Goal: Task Accomplishment & Management: Complete application form

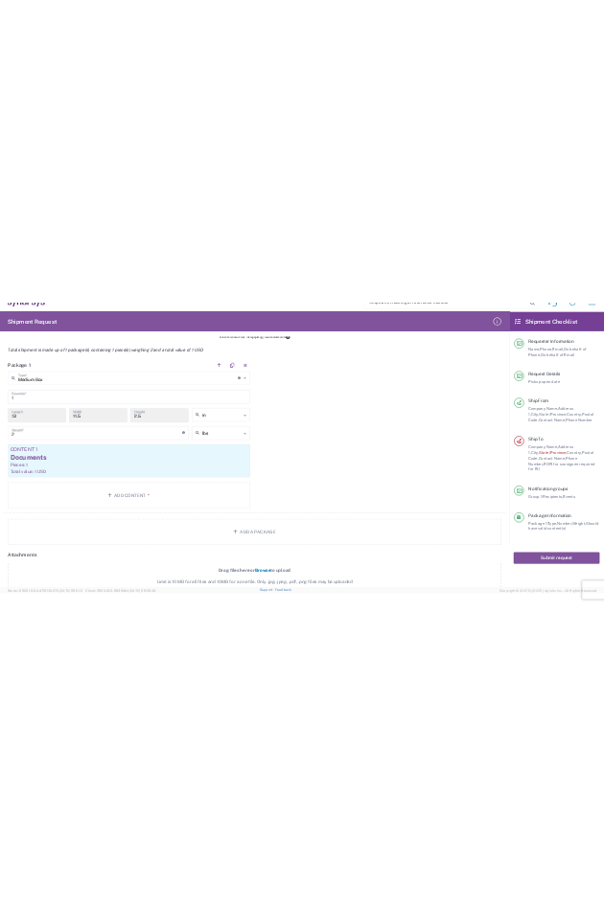
scroll to position [1360, 0]
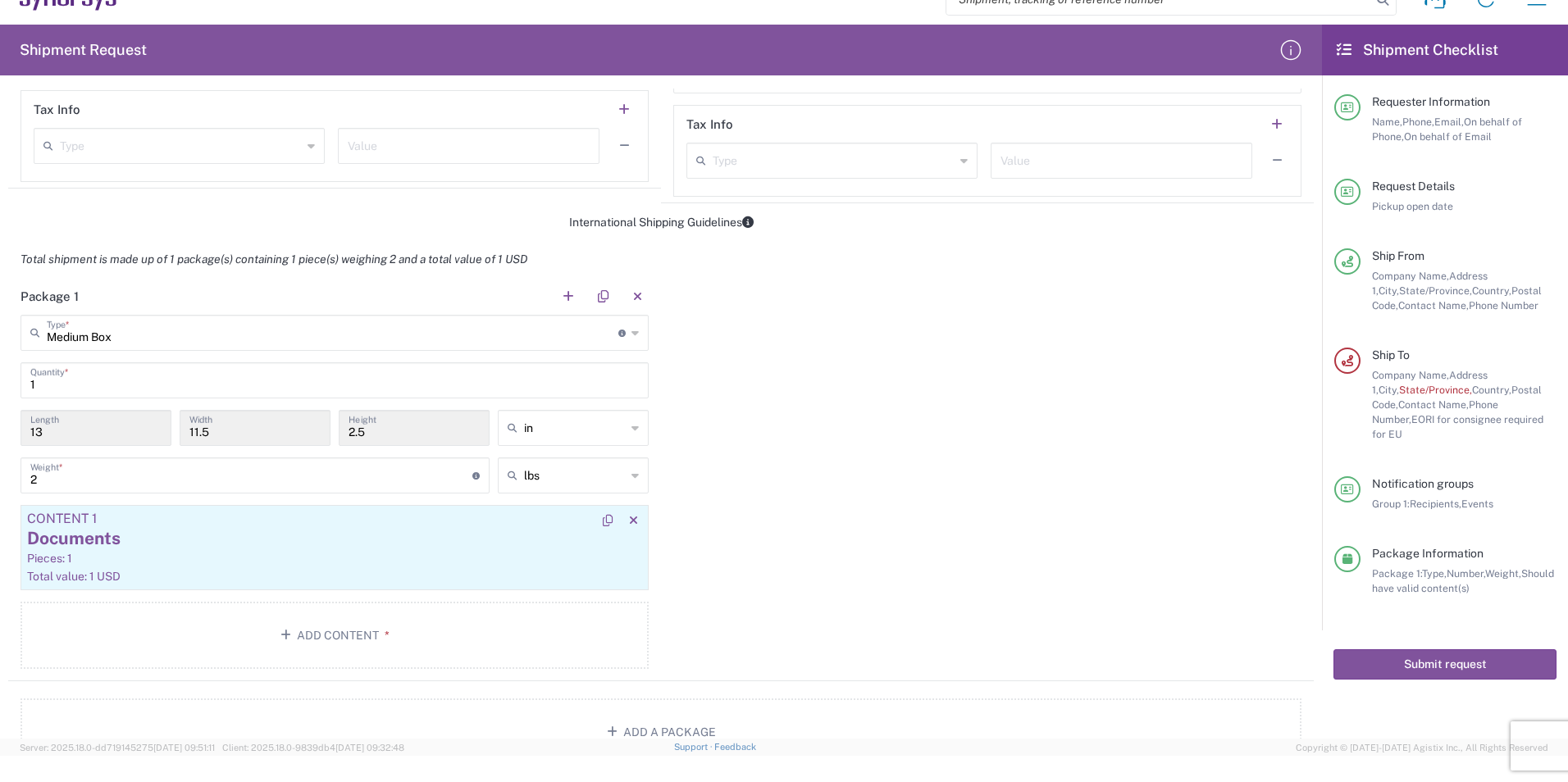
click at [181, 554] on div "Pieces: 1" at bounding box center [335, 558] width 615 height 15
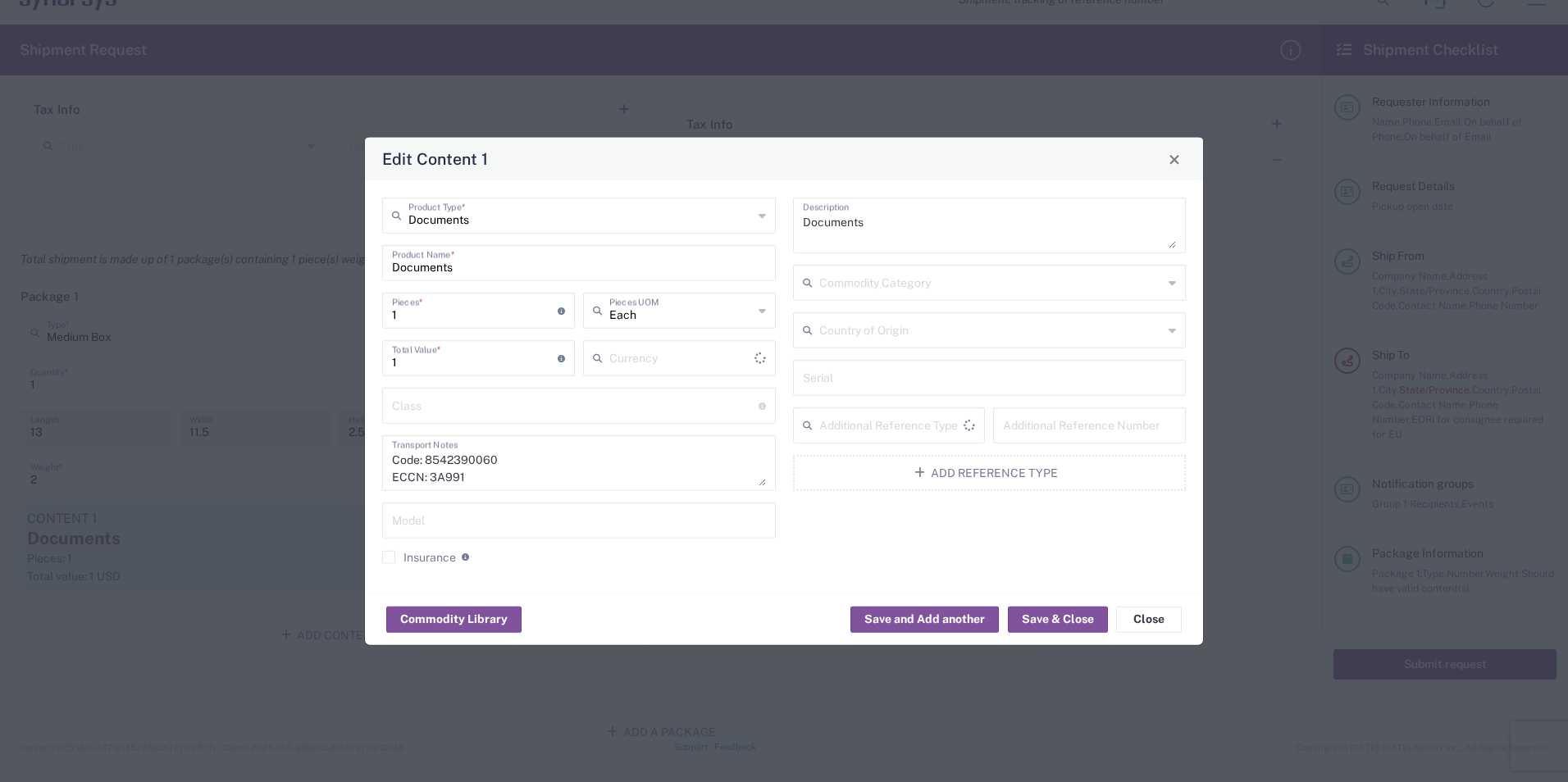
type input "US Dollar"
click at [645, 323] on input "text" at bounding box center [681, 310] width 144 height 29
click at [448, 317] on input "1" at bounding box center [475, 310] width 166 height 29
type input "Each"
drag, startPoint x: 448, startPoint y: 317, endPoint x: 223, endPoint y: 312, distance: 225.1
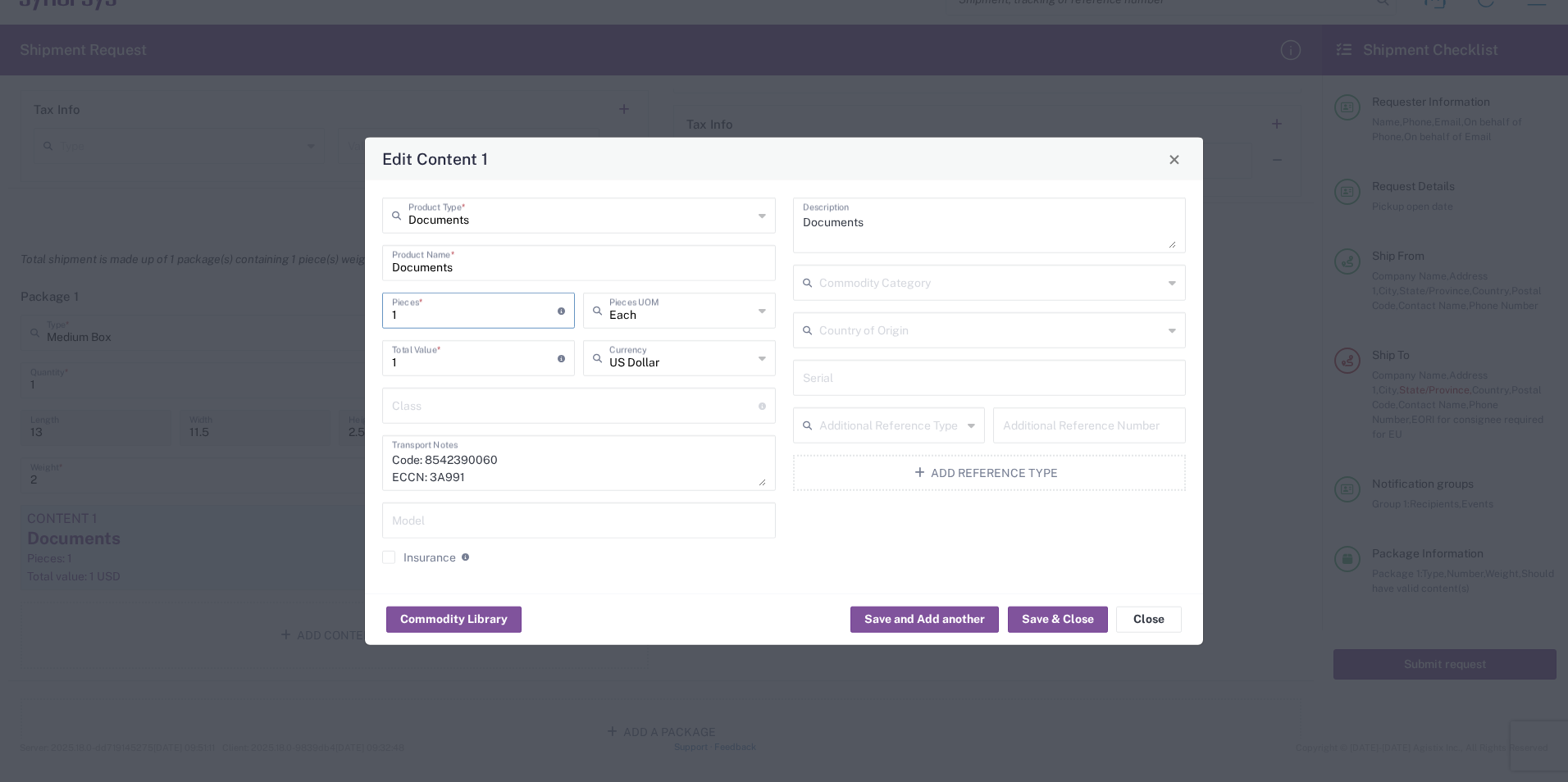
click at [223, 312] on div "Edit Content 1 Documents Product Type * Documents Product Name * 1 Pieces * Num…" at bounding box center [784, 391] width 1568 height 782
type input "6"
click at [540, 359] on input "6" at bounding box center [475, 357] width 166 height 29
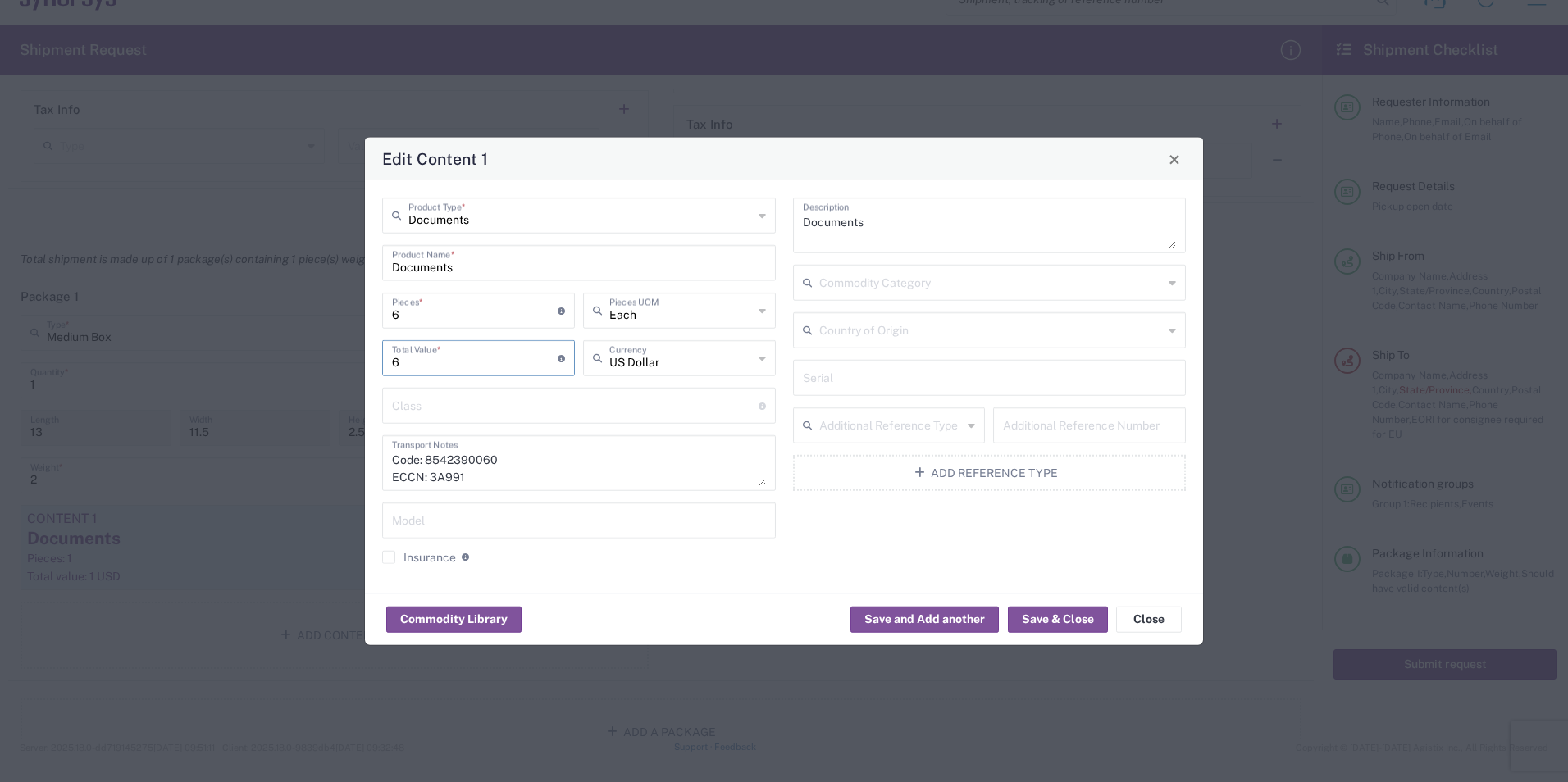
drag, startPoint x: 543, startPoint y: 363, endPoint x: 295, endPoint y: 369, distance: 248.1
click at [295, 369] on div "Edit Content 1 Documents Product Type * Documents Product Name * 6 Pieces * Num…" at bounding box center [784, 391] width 1568 height 782
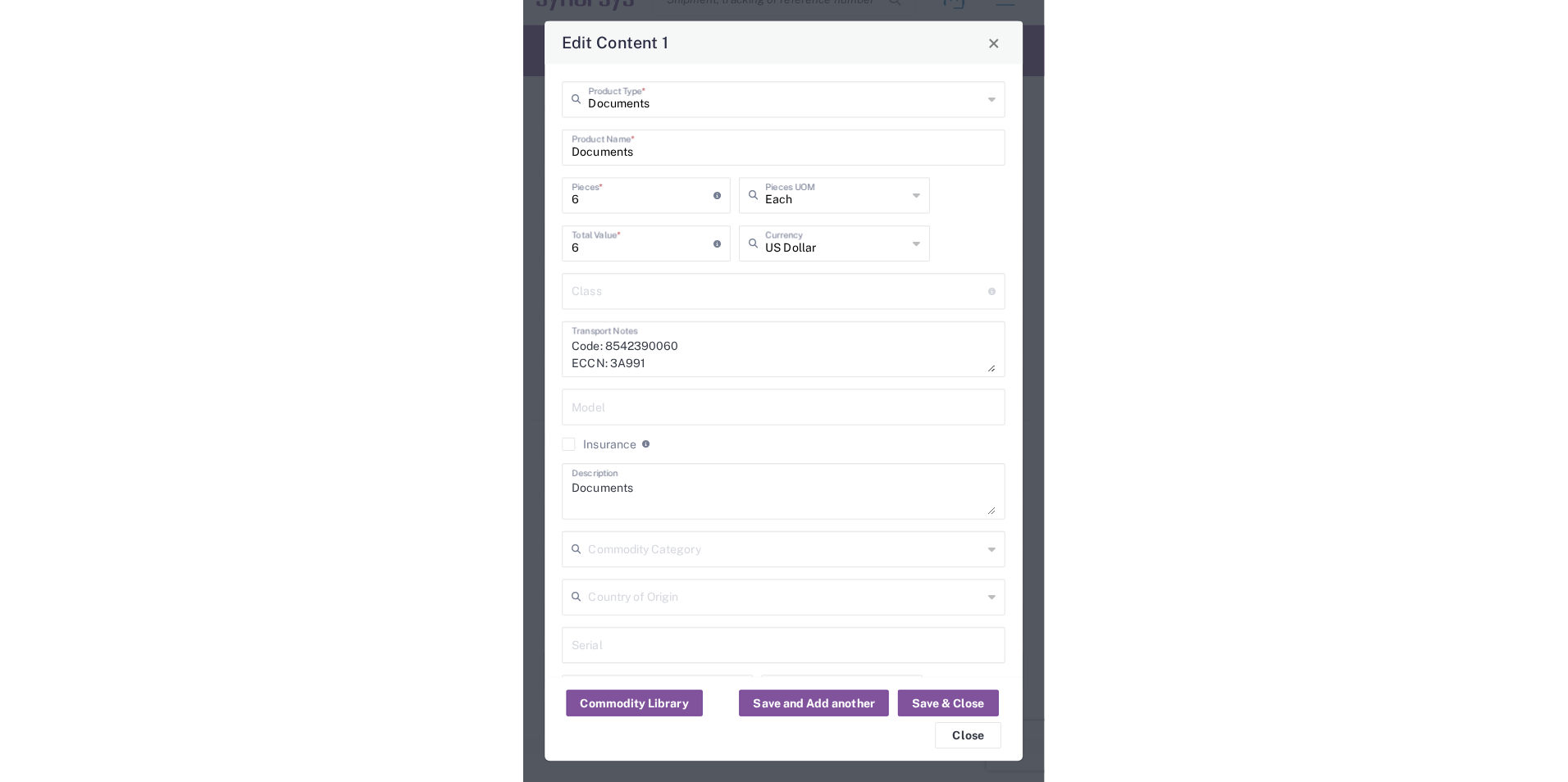
scroll to position [0, 0]
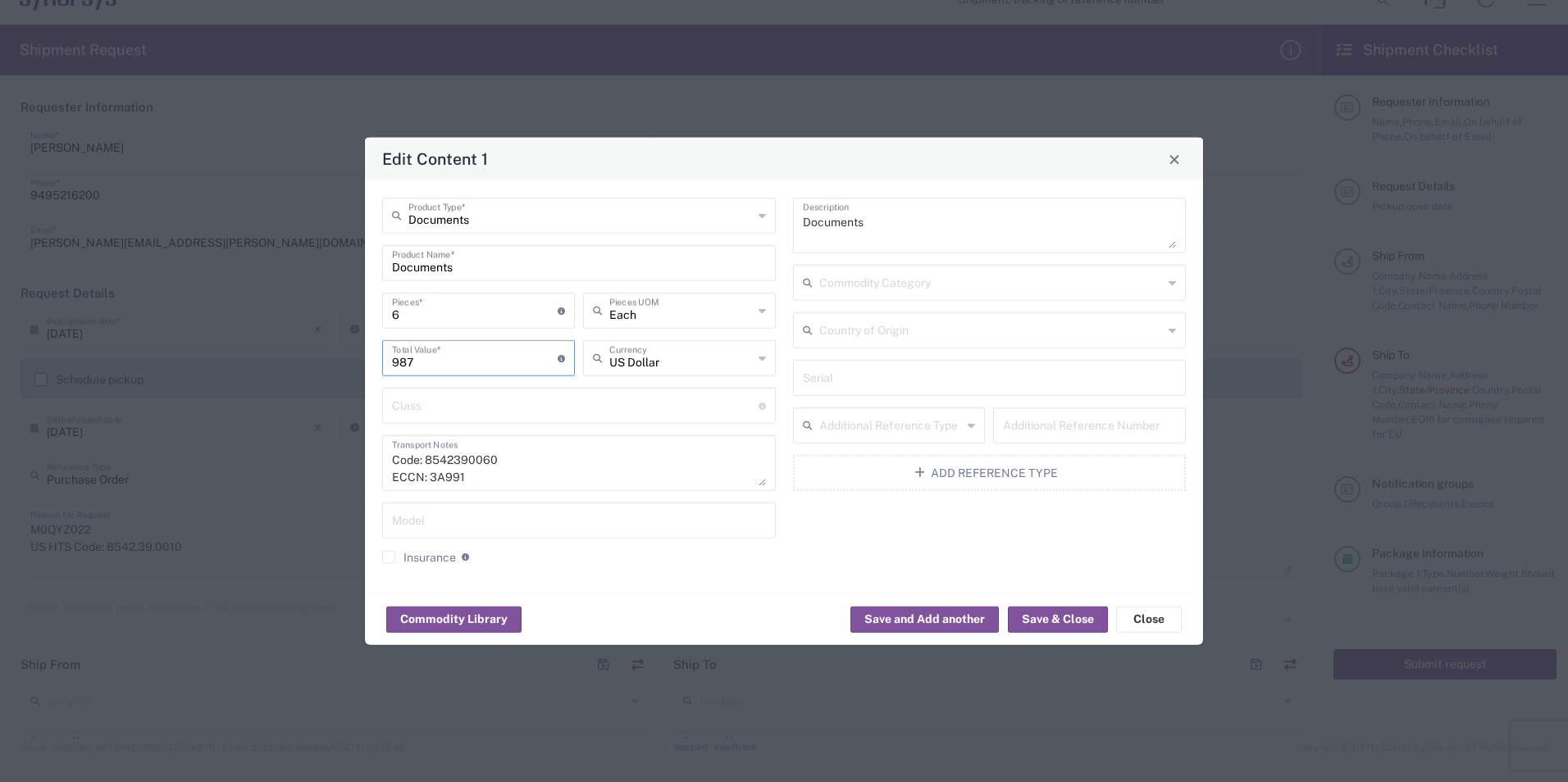
type input "987"
click at [460, 406] on input "text" at bounding box center [575, 405] width 366 height 29
click at [677, 508] on input "text" at bounding box center [579, 519] width 374 height 29
click at [678, 406] on input "text" at bounding box center [575, 405] width 366 height 29
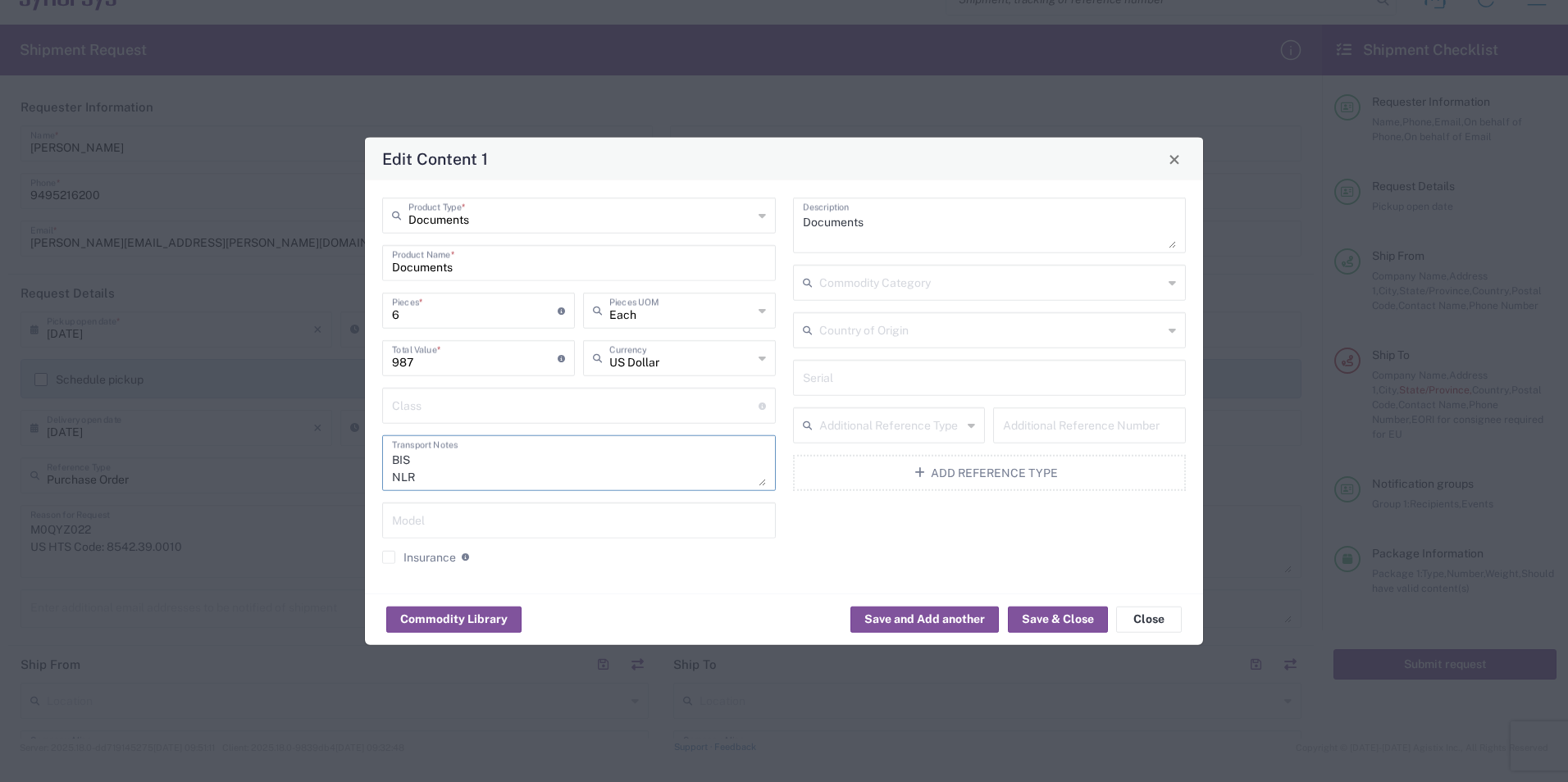
scroll to position [121, 0]
click at [757, 451] on textarea "Code: 8542390060 ECCN: 3A991 US HTS Code: 8542.39.0010 BIS NLR" at bounding box center [579, 463] width 374 height 46
click at [843, 327] on input "text" at bounding box center [991, 329] width 344 height 29
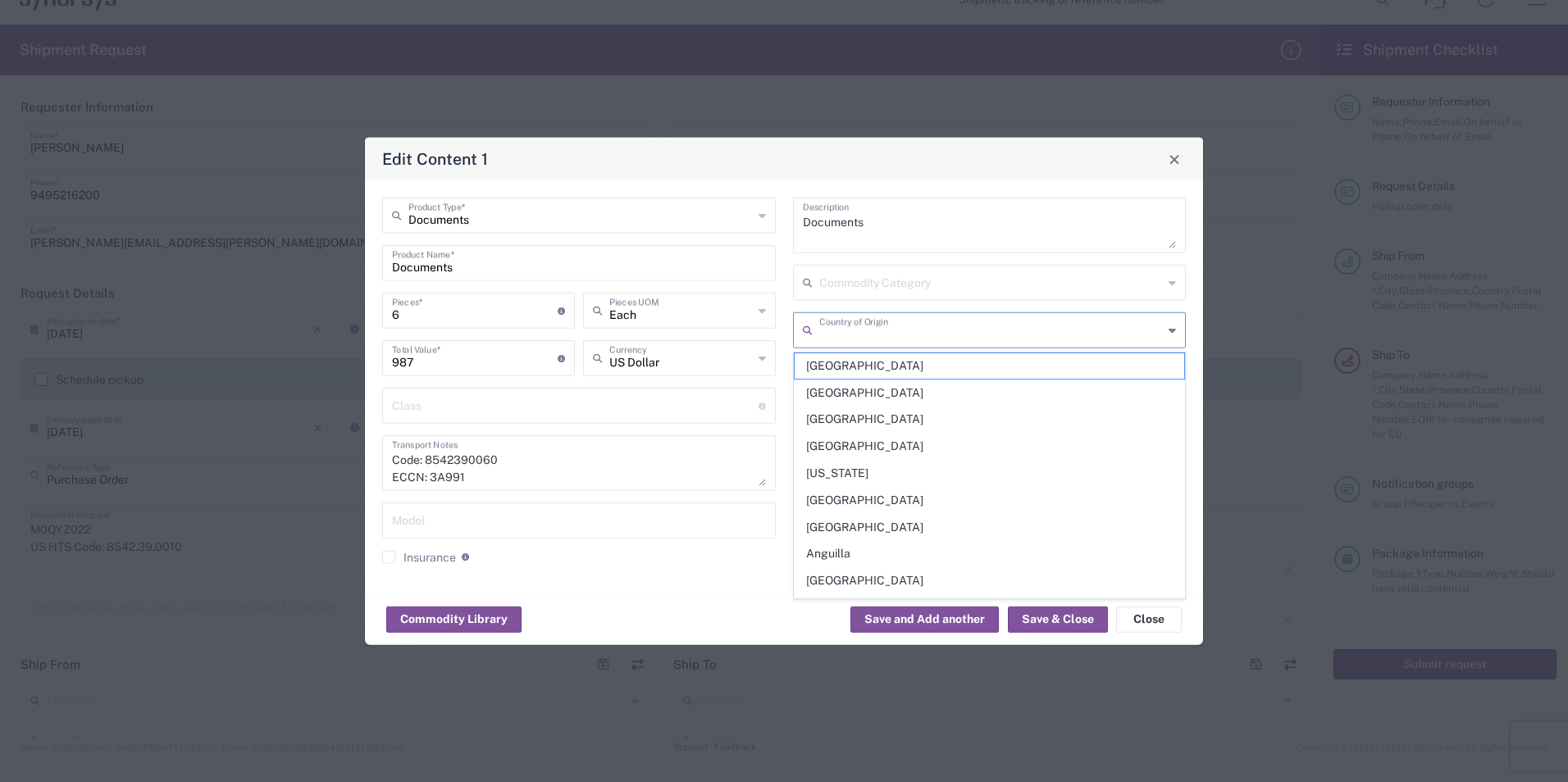
click at [906, 276] on input "text" at bounding box center [991, 281] width 344 height 29
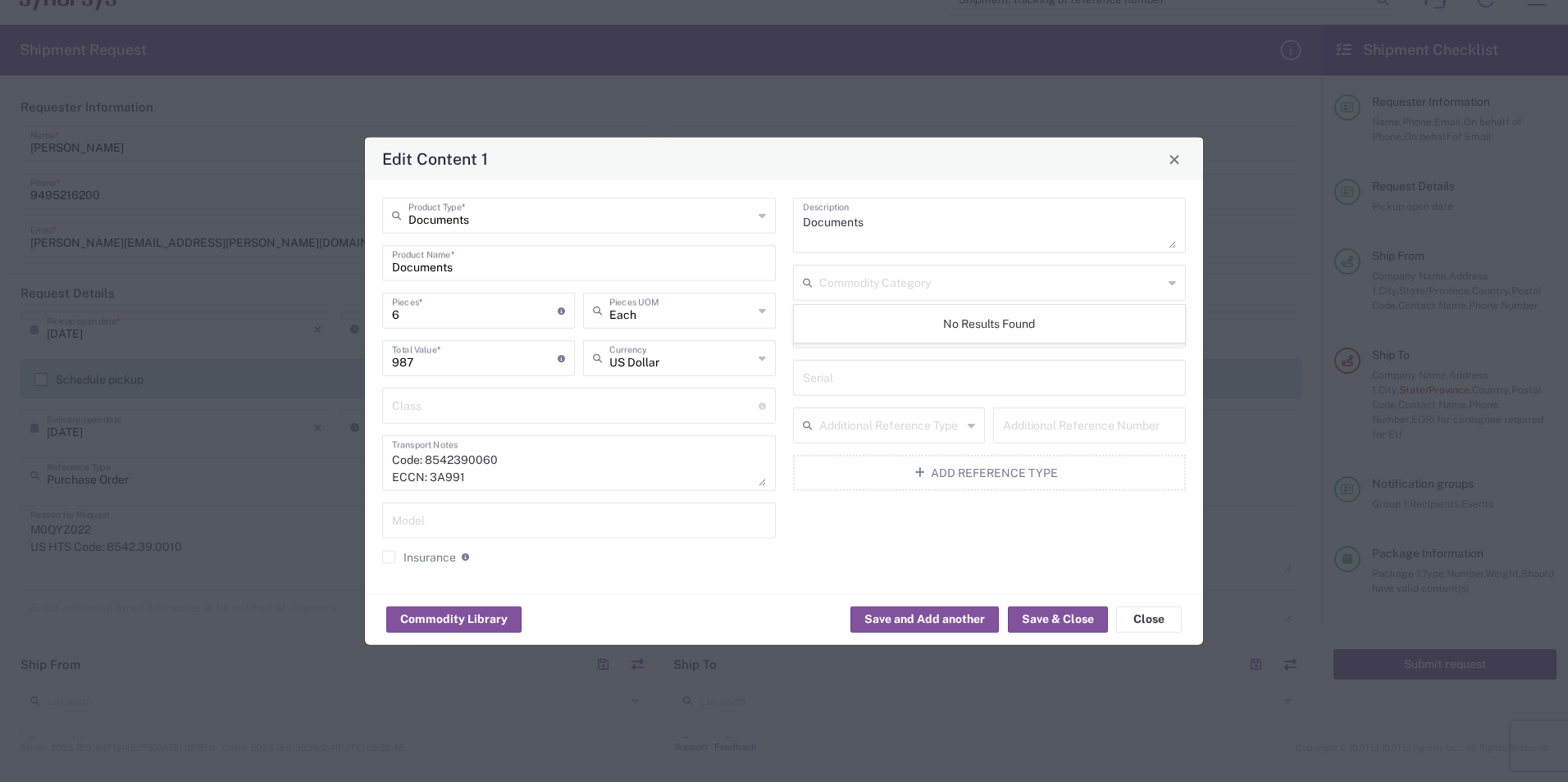
click at [598, 612] on div "Commodity Library Save and Add another Save & Close Close" at bounding box center [783, 619] width 838 height 51
click at [242, 220] on div "Edit Content 1 Documents Product Type * Documents Product Name * 6 Pieces * Num…" at bounding box center [784, 391] width 1568 height 782
click at [1072, 619] on button "Save & Close" at bounding box center [1057, 619] width 100 height 27
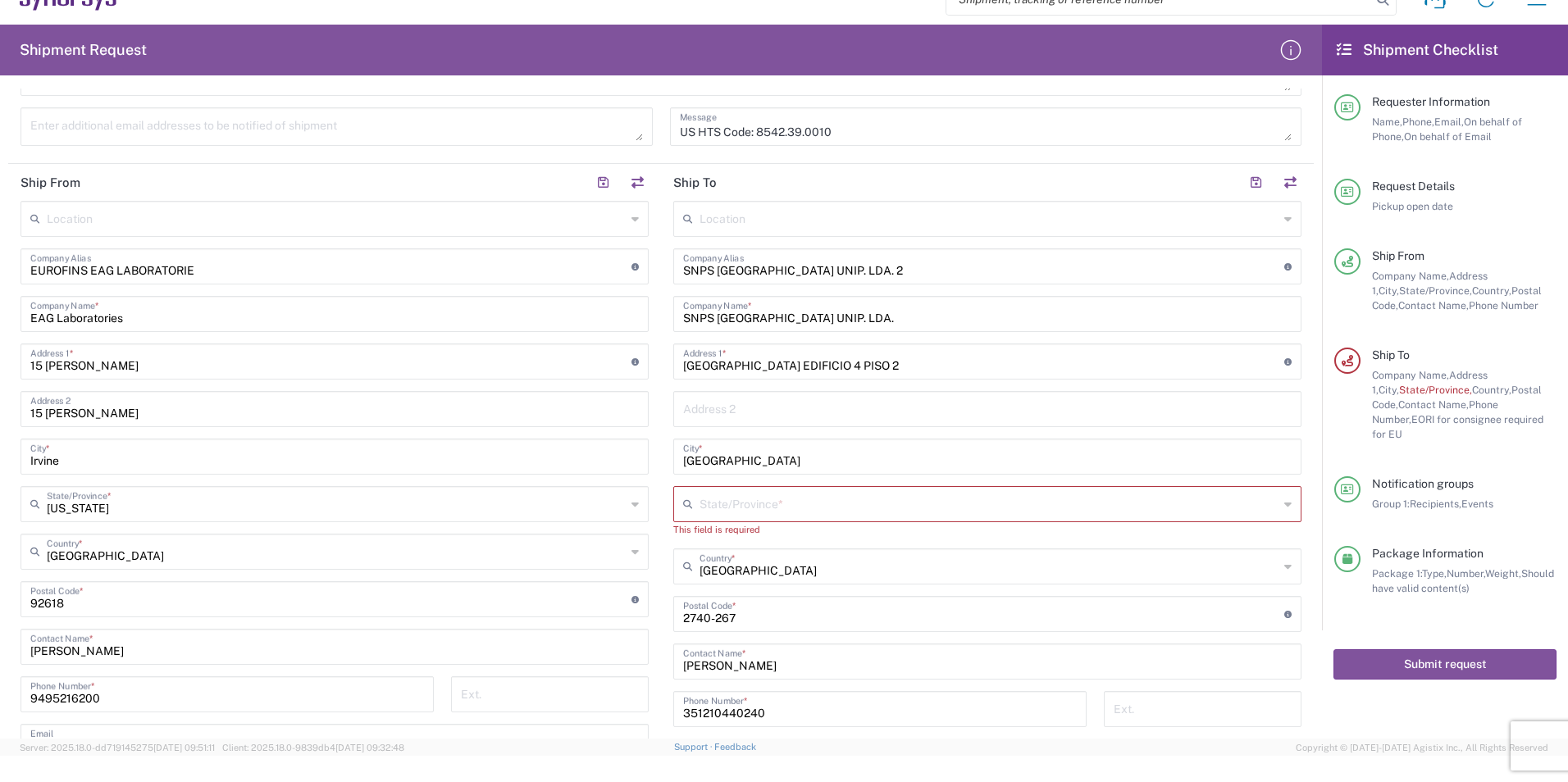
scroll to position [574, 0]
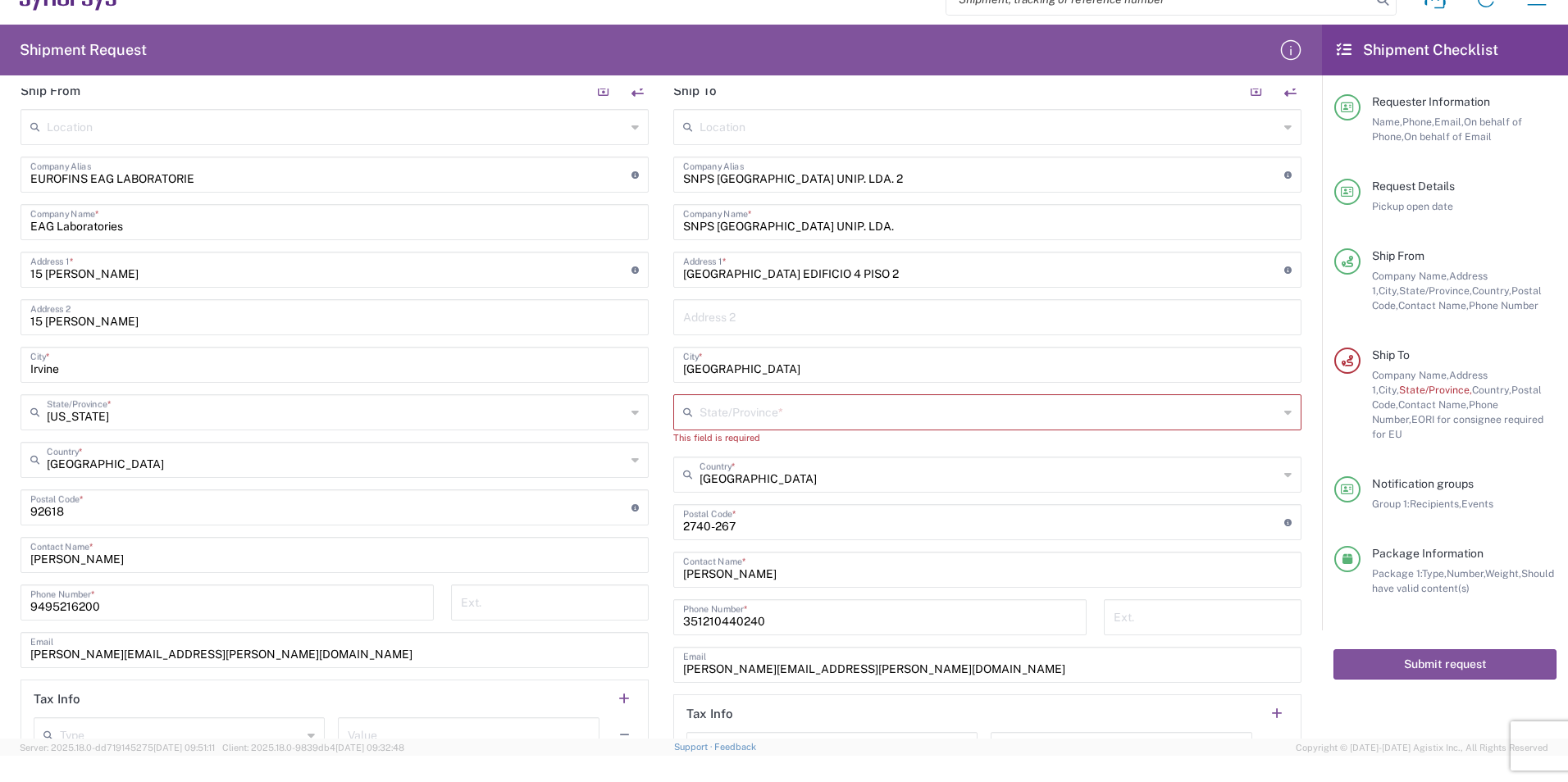
drag, startPoint x: 776, startPoint y: 453, endPoint x: 750, endPoint y: 348, distance: 108.2
click at [776, 453] on div "Location [GEOGRAPHIC_DATA] DE04 Agrate Brianza IT01 [GEOGRAPHIC_DATA] DE02 [GEO…" at bounding box center [988, 447] width 628 height 677
click at [750, 348] on div "[GEOGRAPHIC_DATA] *" at bounding box center [988, 364] width 628 height 36
click at [753, 356] on input "[GEOGRAPHIC_DATA]" at bounding box center [987, 364] width 609 height 29
click at [804, 278] on input "[GEOGRAPHIC_DATA] EDIFICIO 4 PISO 2" at bounding box center [983, 269] width 601 height 29
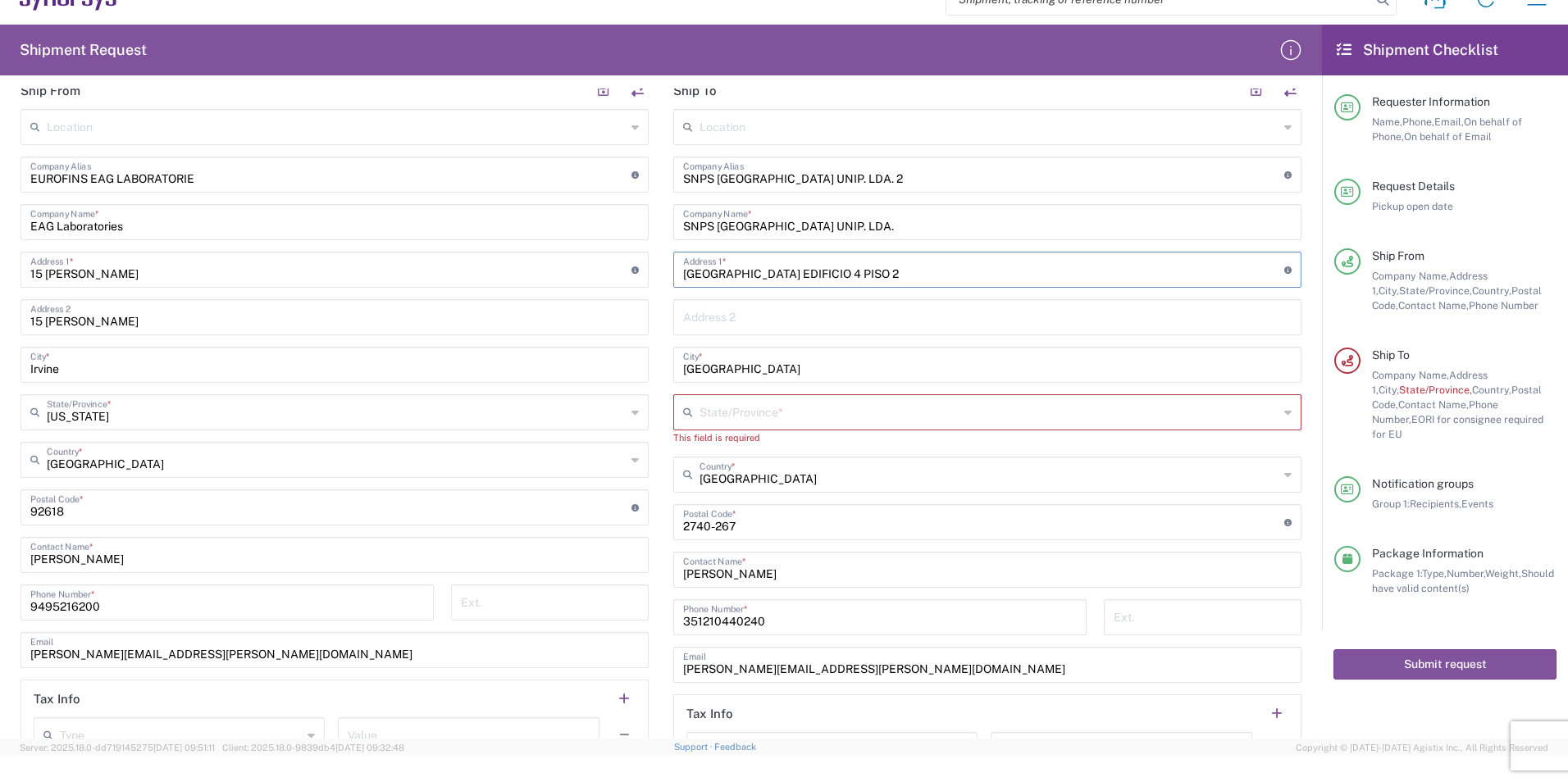
click at [782, 361] on input "[GEOGRAPHIC_DATA]" at bounding box center [987, 364] width 609 height 29
click at [734, 404] on input "text" at bounding box center [989, 412] width 579 height 29
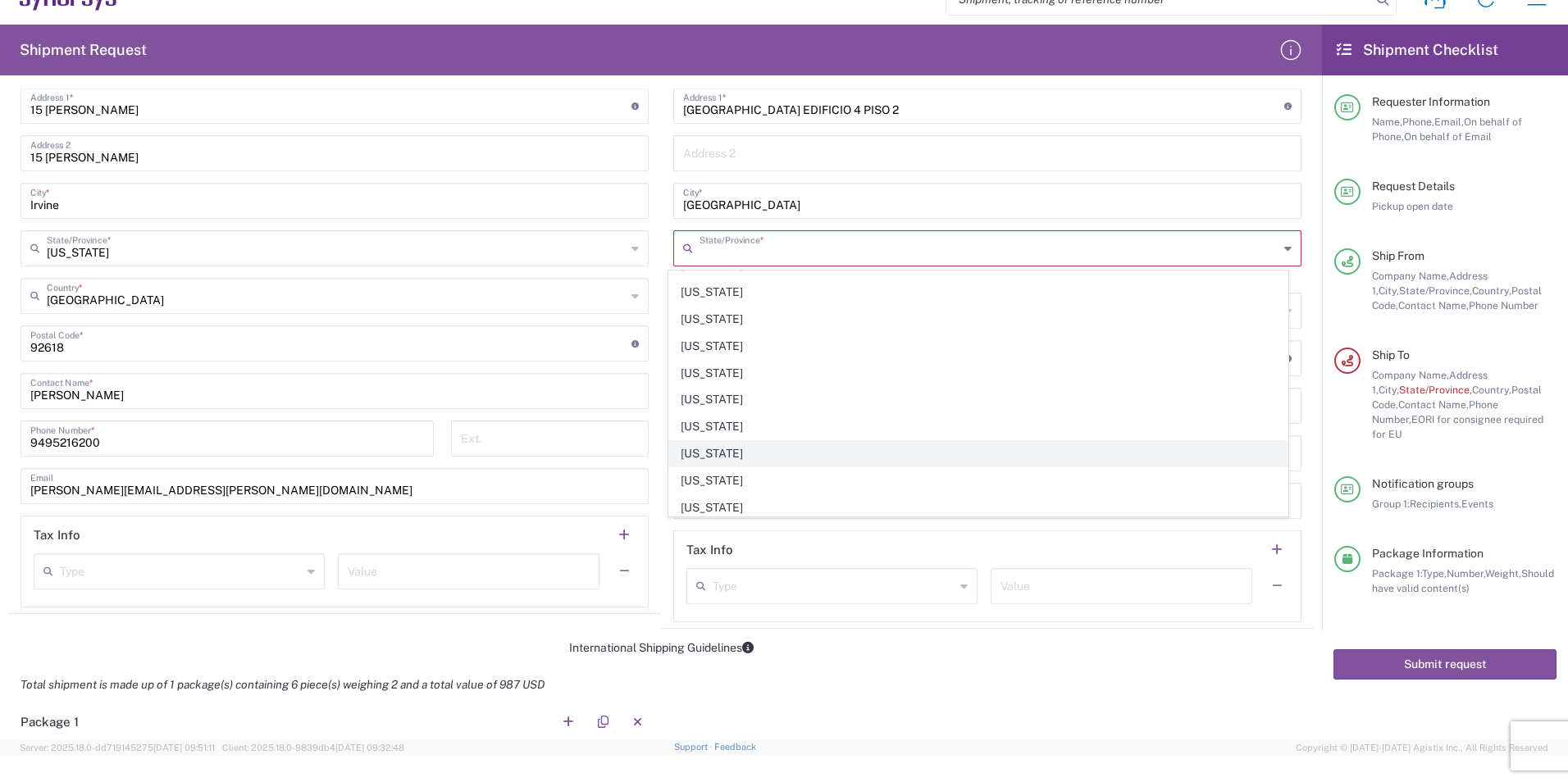
scroll to position [1260, 0]
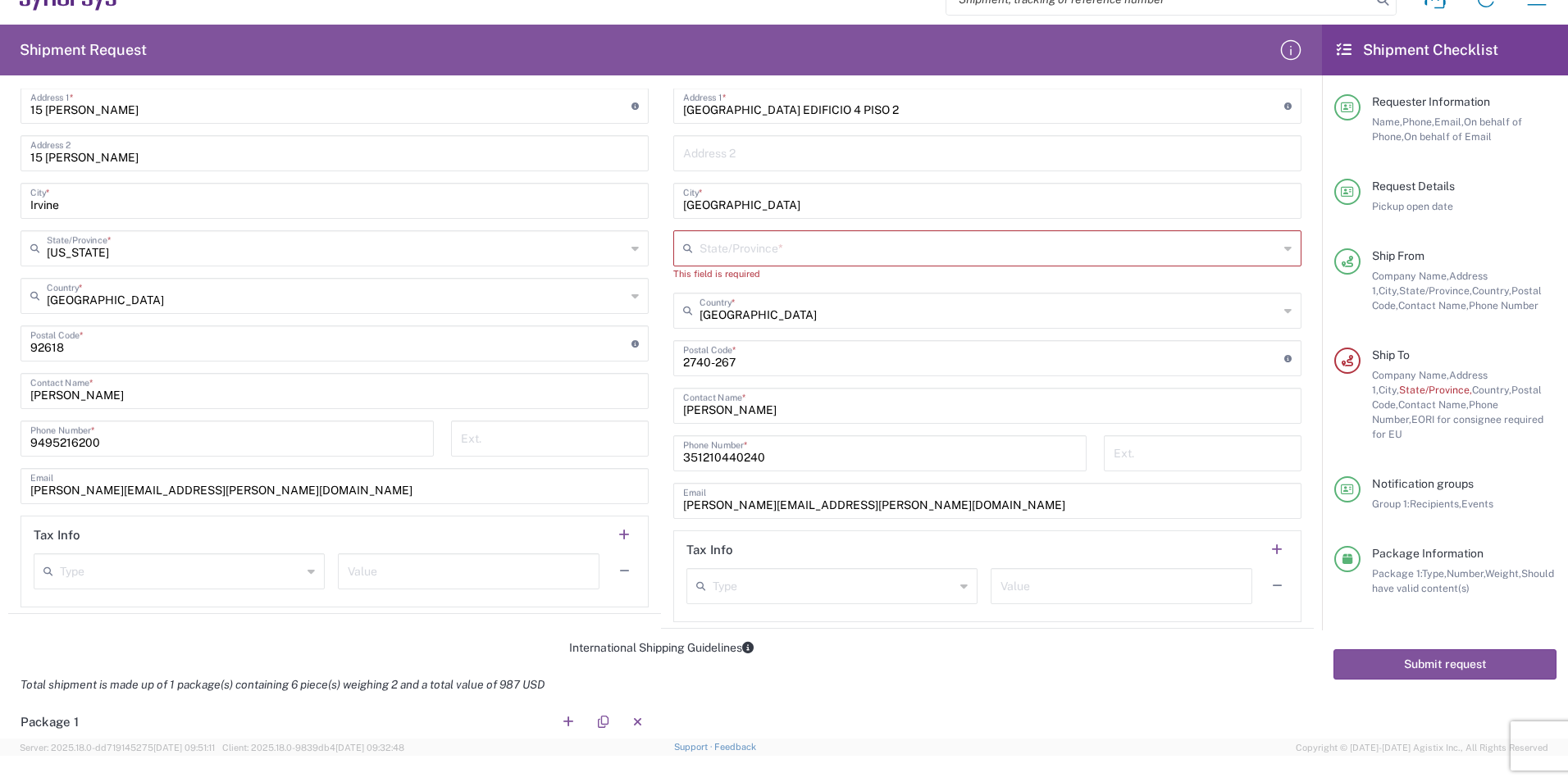
scroll to position [902, 0]
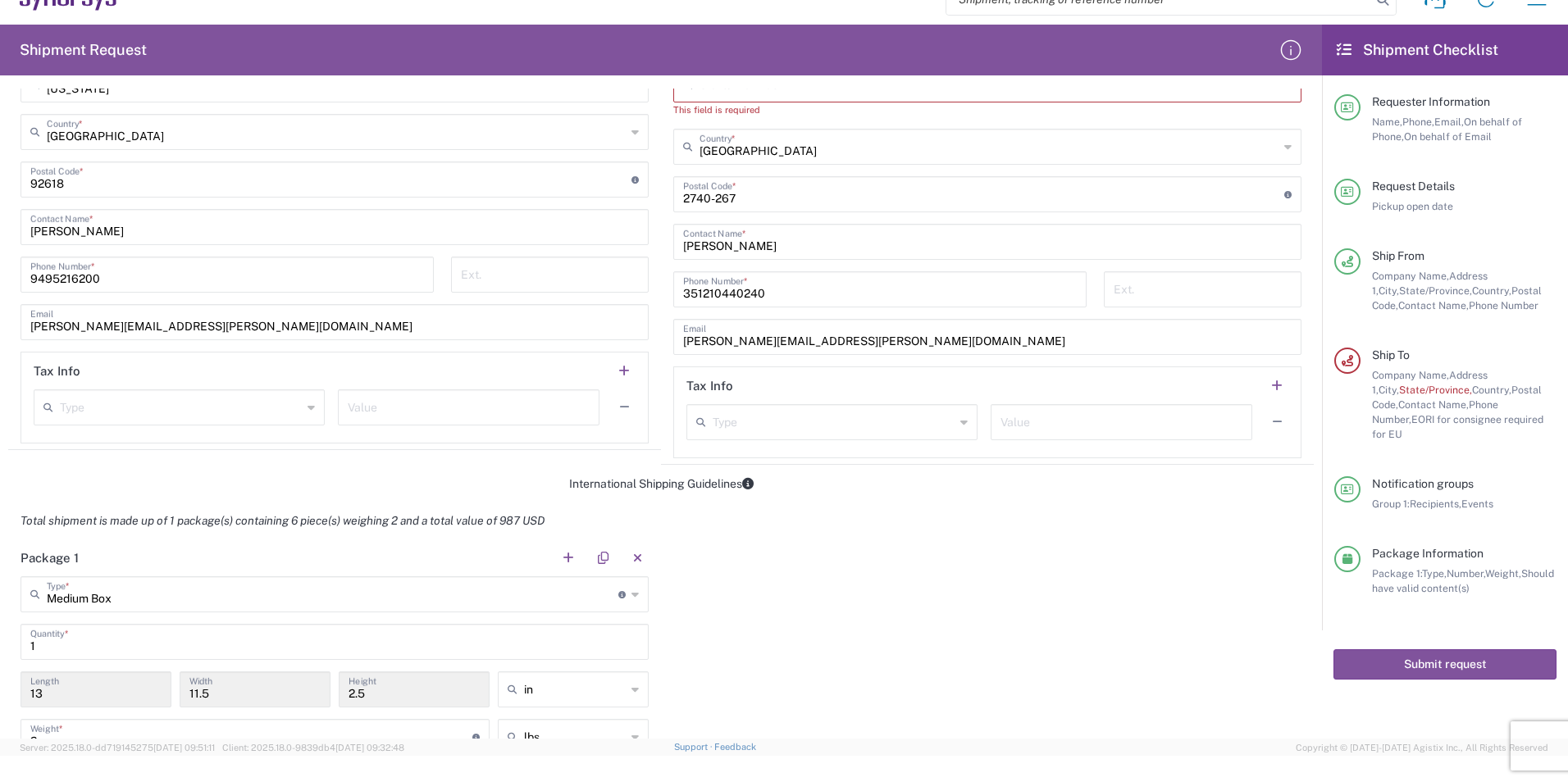
click at [904, 428] on input "text" at bounding box center [834, 421] width 242 height 29
click at [166, 411] on input "text" at bounding box center [181, 406] width 242 height 29
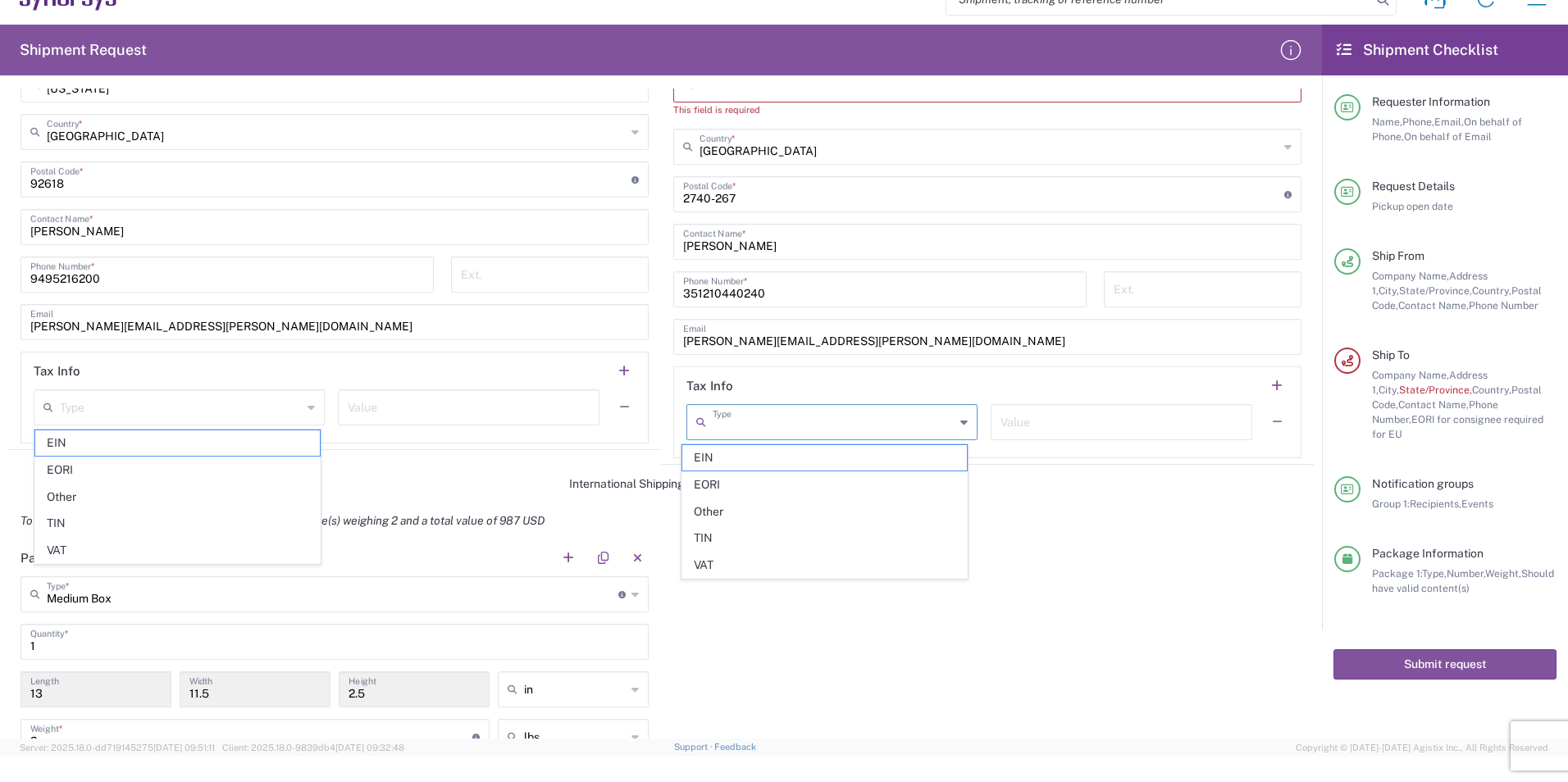
click at [805, 423] on input "text" at bounding box center [834, 421] width 242 height 29
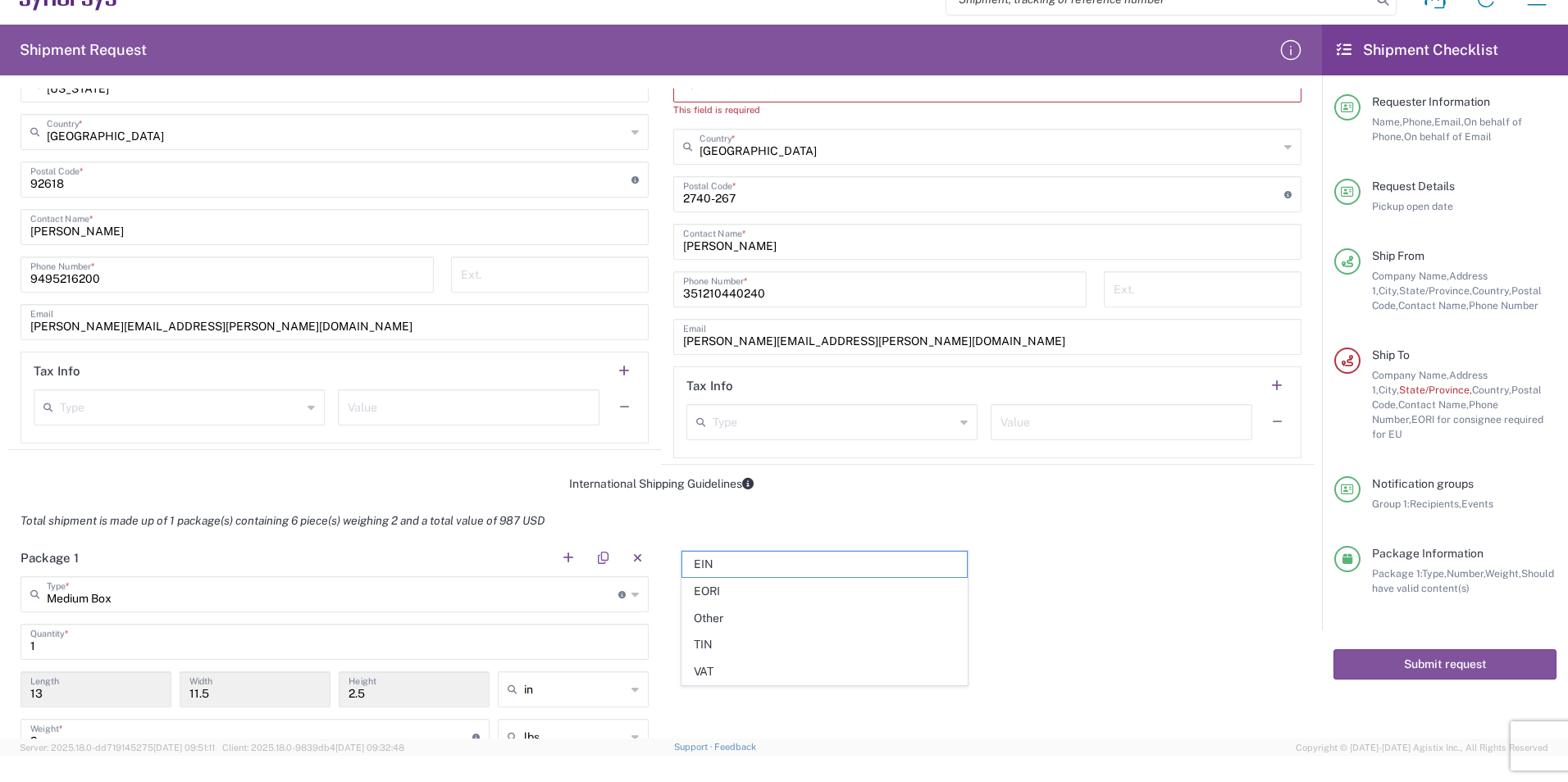
scroll to position [574, 0]
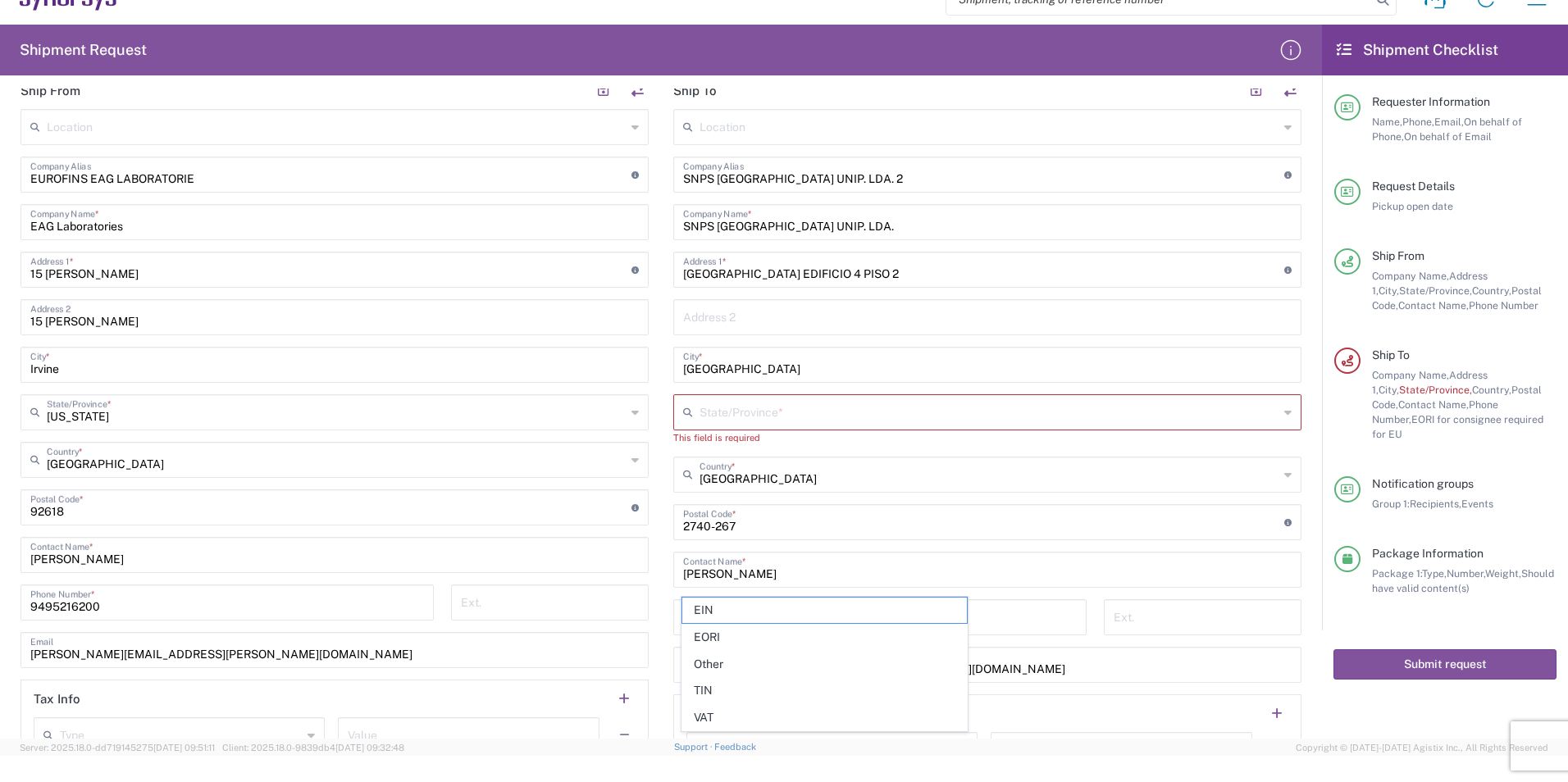
click at [721, 410] on agx-dropdown-input "State/Province * [US_STATE] [US_STATE] [US_STATE] [US_STATE] Armed Forces Ameri…" at bounding box center [988, 412] width 628 height 36
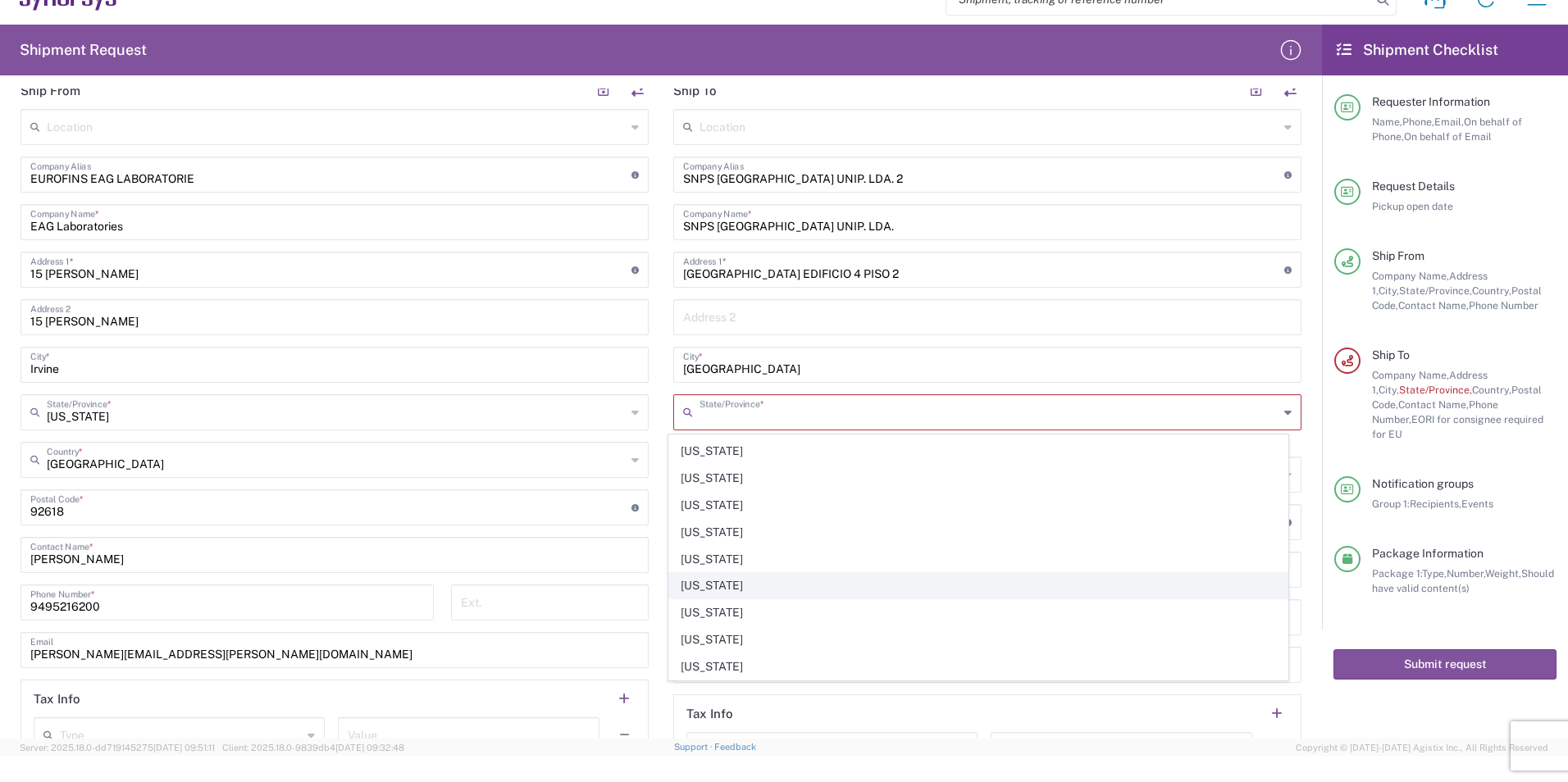
scroll to position [0, 0]
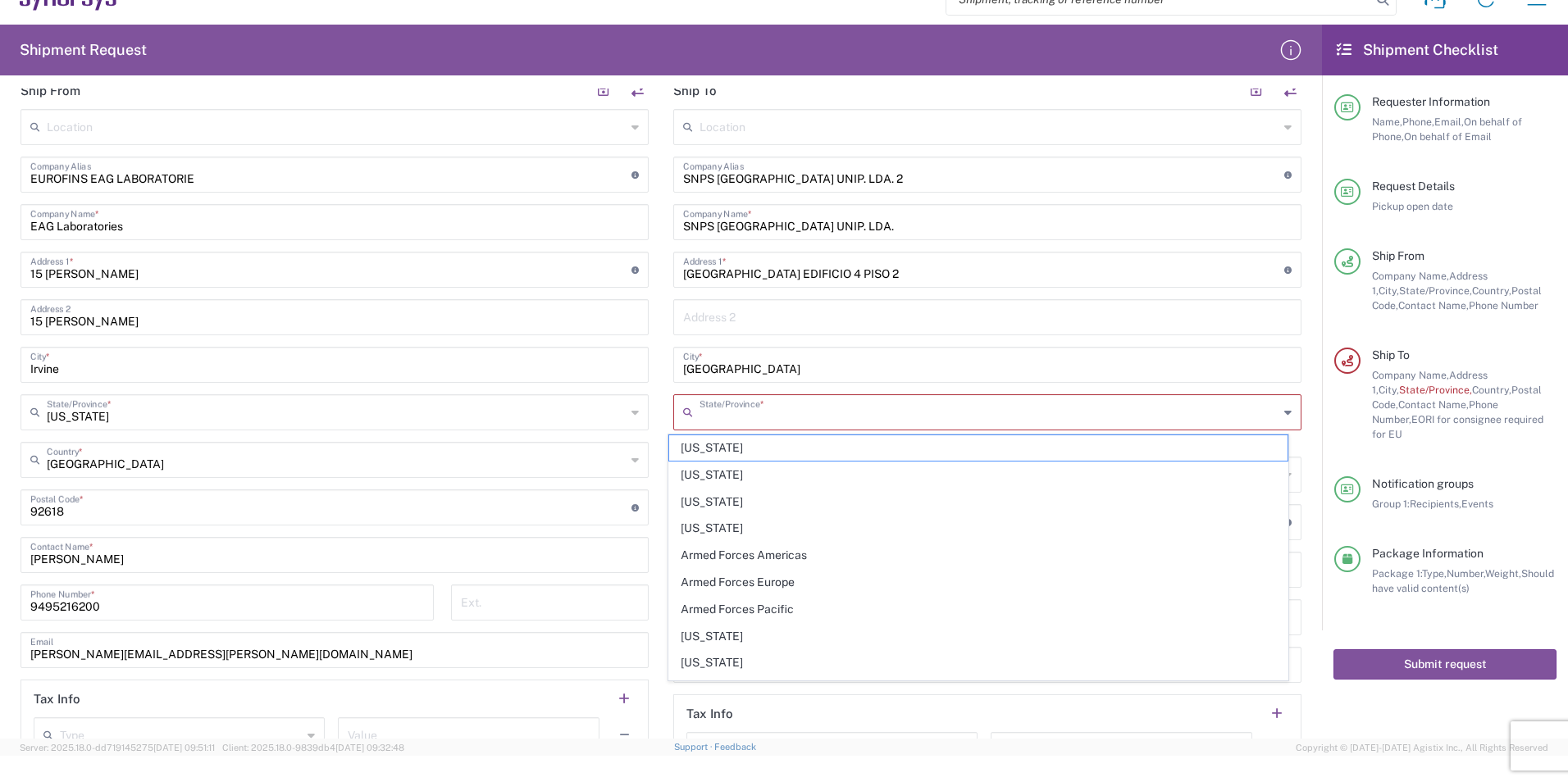
paste input "[GEOGRAPHIC_DATA]"
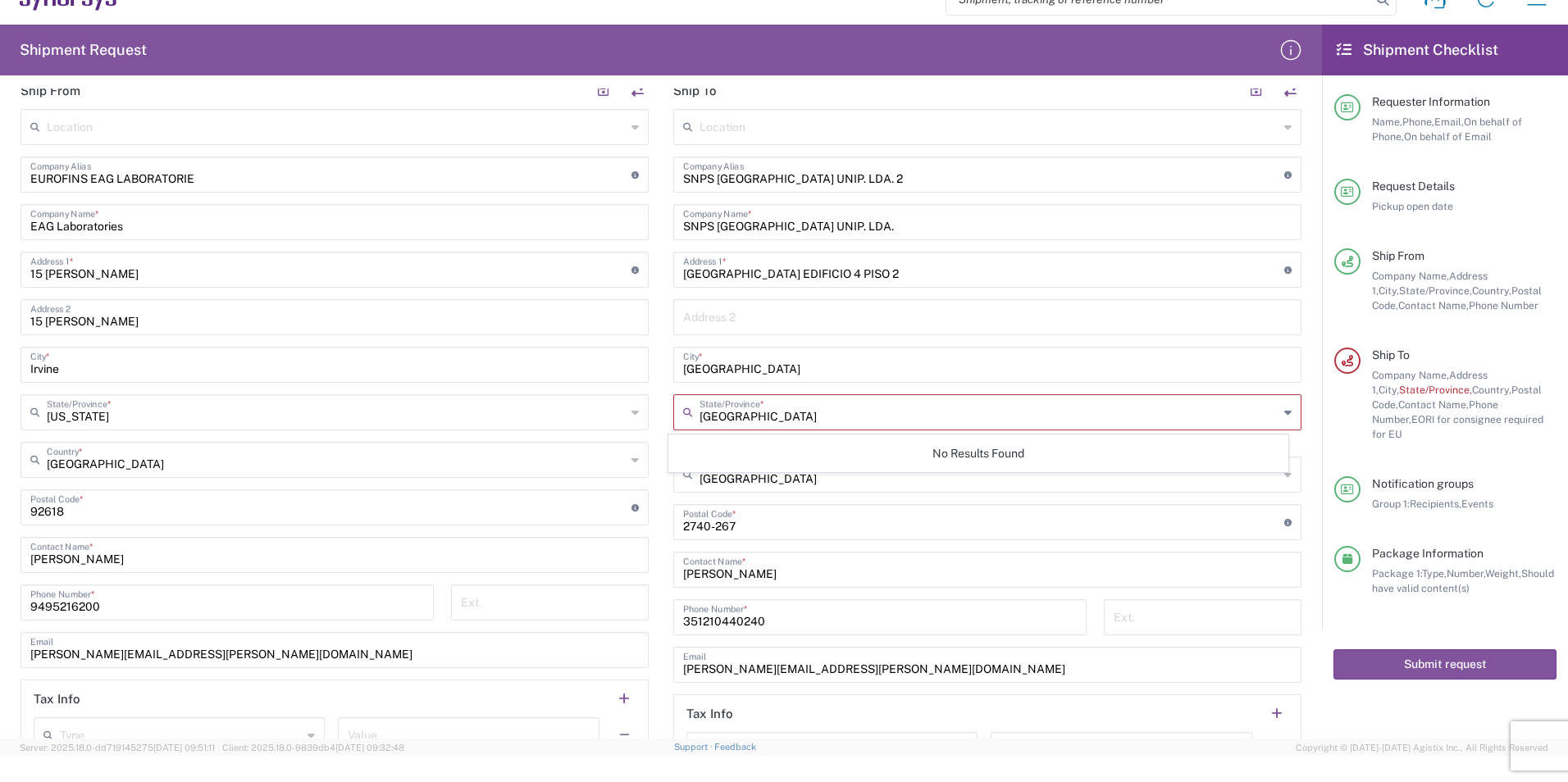
type input "[GEOGRAPHIC_DATA]"
click at [1413, 608] on div "Package Information Package 1: Type, Number, Weight, Should have valid content(…" at bounding box center [1446, 588] width 223 height 85
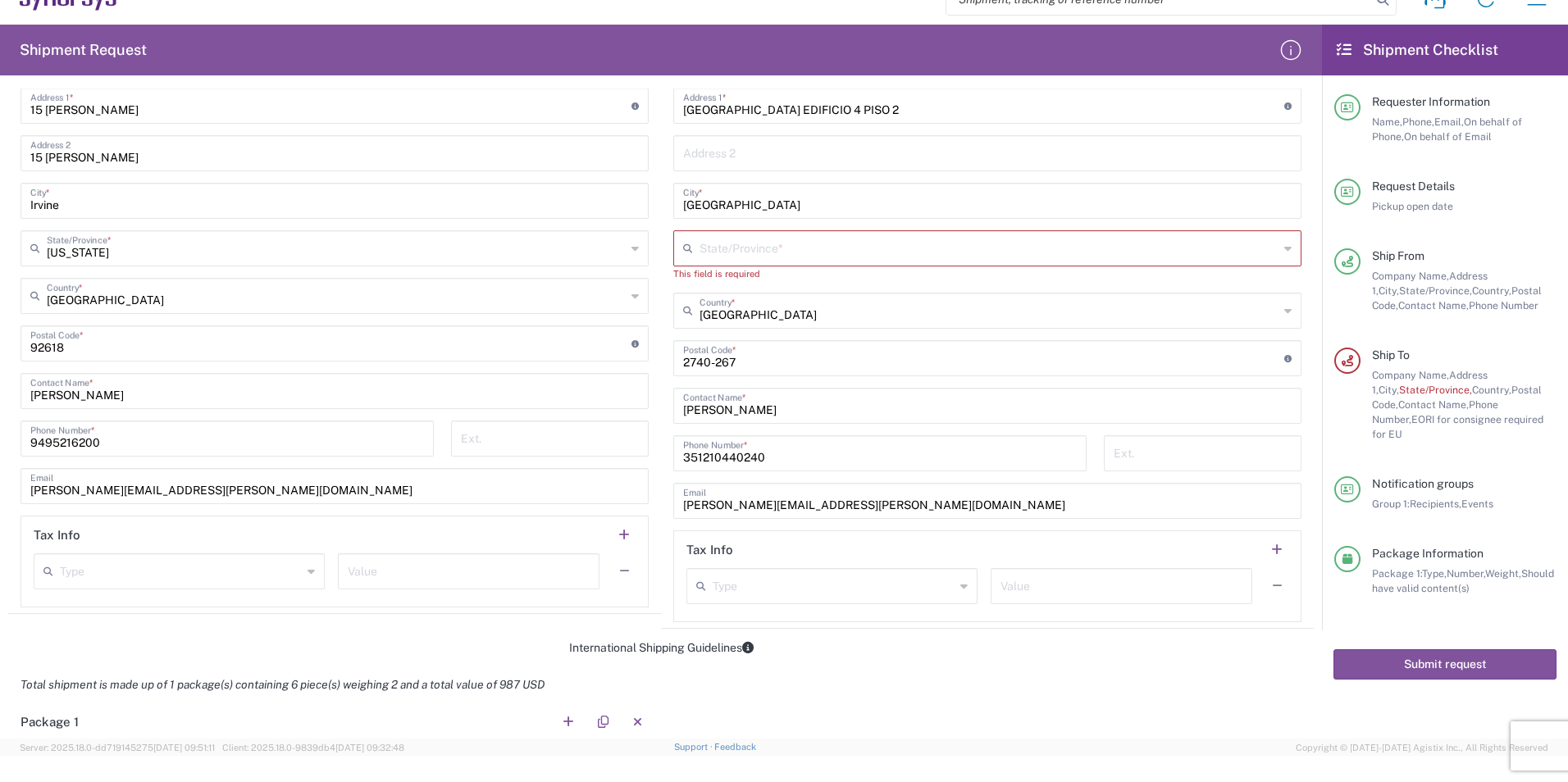
scroll to position [820, 0]
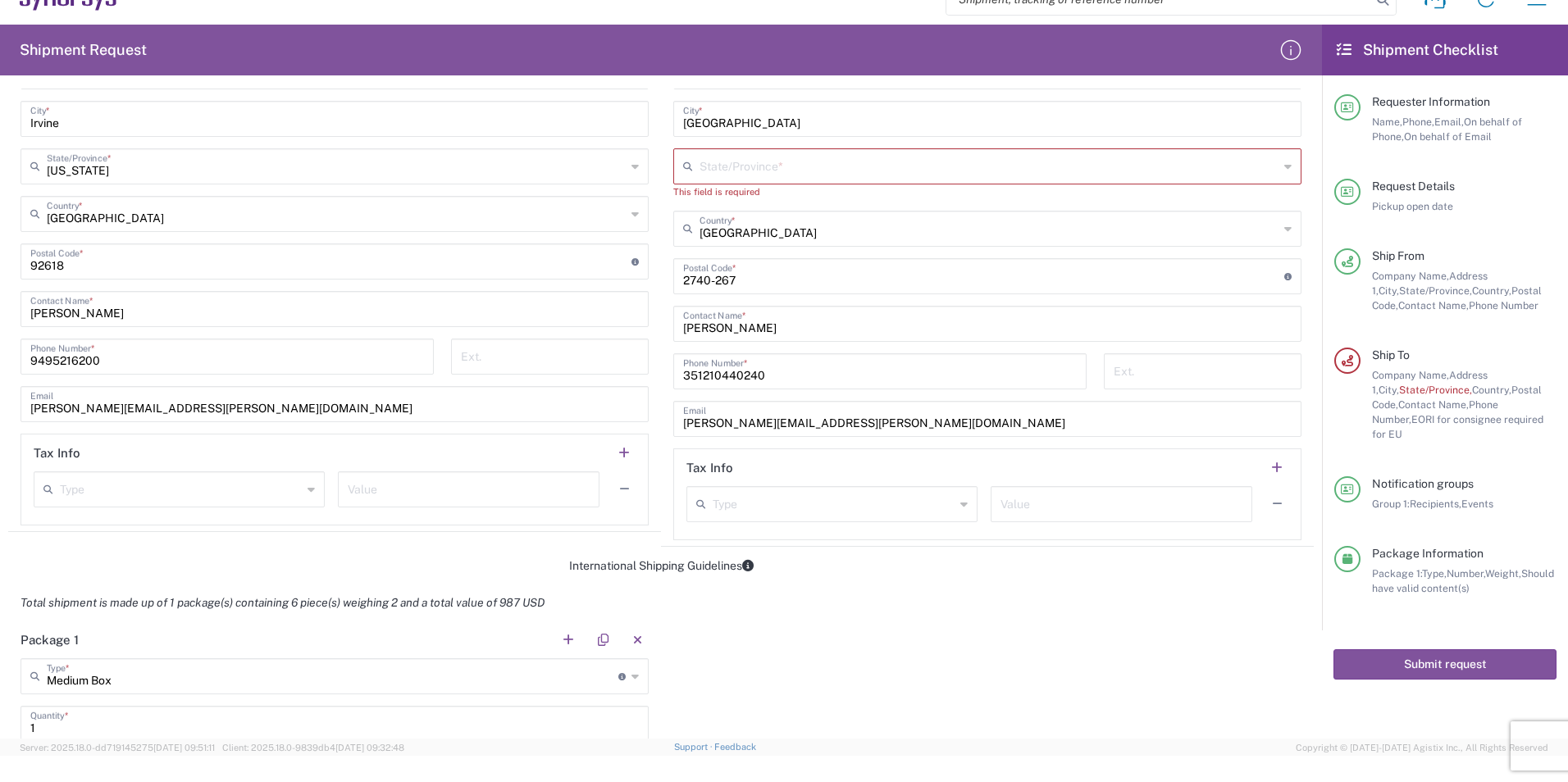
click at [111, 495] on input "text" at bounding box center [181, 489] width 242 height 29
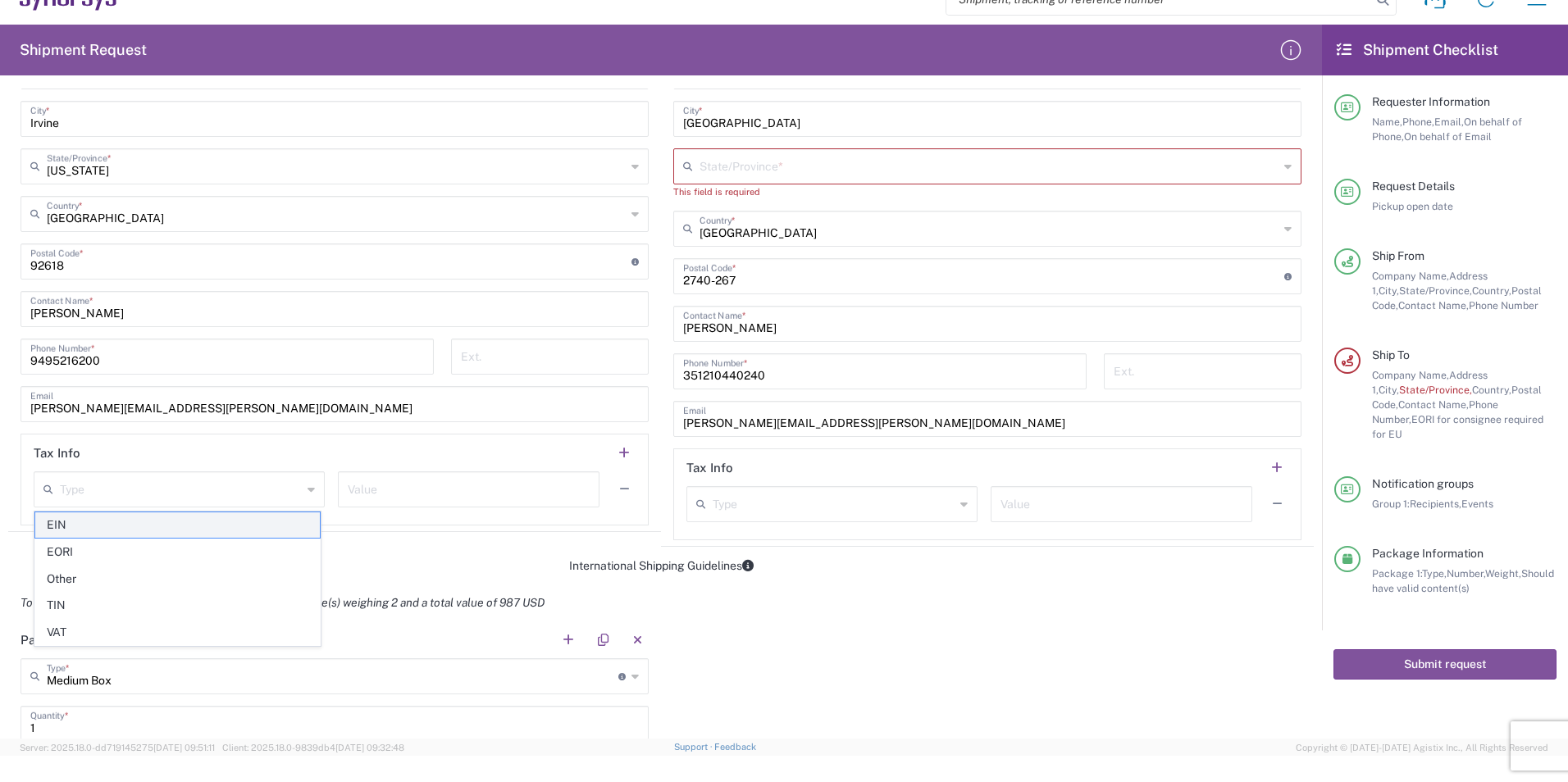
click at [122, 516] on span "EIN" at bounding box center [177, 525] width 284 height 26
type input "EIN"
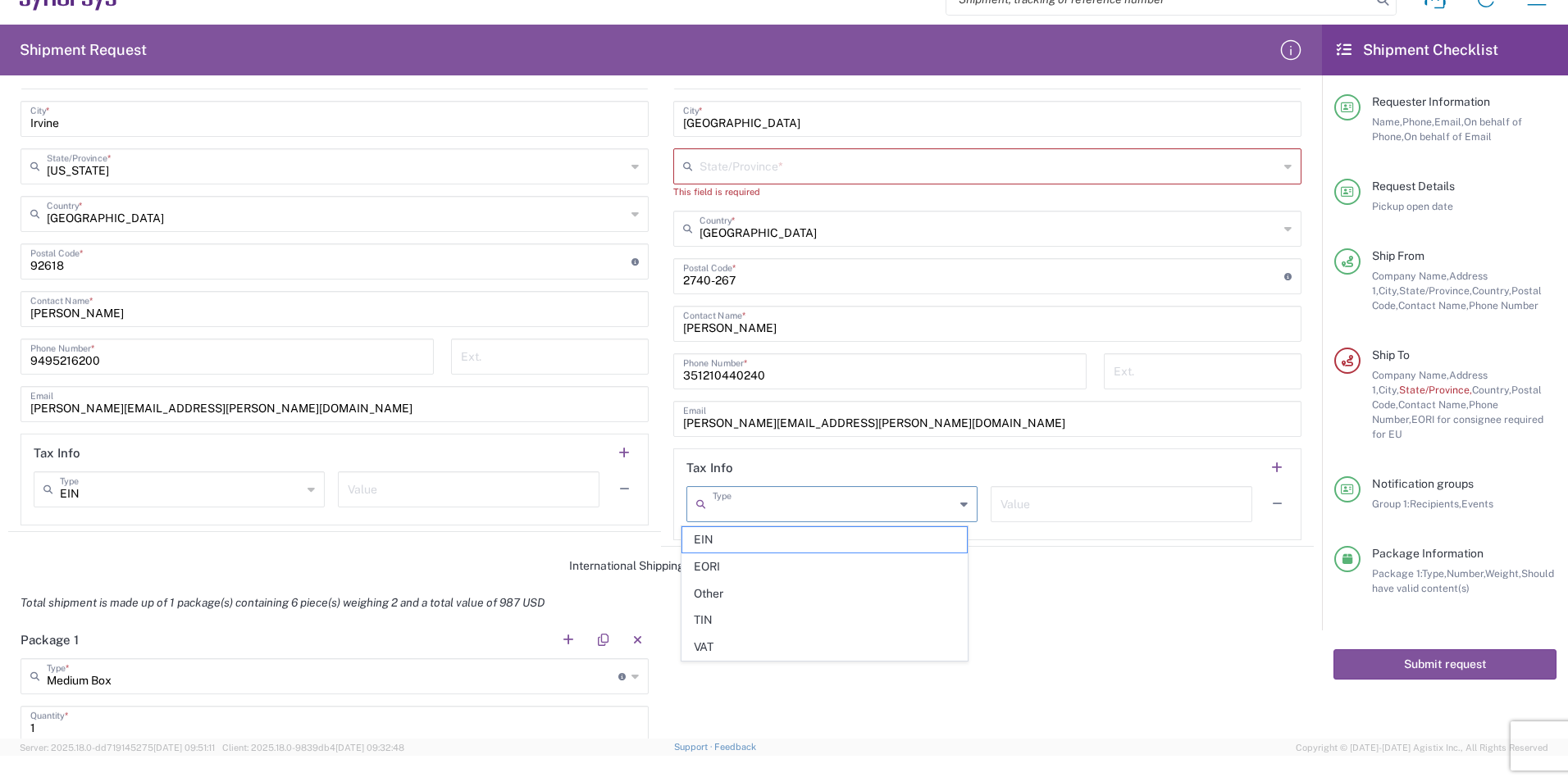
click at [714, 513] on input "text" at bounding box center [834, 503] width 242 height 29
click at [723, 548] on span "EIN" at bounding box center [824, 540] width 284 height 26
type input "EIN"
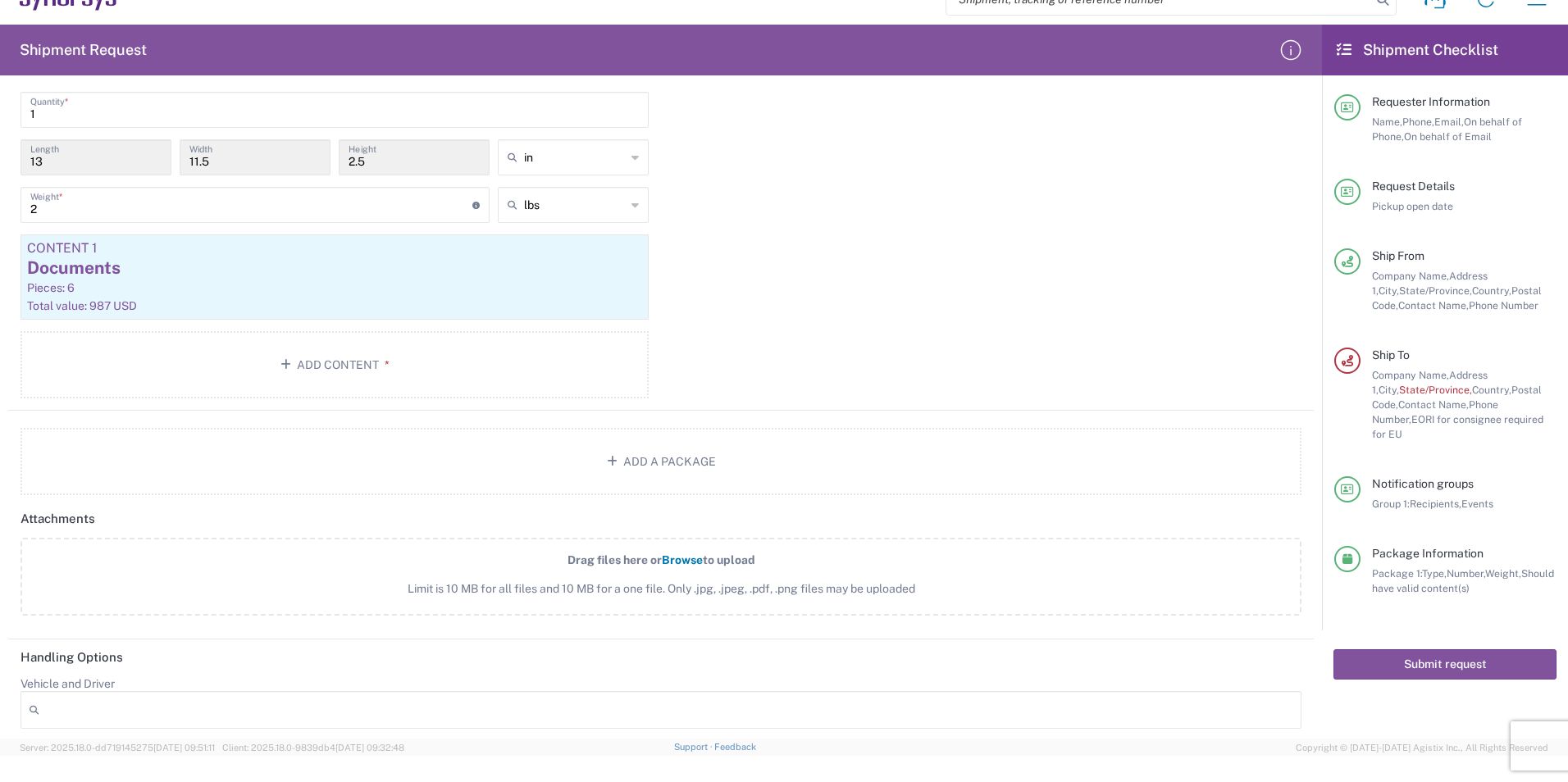
scroll to position [1573, 0]
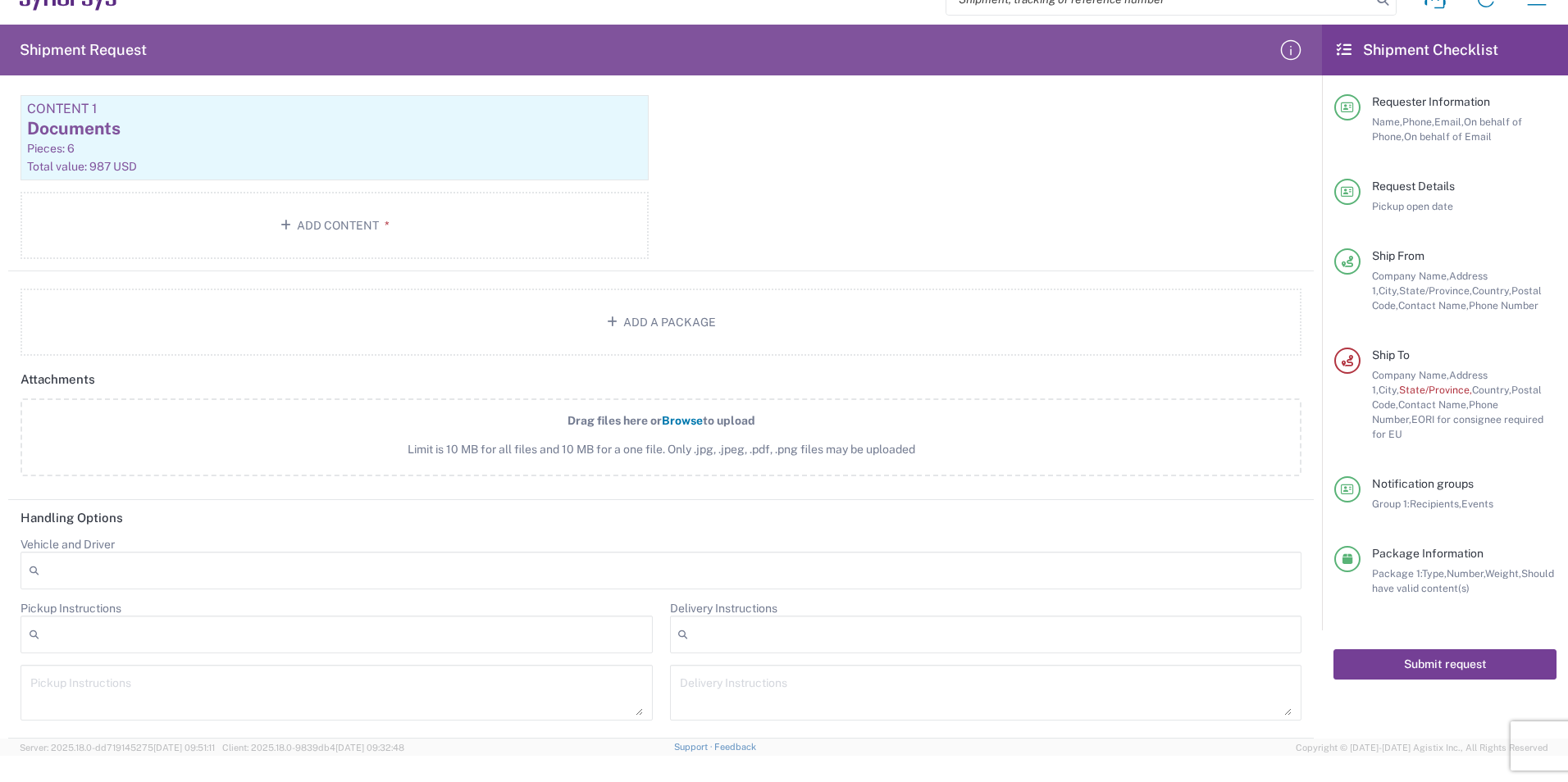
click at [1447, 649] on button "Submit request" at bounding box center [1445, 664] width 223 height 30
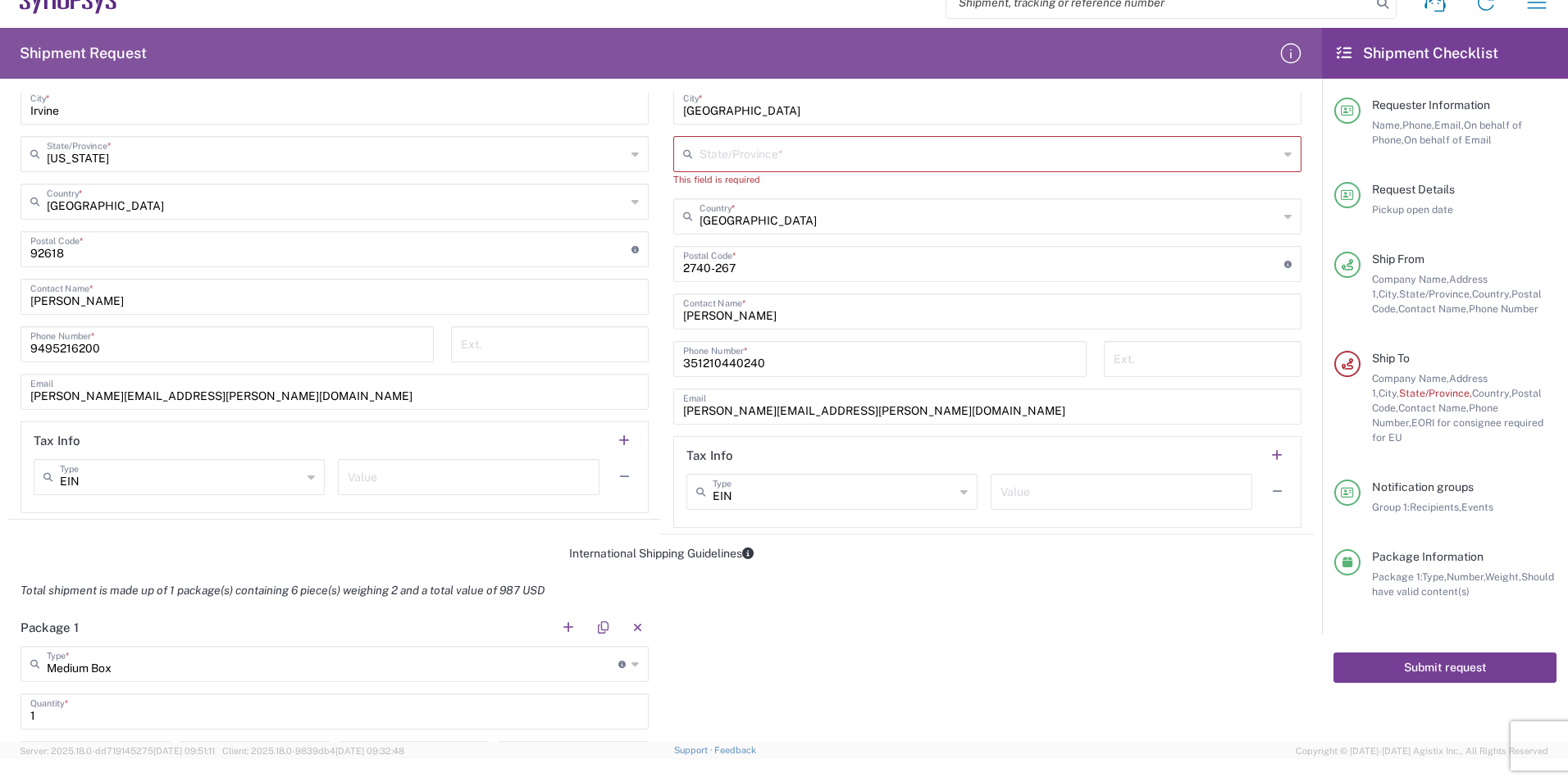
scroll to position [425, 0]
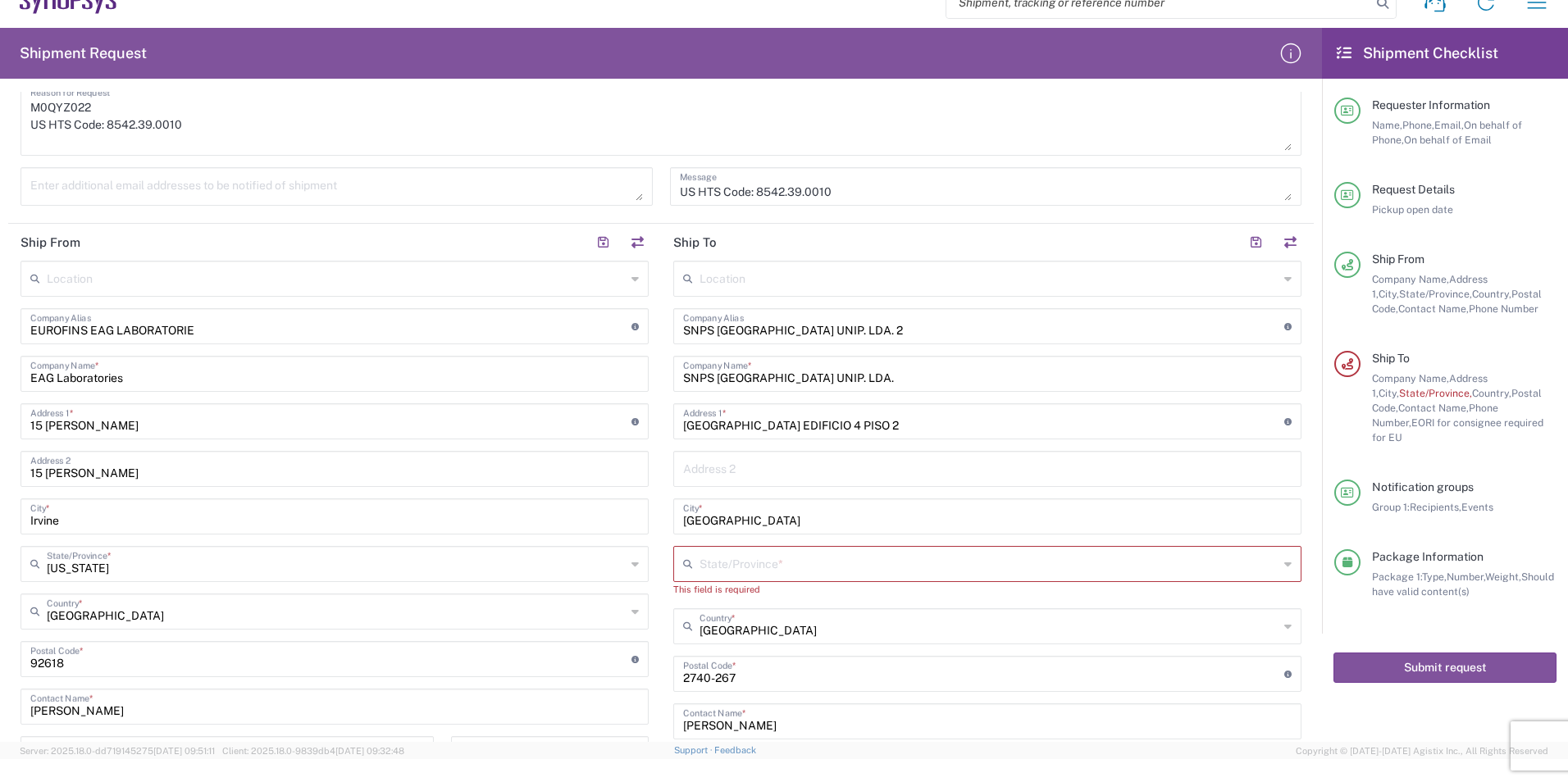
click at [738, 569] on agx-dropdown-input "State/Province * No Results Found" at bounding box center [988, 564] width 628 height 36
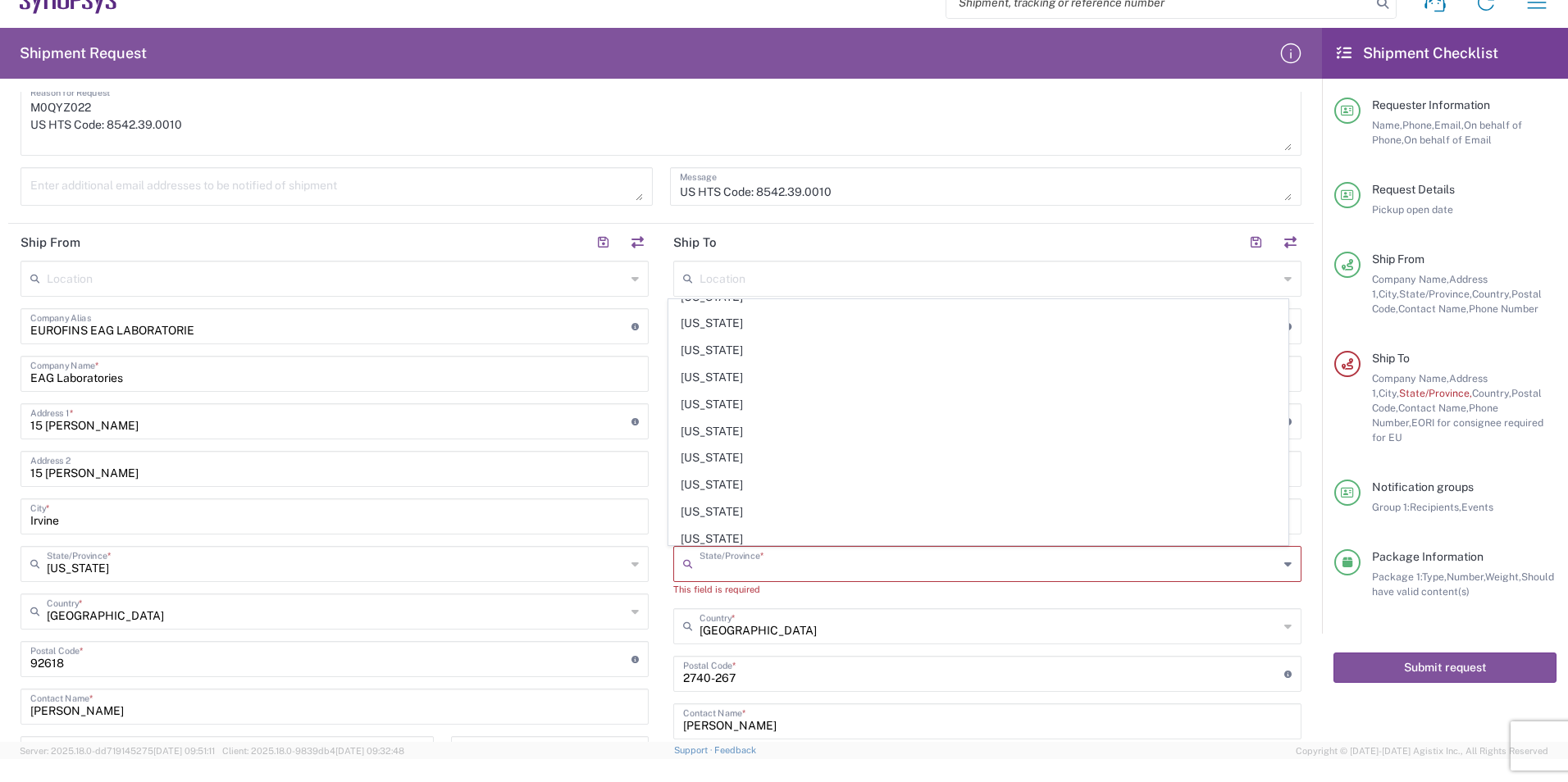
scroll to position [1260, 0]
click at [344, 560] on agx-dropdown-input "[US_STATE] State/Province * [US_STATE] [US_STATE] [US_STATE] [US_STATE] Armed F…" at bounding box center [335, 564] width 628 height 36
type input "[US_STATE]"
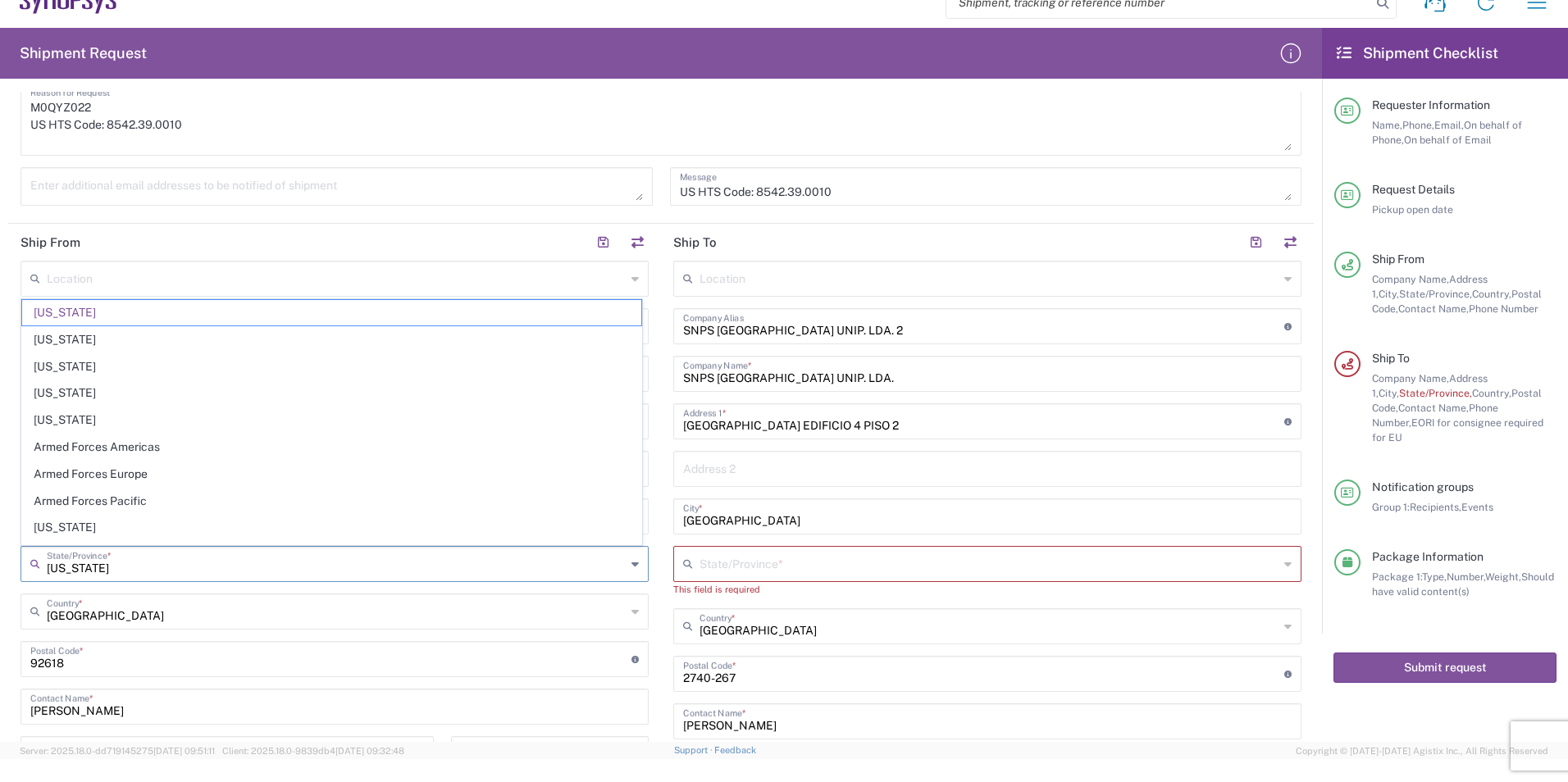
scroll to position [0, 0]
click at [834, 549] on input "text" at bounding box center [989, 563] width 579 height 29
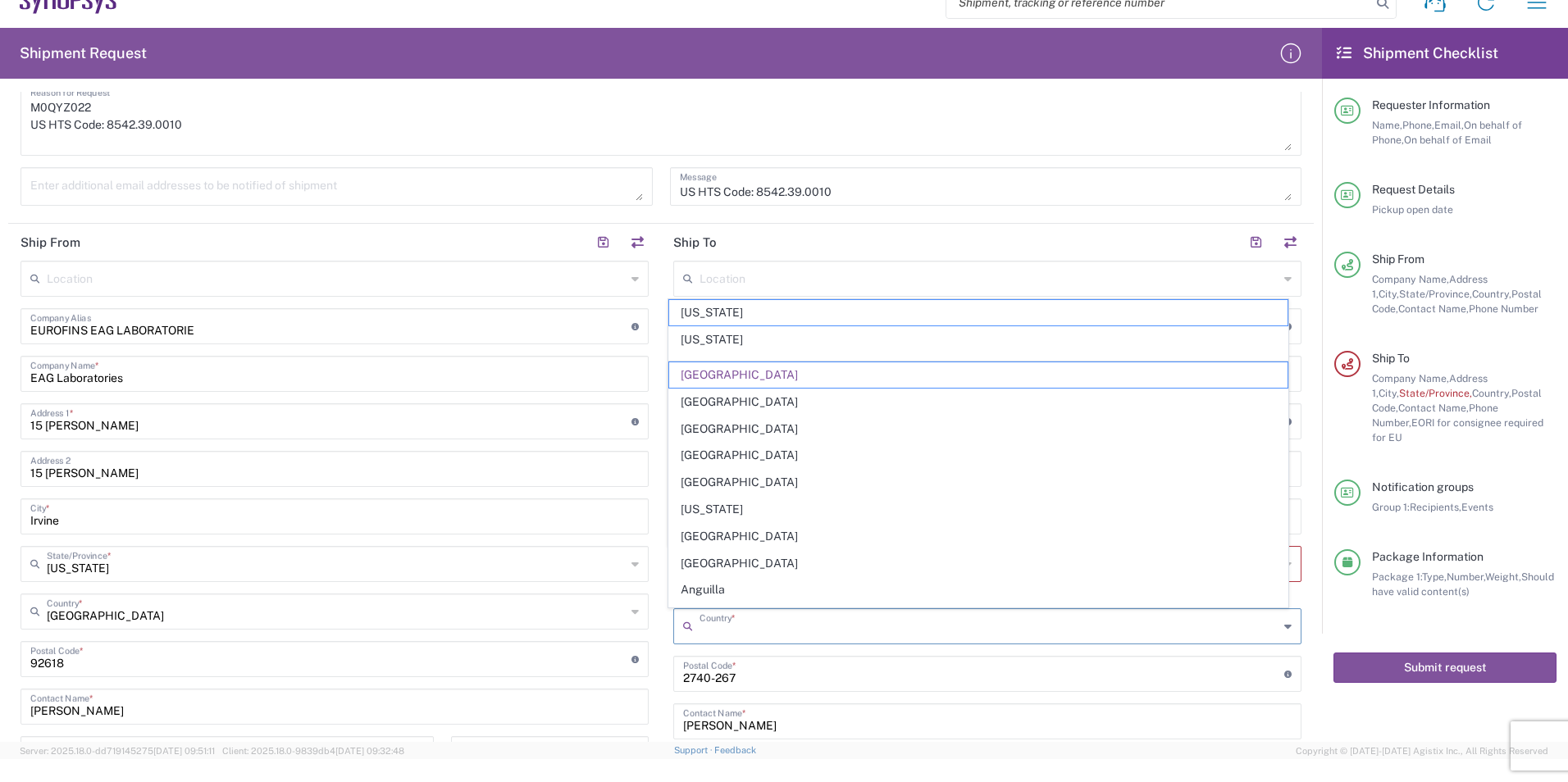
click at [858, 612] on input "text" at bounding box center [989, 625] width 579 height 29
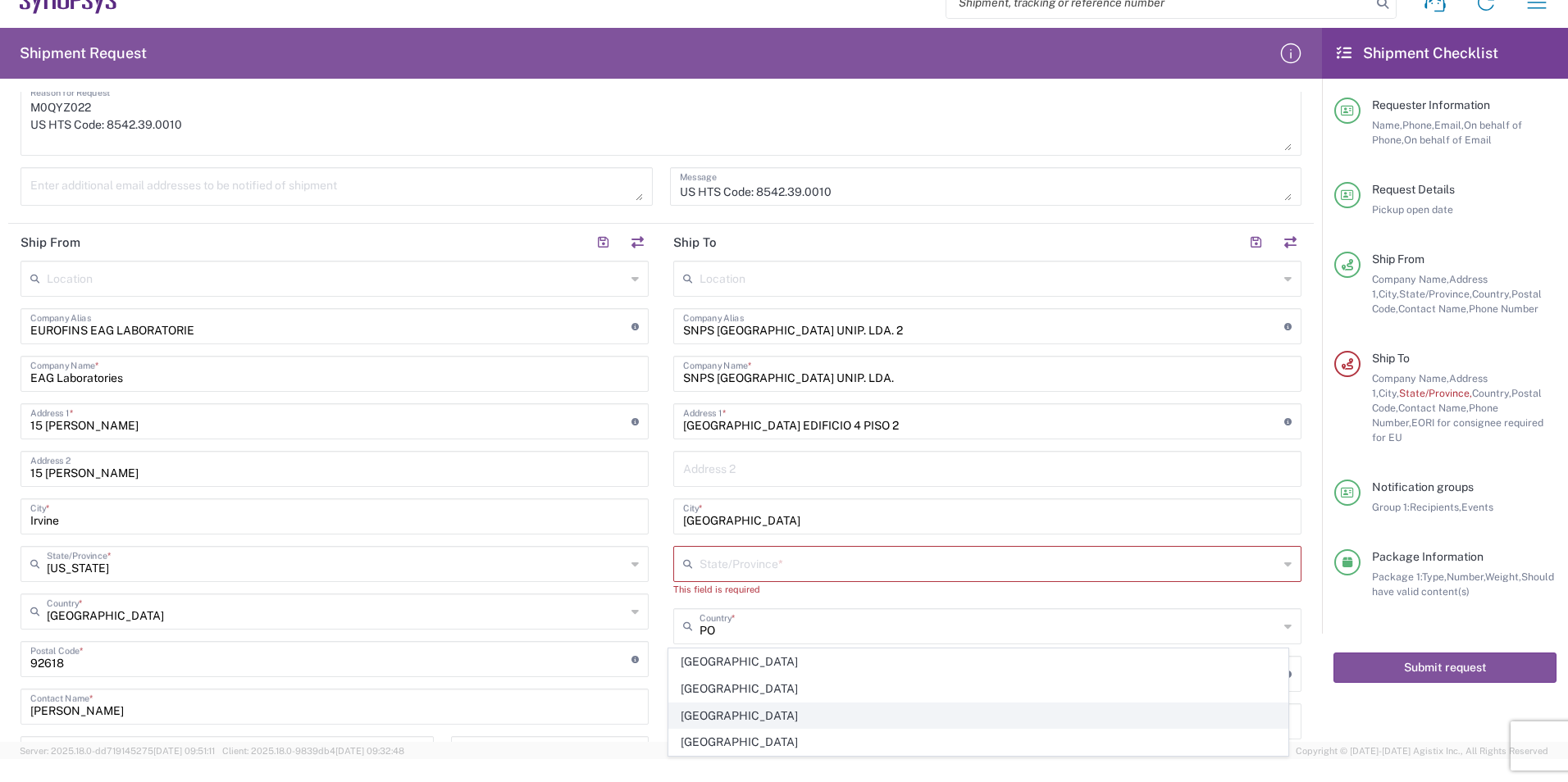
click at [707, 708] on span "[GEOGRAPHIC_DATA]" at bounding box center [978, 716] width 619 height 26
type input "[GEOGRAPHIC_DATA]"
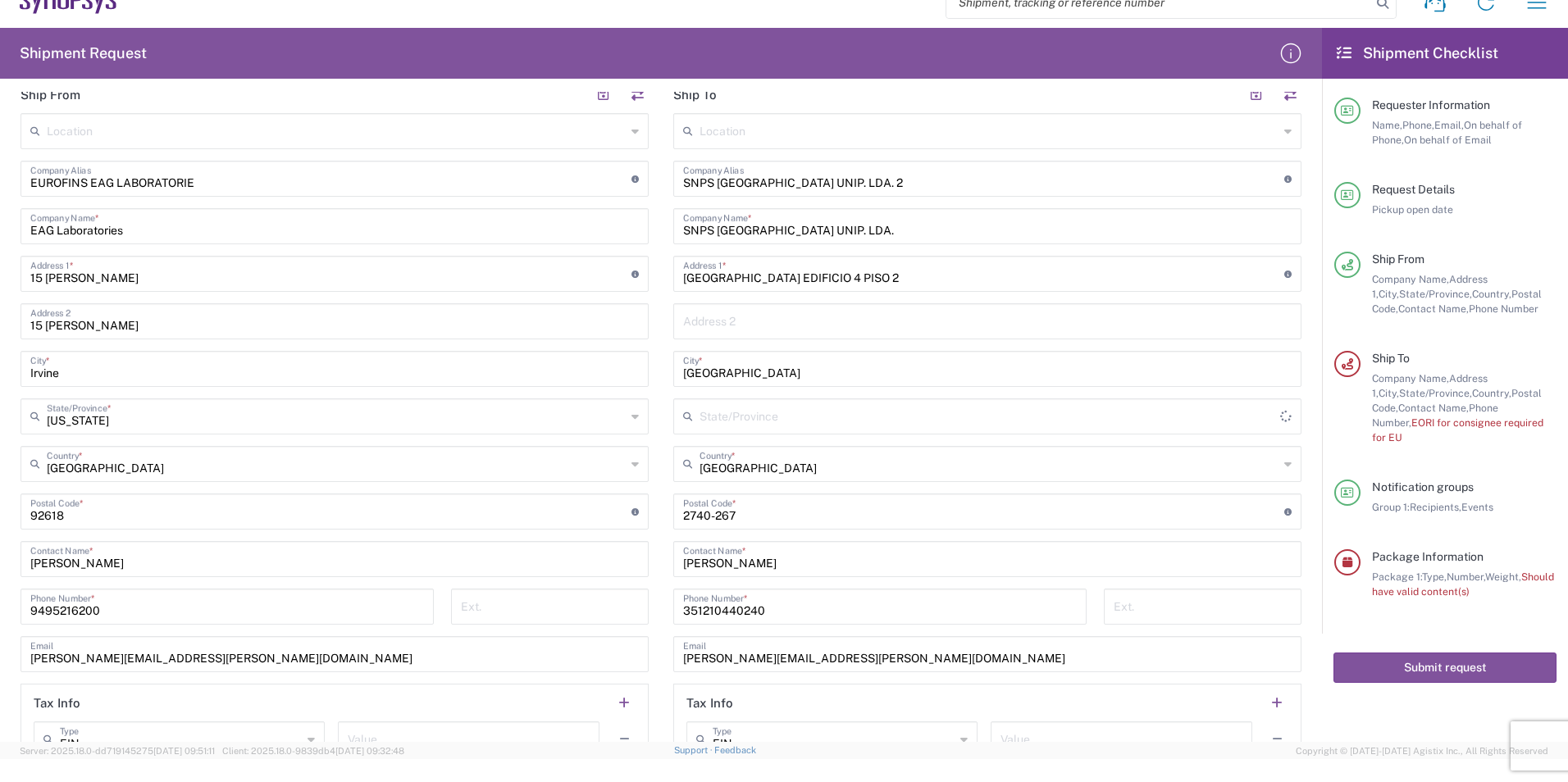
scroll to position [672, 0]
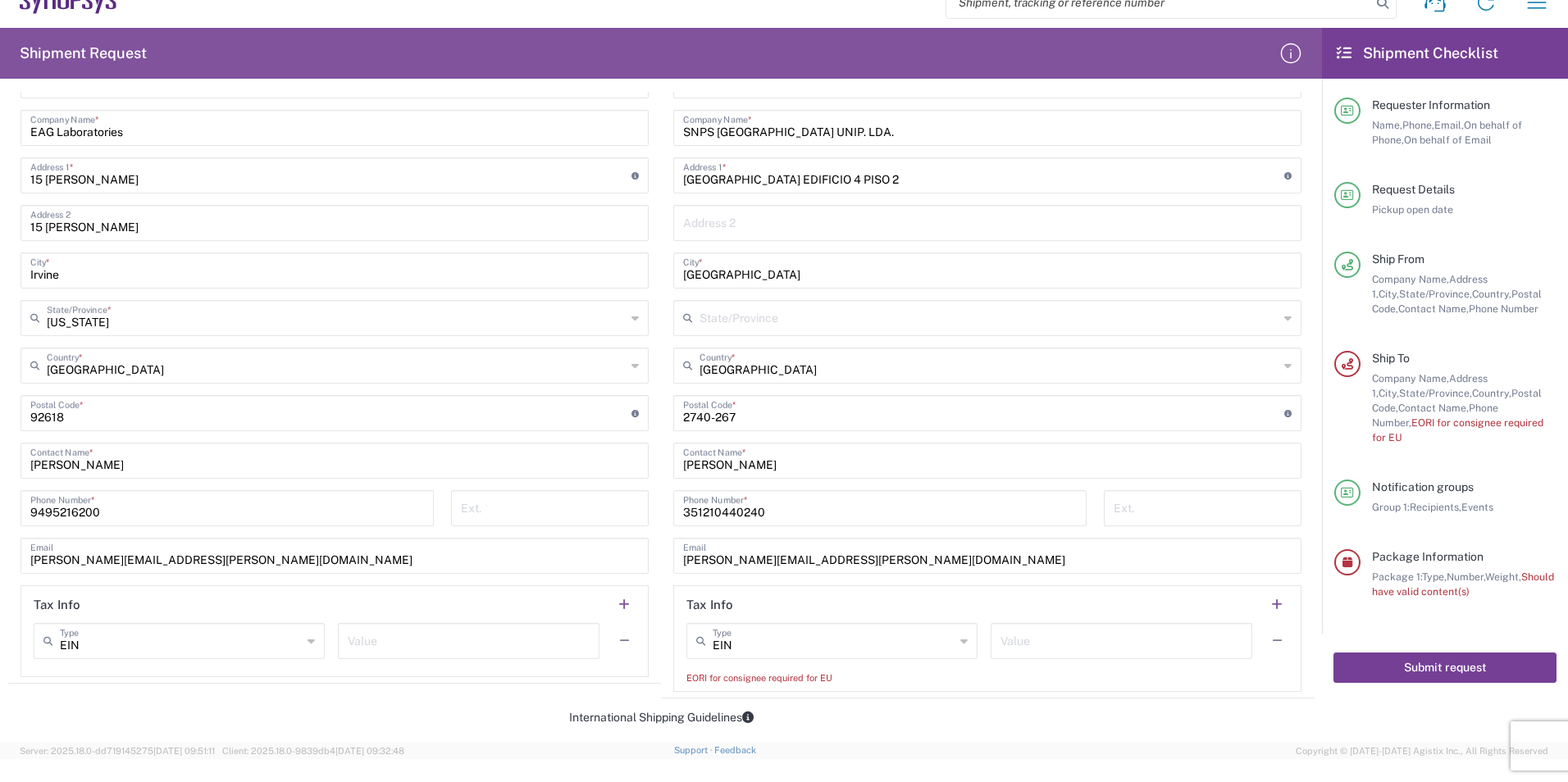
click at [1409, 655] on button "Submit request" at bounding box center [1445, 667] width 223 height 30
type input "EIN"
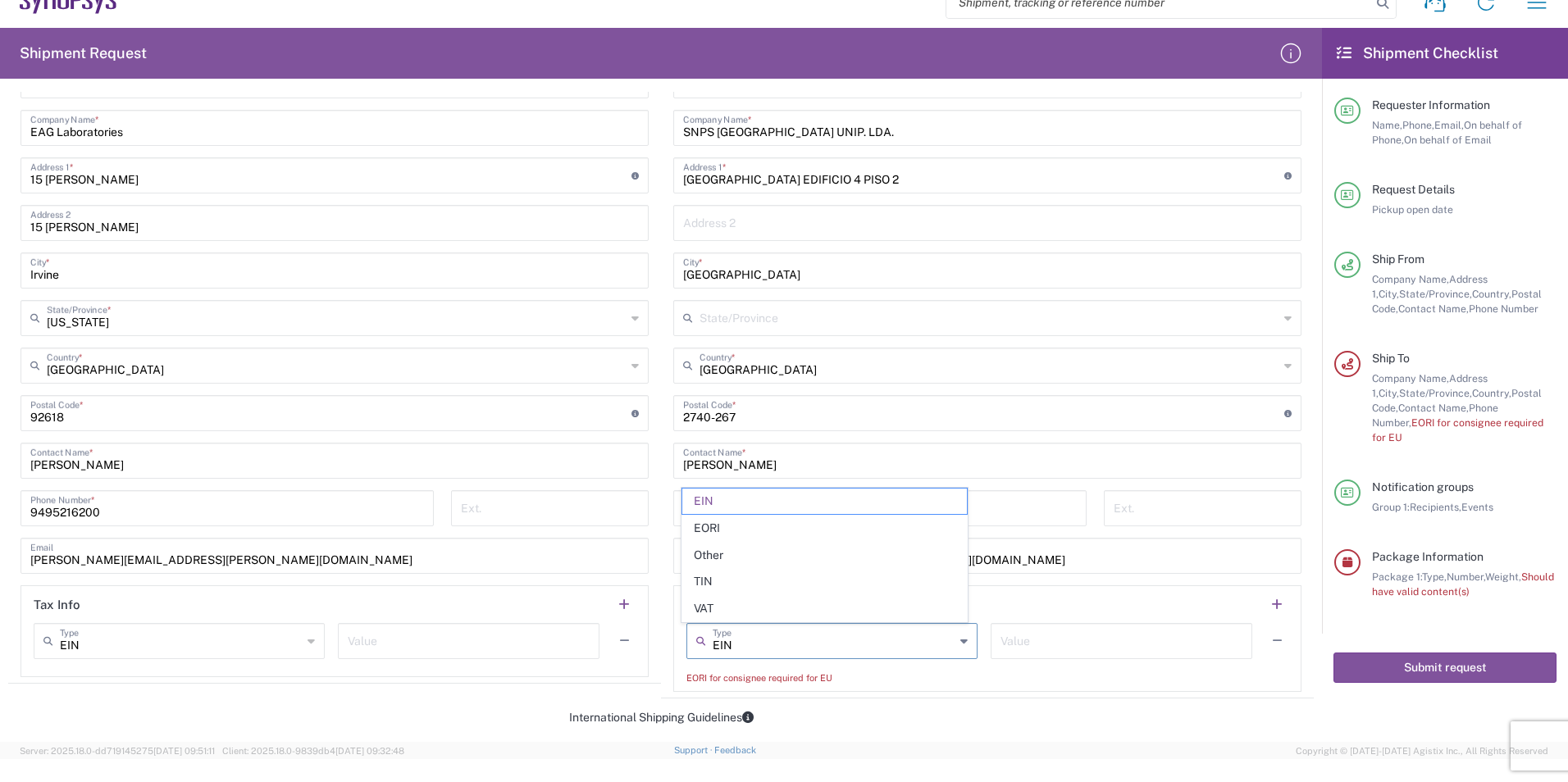
drag, startPoint x: 562, startPoint y: 658, endPoint x: 543, endPoint y: 655, distance: 19.2
click at [539, 655] on div "Ship From Location [GEOGRAPHIC_DATA] DE04 Agrate Brianza IT01 [GEOGRAPHIC_DATA]…" at bounding box center [661, 338] width 1305 height 720
click at [1414, 655] on button "Submit request" at bounding box center [1445, 667] width 223 height 30
type input "EIN"
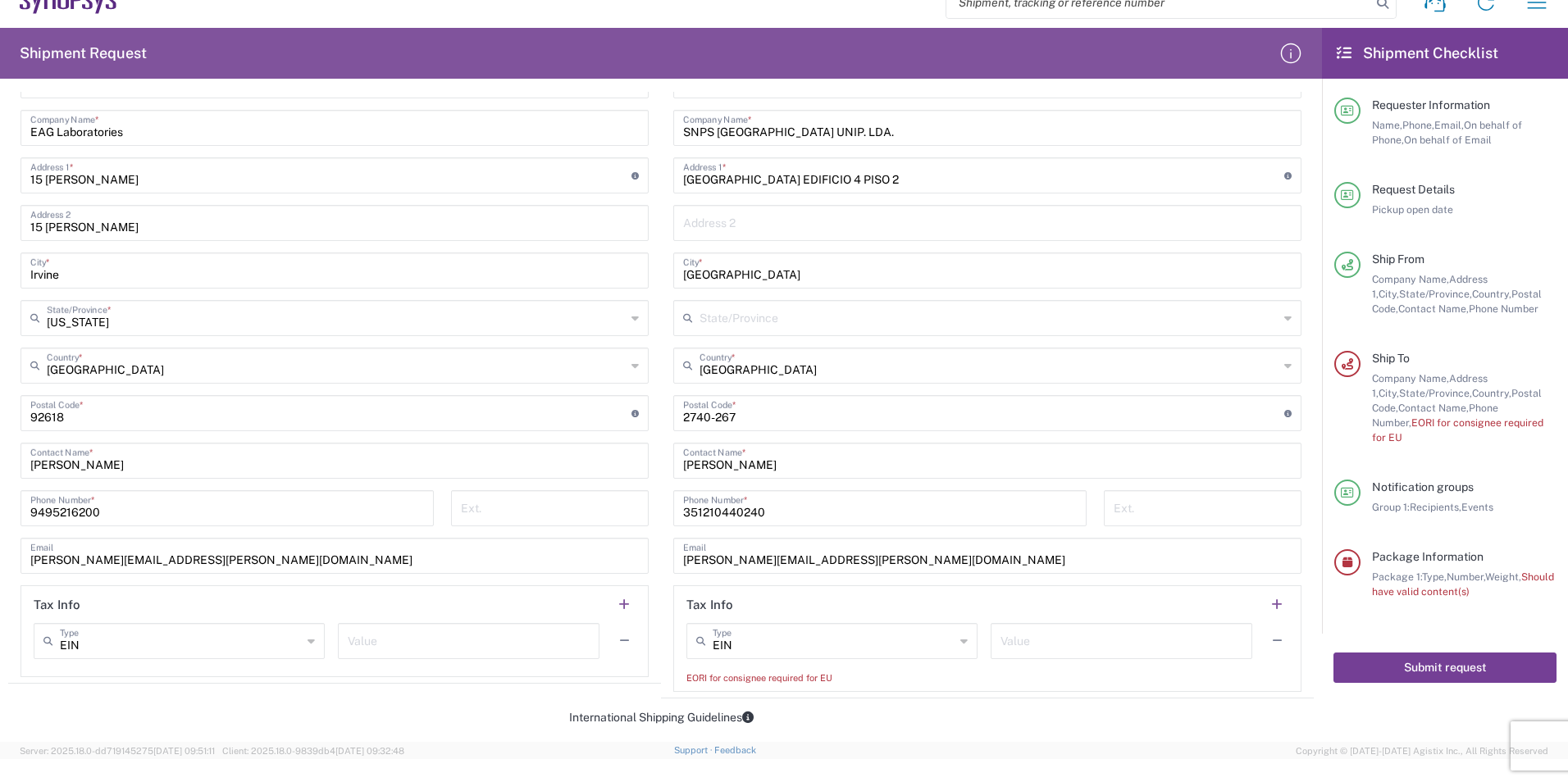
click at [1414, 655] on button "Submit request" at bounding box center [1445, 667] width 223 height 30
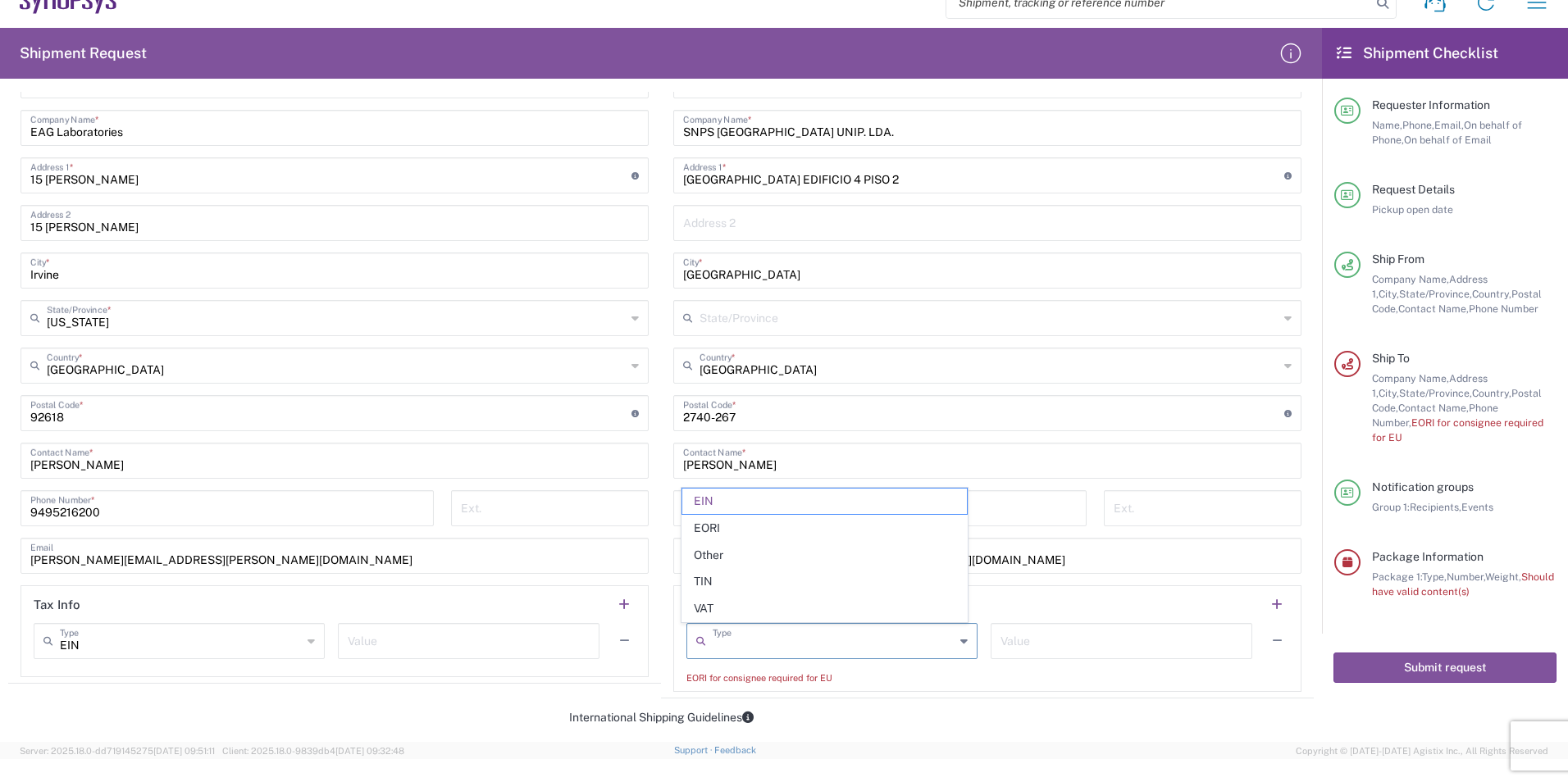
drag, startPoint x: 775, startPoint y: 641, endPoint x: 561, endPoint y: 613, distance: 215.8
click at [556, 613] on div "Ship From Location [GEOGRAPHIC_DATA] DE04 Agrate Brianza IT01 [GEOGRAPHIC_DATA]…" at bounding box center [661, 338] width 1305 height 720
type input "E"
click at [725, 557] on span "Other" at bounding box center [824, 555] width 284 height 26
type input "Other"
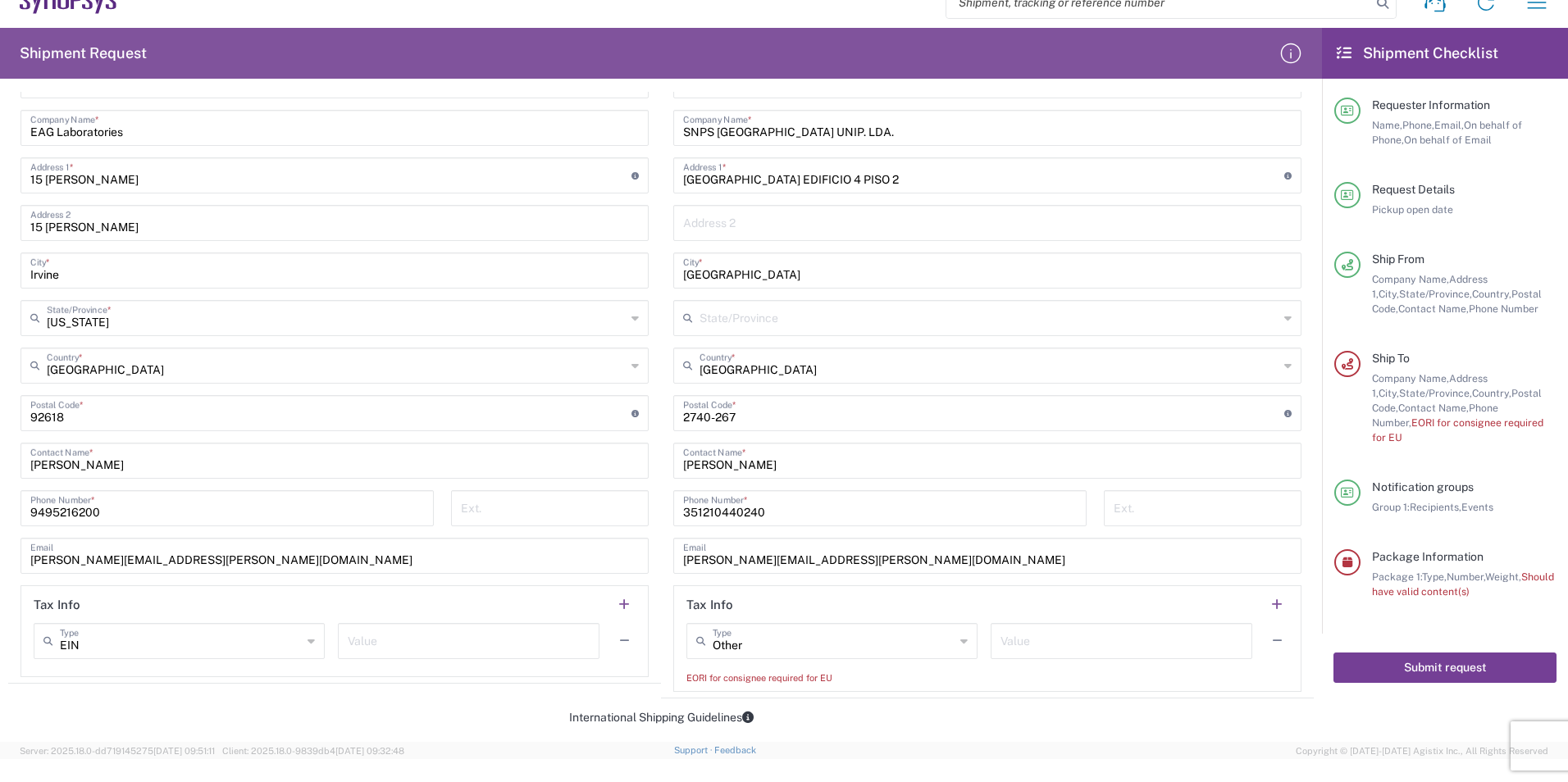
click at [1429, 656] on button "Submit request" at bounding box center [1445, 667] width 223 height 30
click at [1428, 655] on button "Submit request" at bounding box center [1445, 667] width 223 height 30
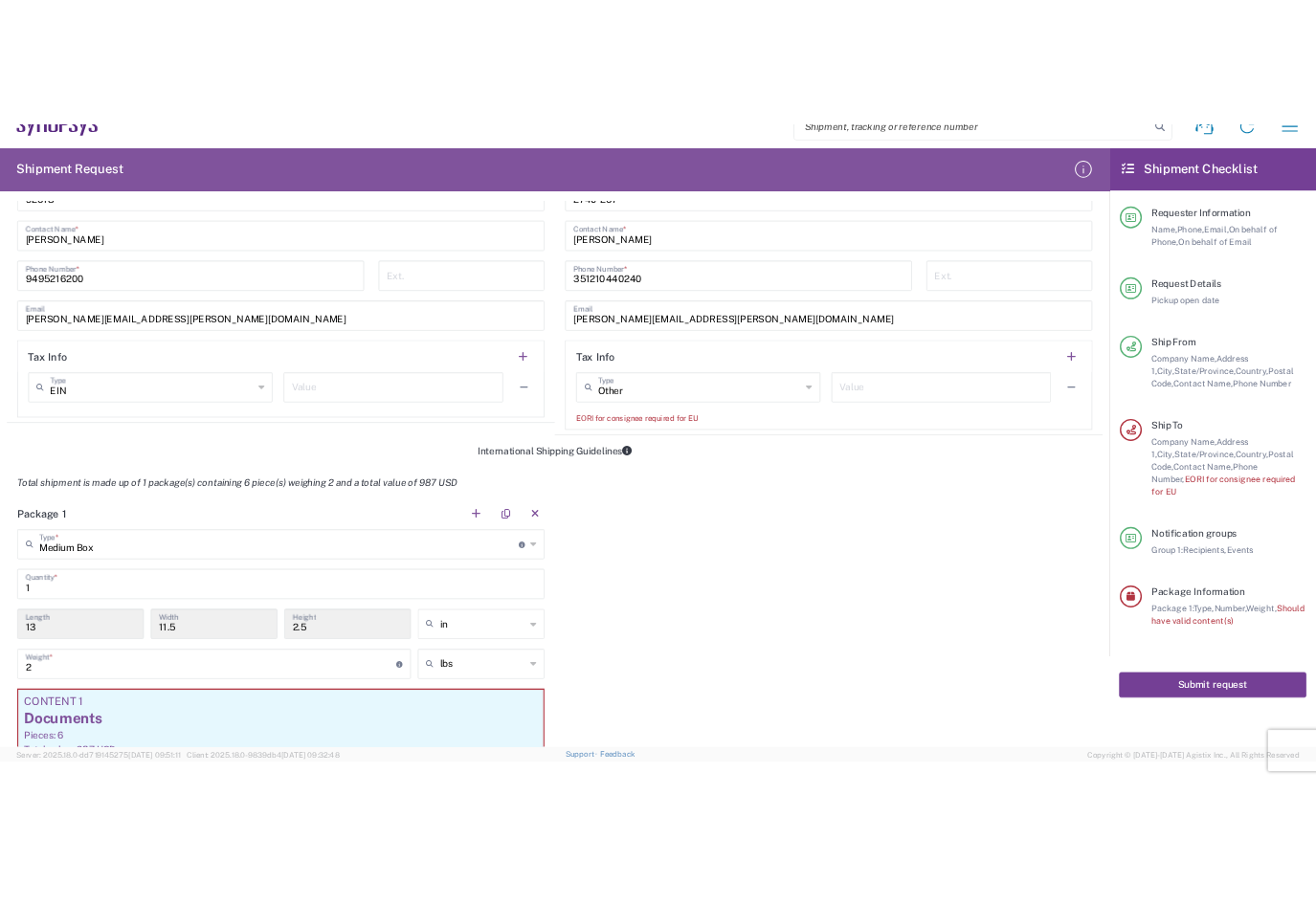
scroll to position [1453, 0]
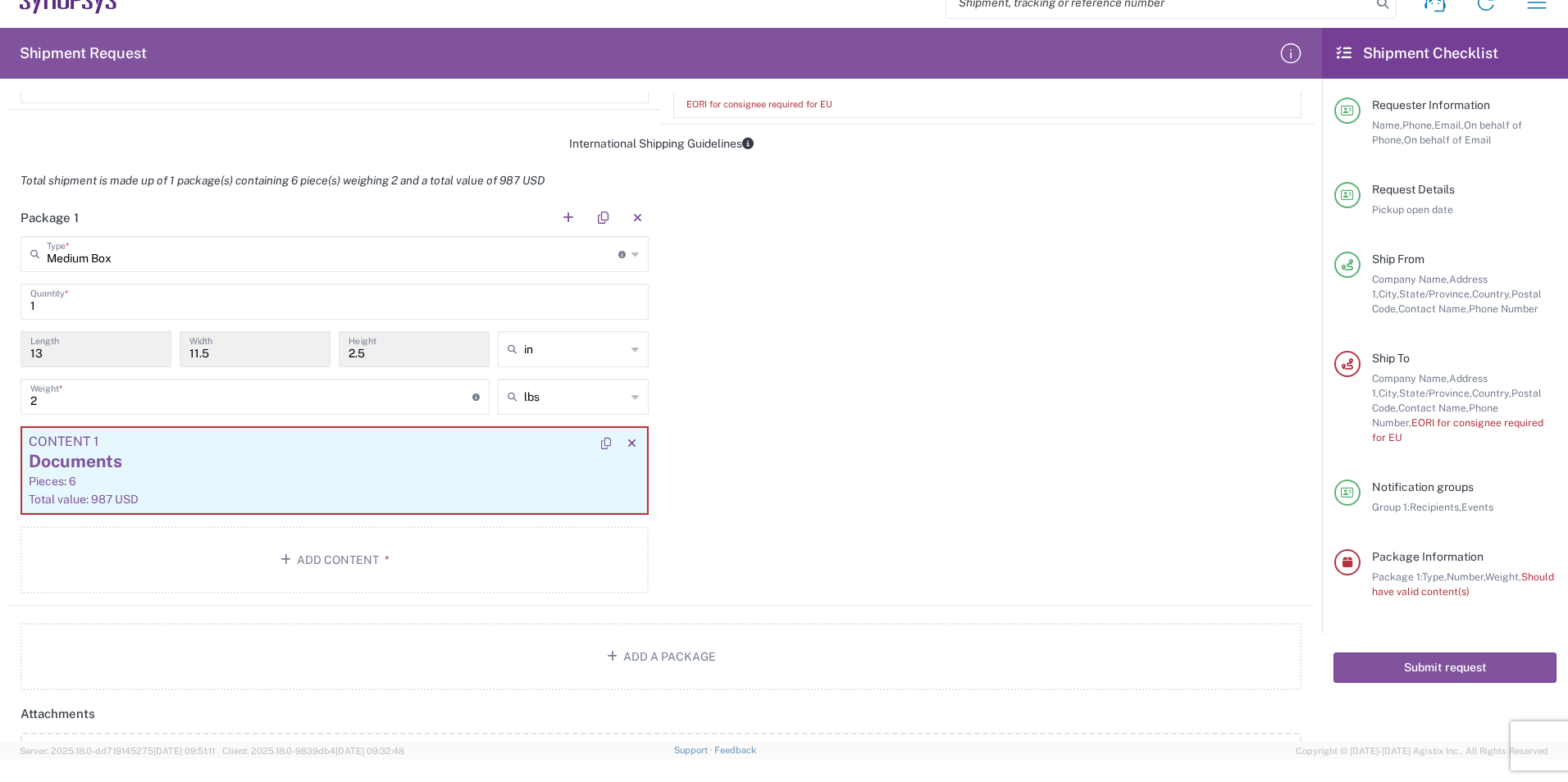
click at [85, 496] on div "Total value: 987 USD" at bounding box center [335, 499] width 612 height 15
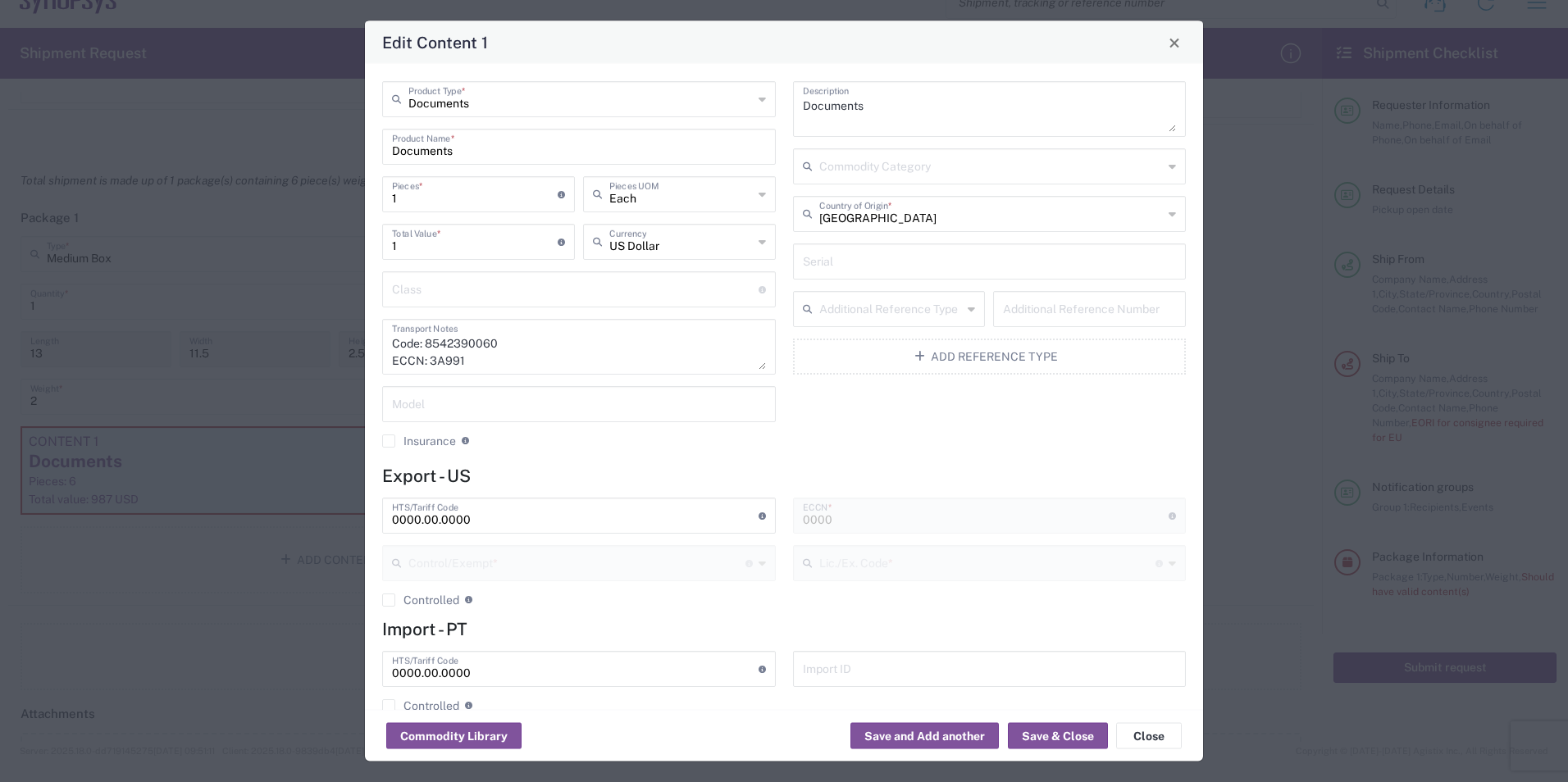
type input "FTR Exemption"
type input "30.37(a)"
click at [918, 111] on textarea "Documents" at bounding box center [989, 110] width 374 height 46
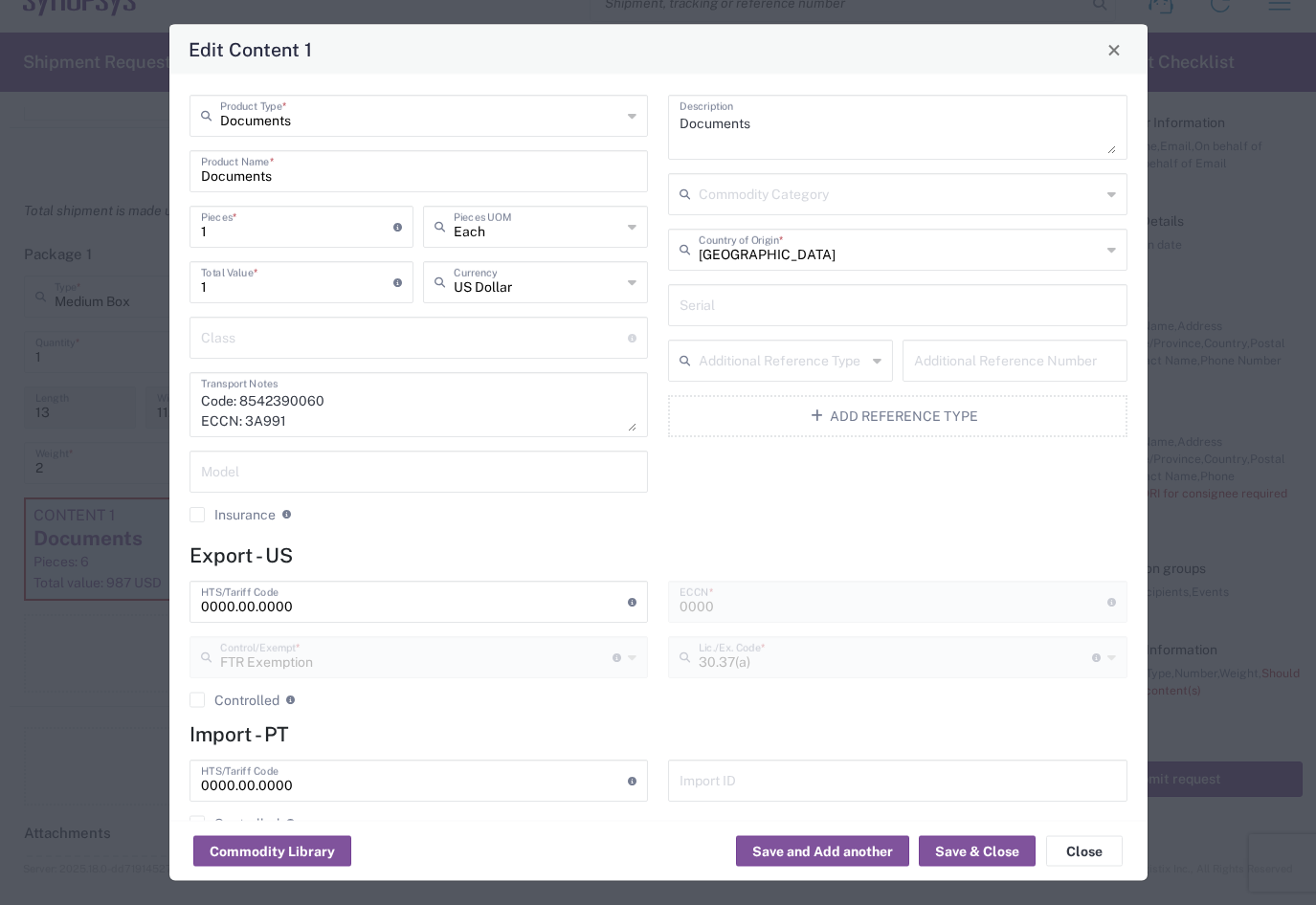
click at [771, 143] on textarea "Documents" at bounding box center [897, 128] width 437 height 54
drag, startPoint x: 681, startPoint y: 149, endPoint x: 668, endPoint y: 148, distance: 13.0
click at [668, 148] on div "Documents joB# Description" at bounding box center [898, 127] width 460 height 65
click at [815, 149] on textarea "Documents JOB#" at bounding box center [897, 128] width 437 height 54
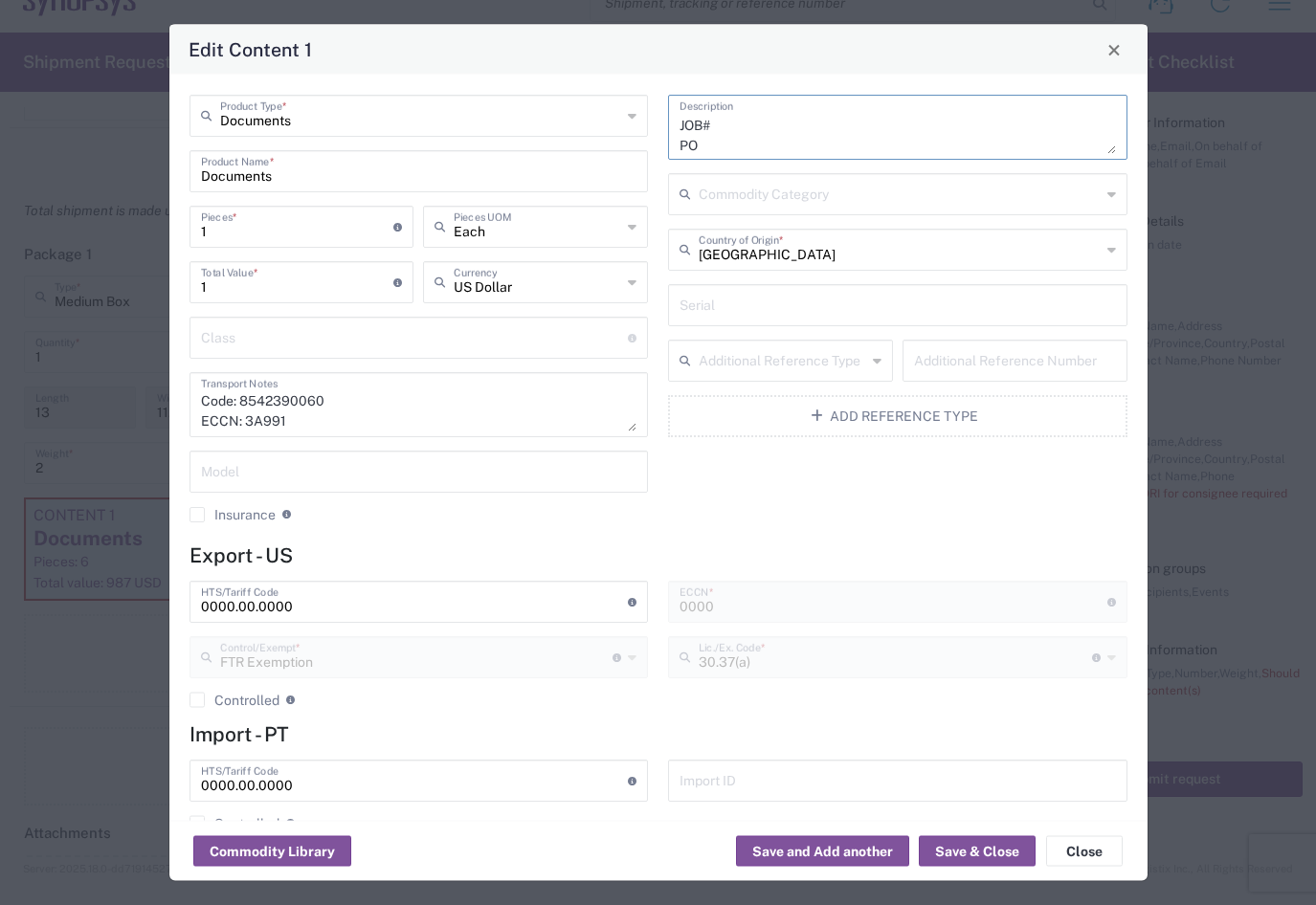
paste textarea "4800023339"
click at [733, 120] on textarea "Documents JOB# PO 4800023339" at bounding box center [897, 128] width 437 height 54
paste textarea "M0QYW238"
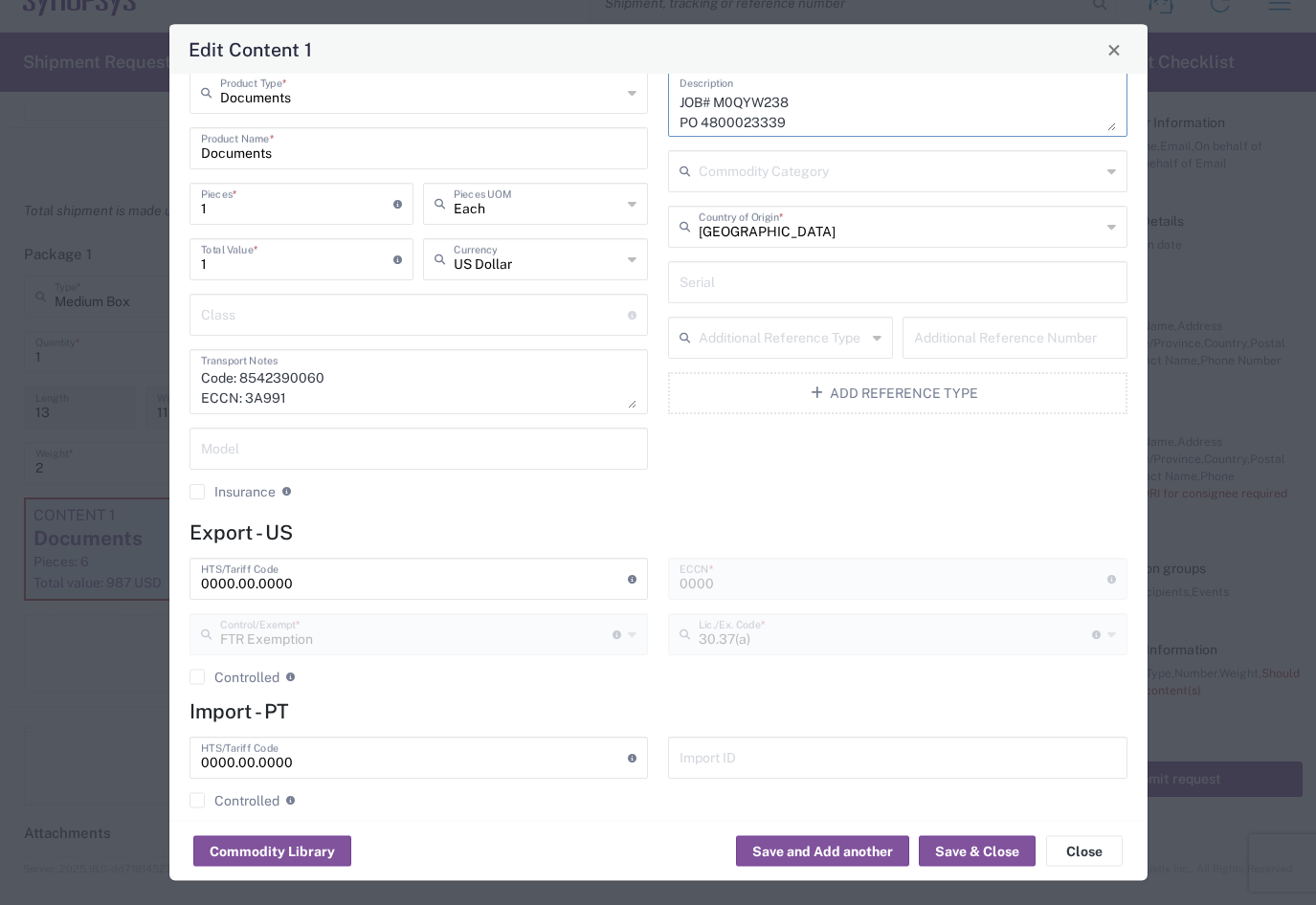
scroll to position [45, 0]
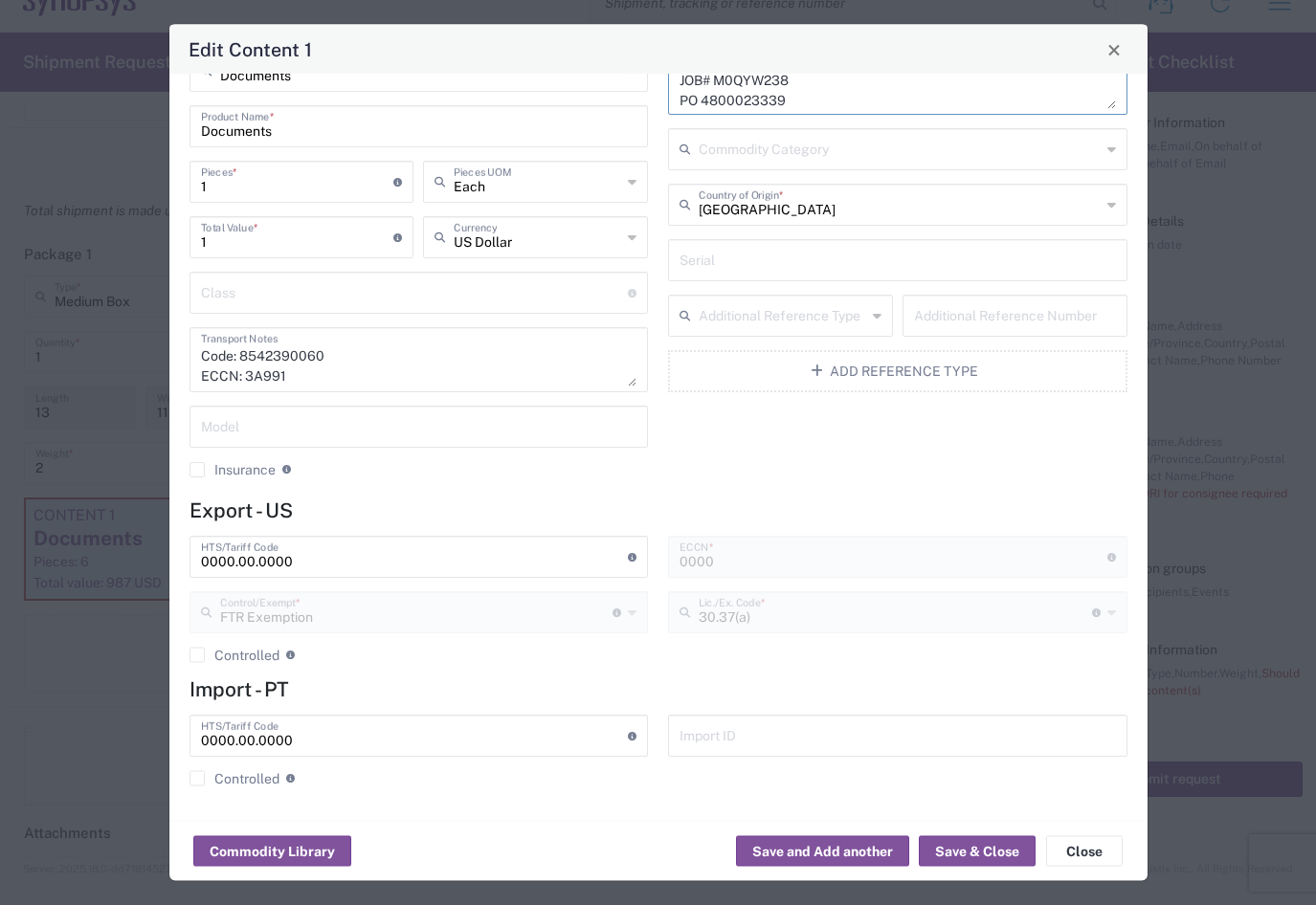
type textarea "Documents JOB# M0QYW238 PO 4800023339"
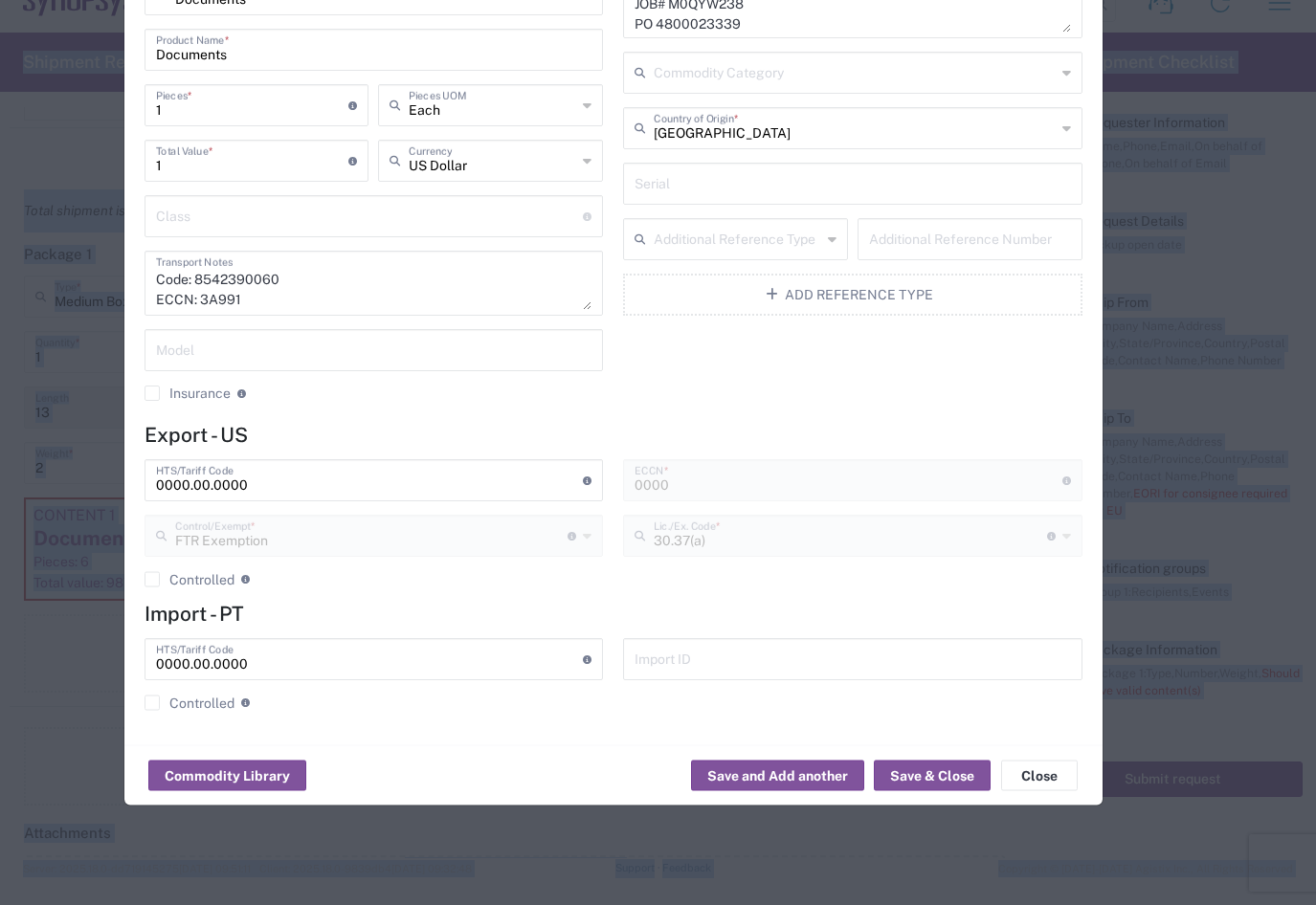
drag, startPoint x: 986, startPoint y: 55, endPoint x: 941, endPoint y: -21, distance: 88.3
click at [941, 0] on html "Shipment request Shipment tracking Employee non-product shipment request My shi…" at bounding box center [658, 452] width 1316 height 905
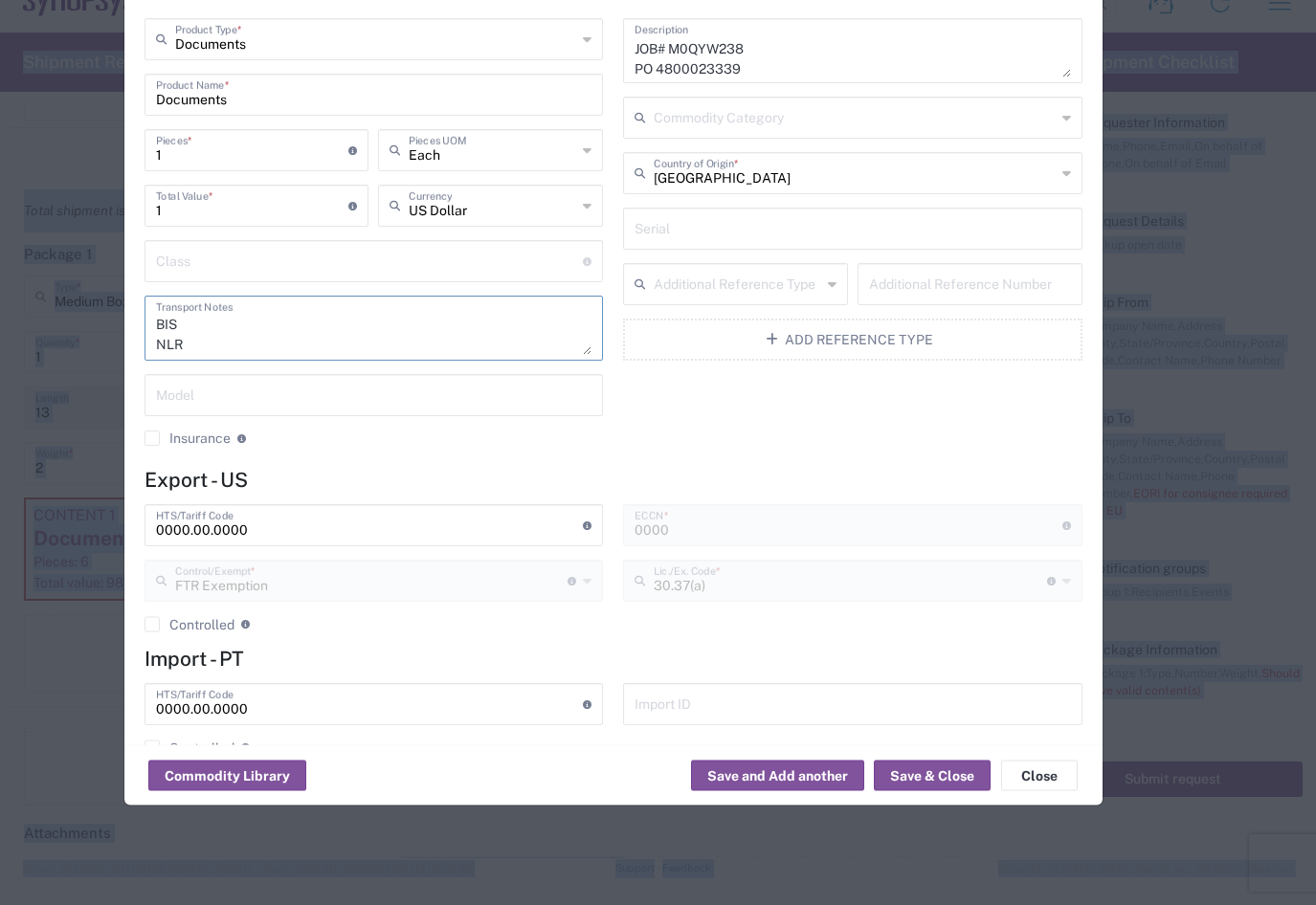
scroll to position [141, 0]
click at [239, 340] on textarea "Code: 8542390060 ECCN: 3A991 US HTS Code: 8542.39.0010 BIS NLR" at bounding box center [374, 330] width 437 height 54
type textarea "Code: 8542390060 ECCN: 3A991 US HTS Code: 8542.39.0010 BIS NLR EAR99"
click at [945, 776] on button "Save & Close" at bounding box center [932, 776] width 117 height 31
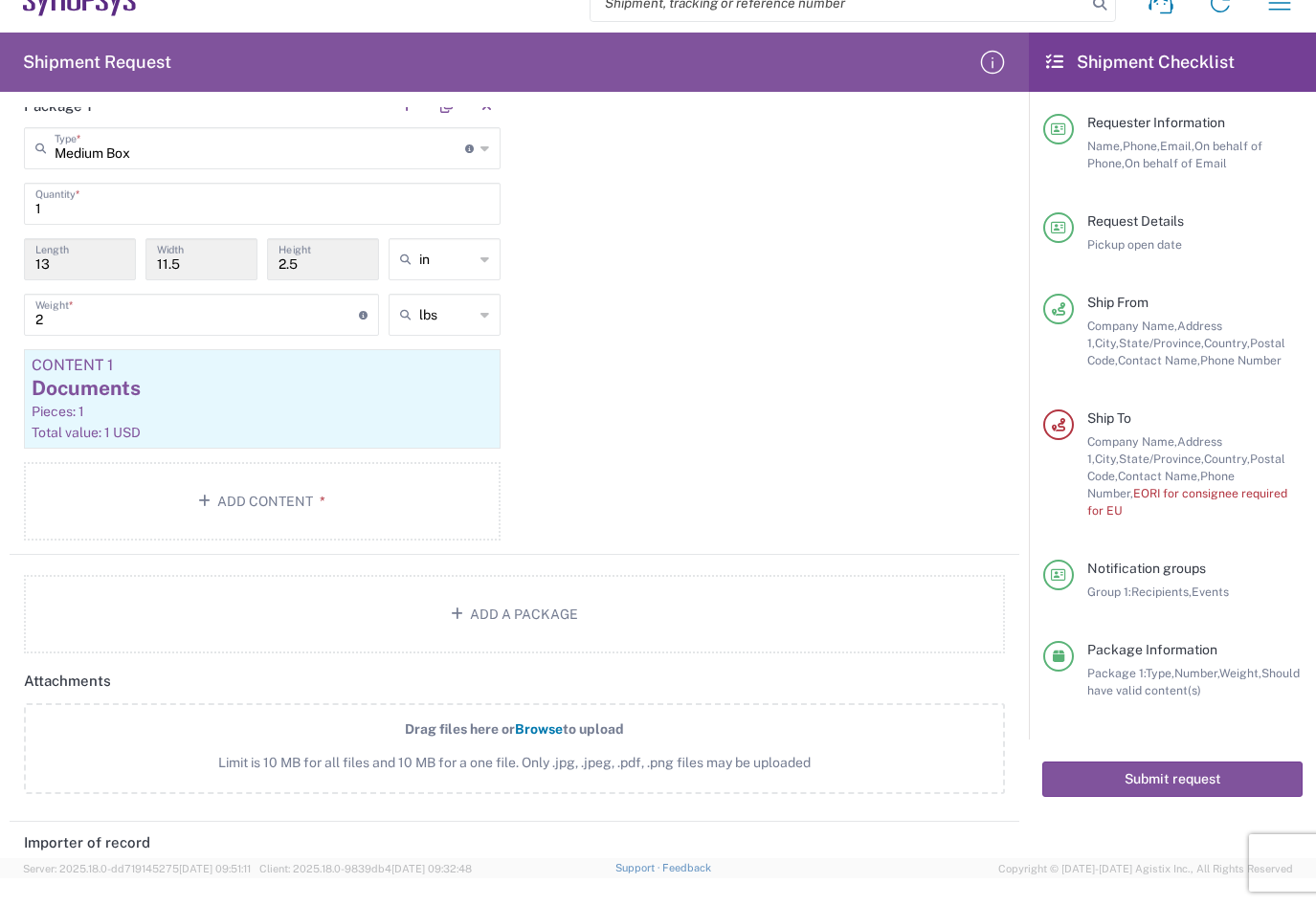
scroll to position [1741, 0]
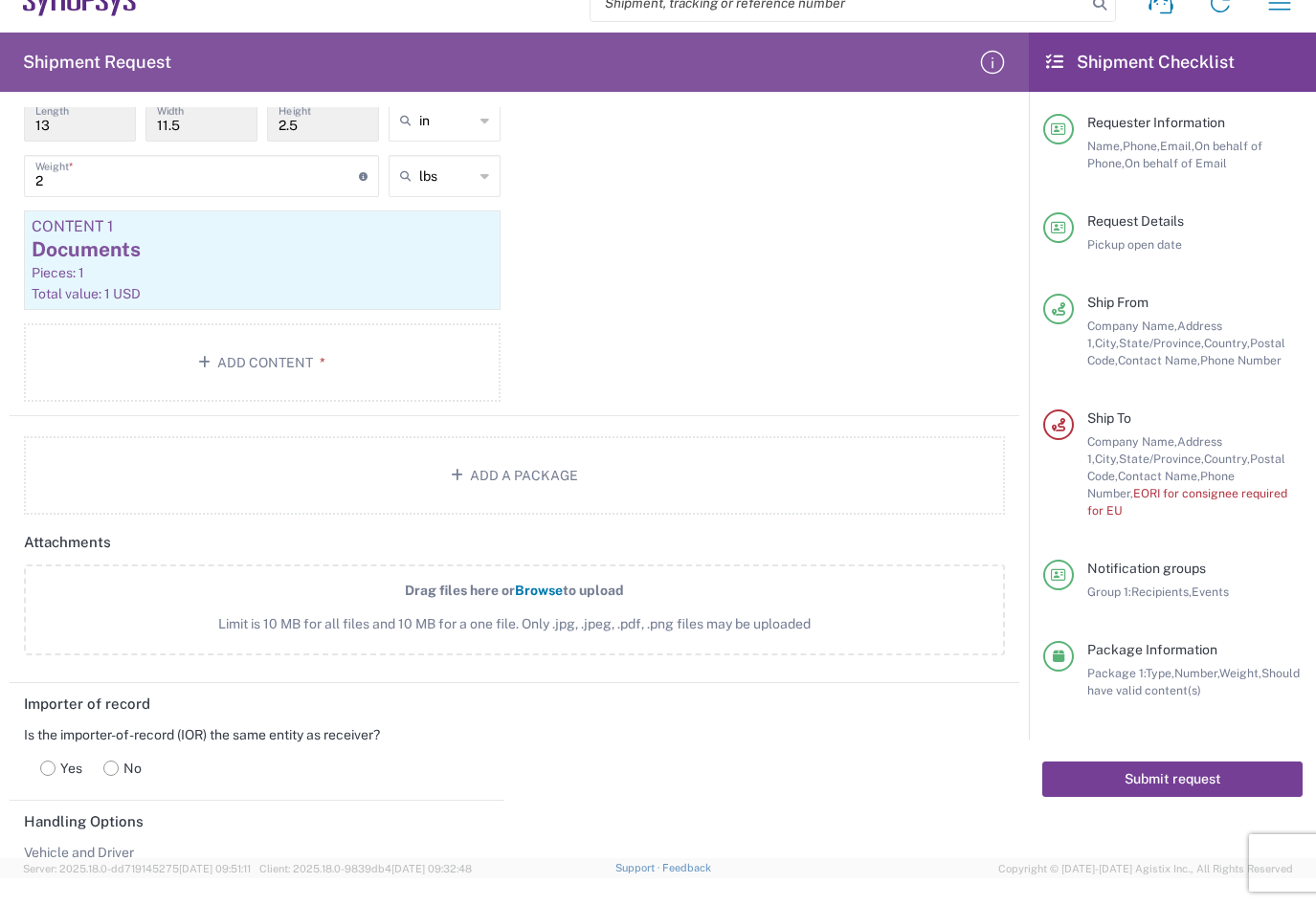
click at [1138, 762] on button "Submit request" at bounding box center [1172, 779] width 261 height 35
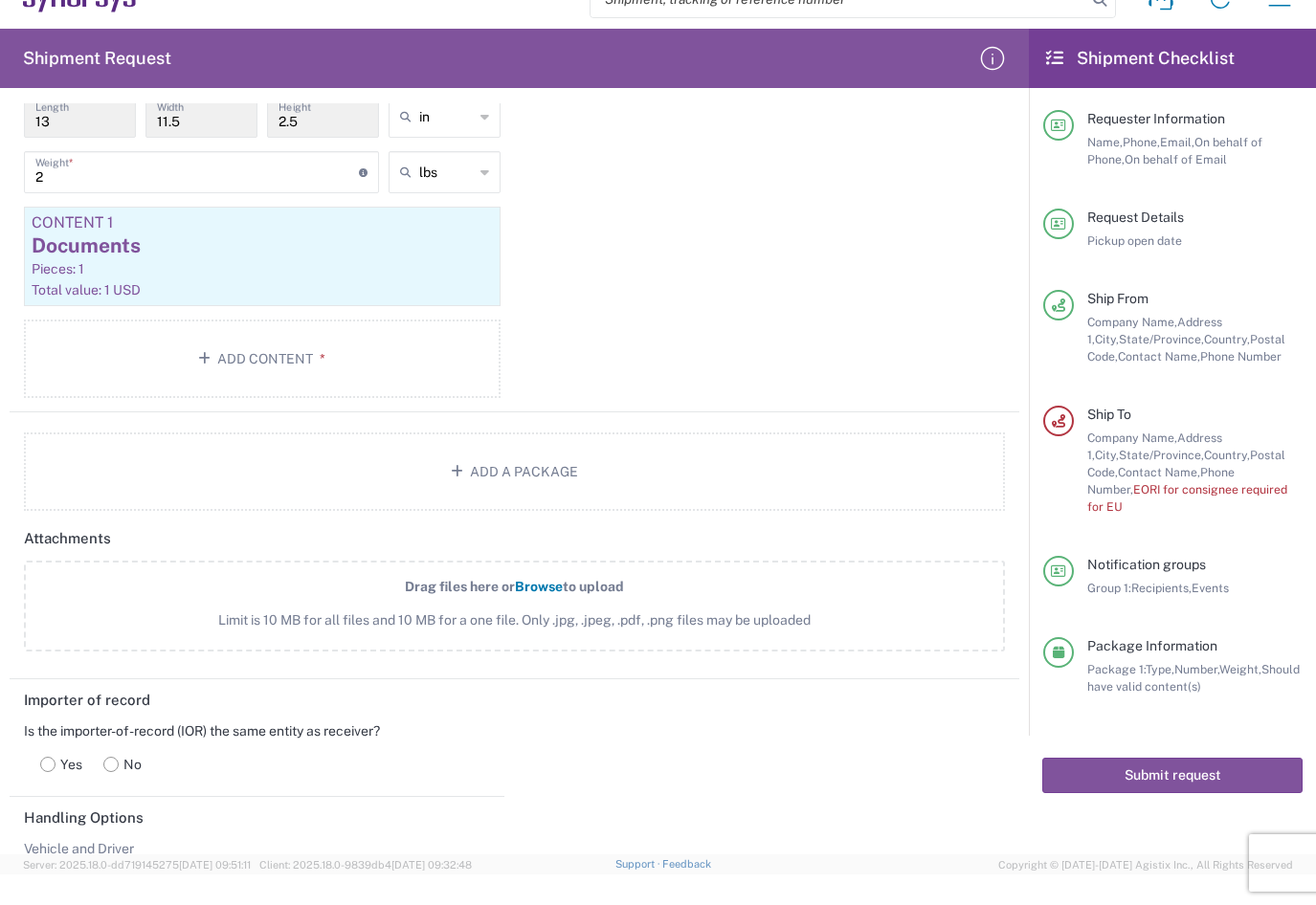
click at [1178, 490] on span "EORI for consignee required for EU" at bounding box center [1187, 498] width 200 height 32
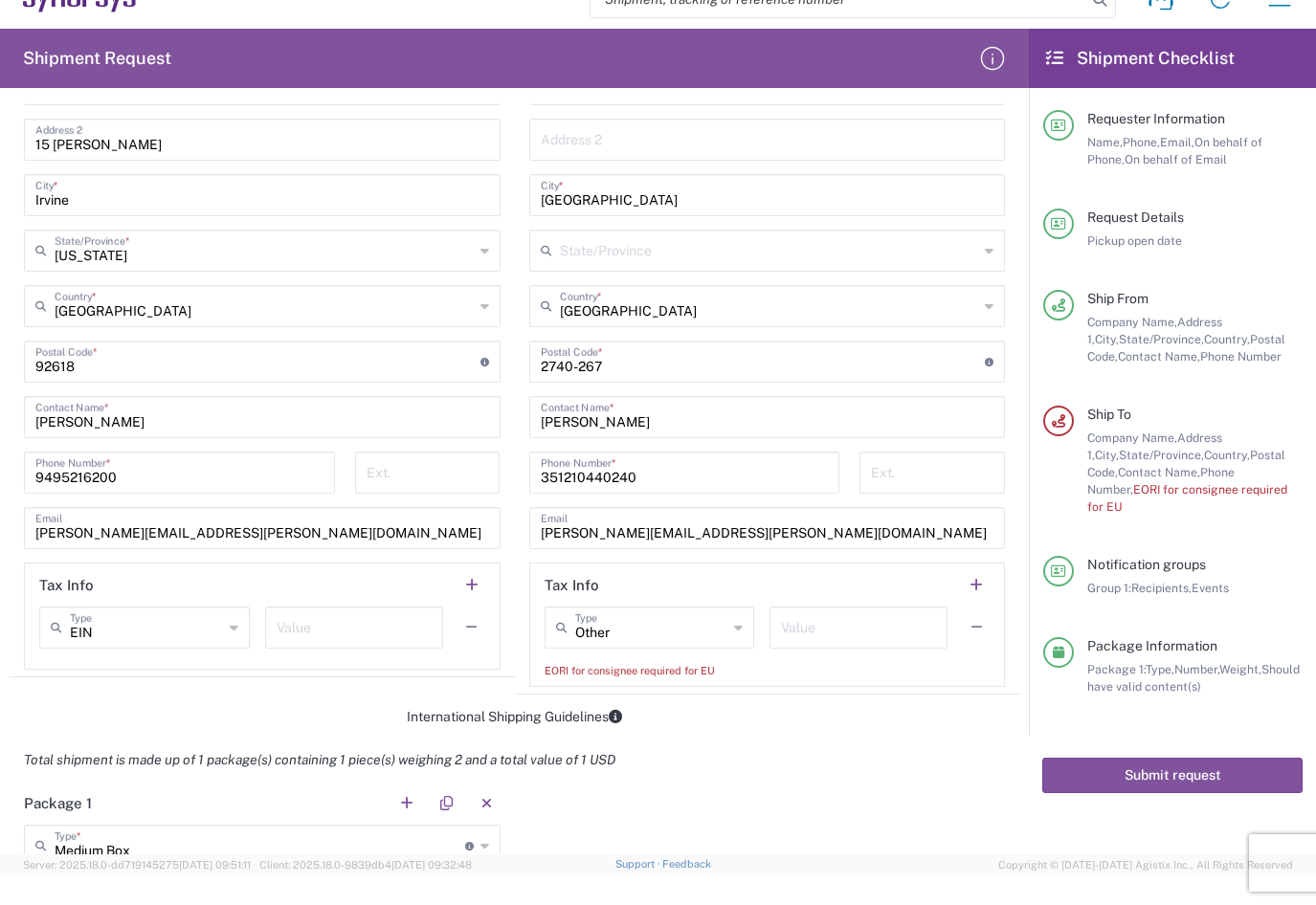
scroll to position [975, 0]
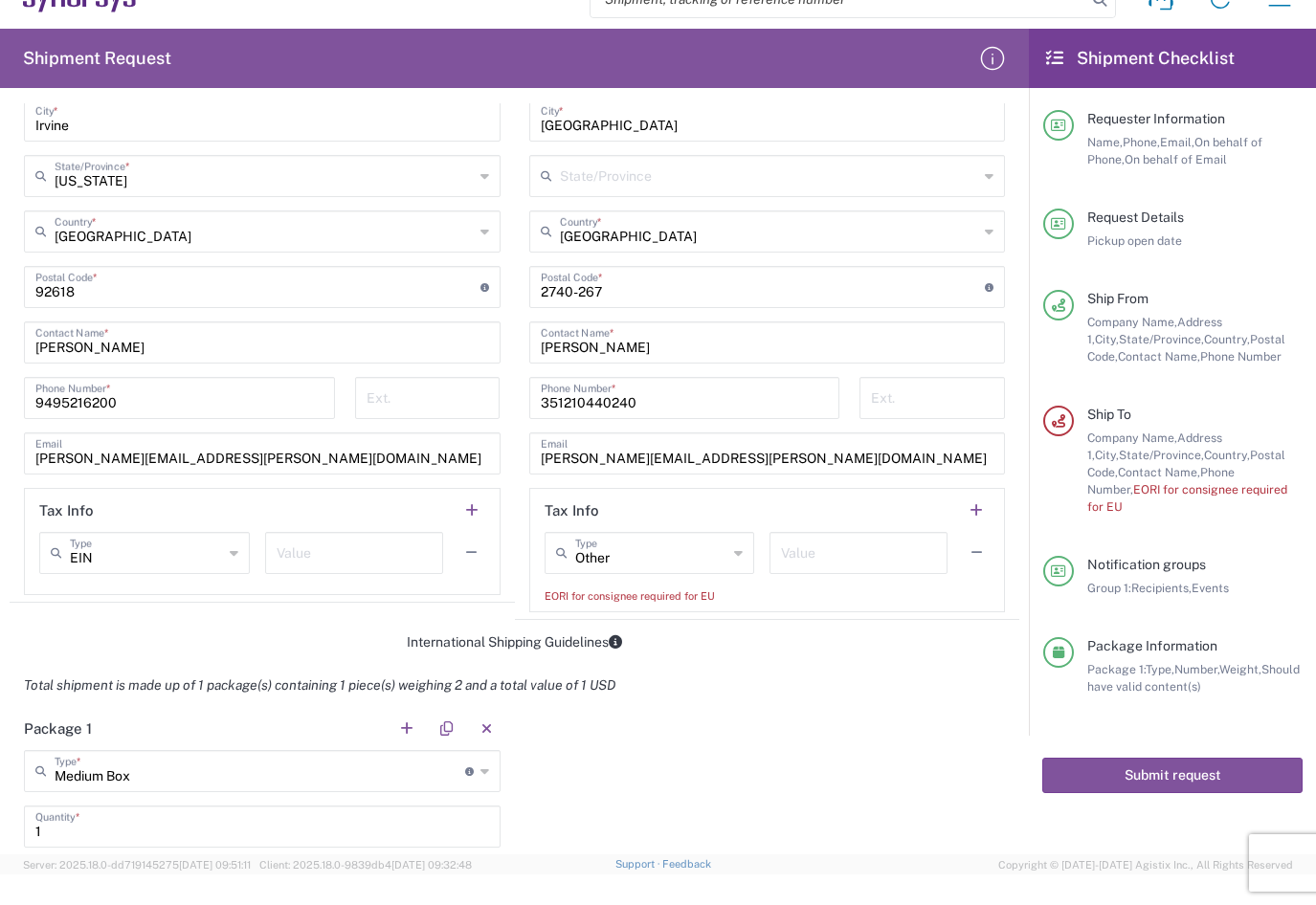
click at [719, 559] on div "Other Type" at bounding box center [650, 553] width 211 height 42
type input "Other"
click at [593, 596] on span "Other" at bounding box center [640, 595] width 203 height 30
click at [639, 559] on input "text" at bounding box center [652, 552] width 153 height 34
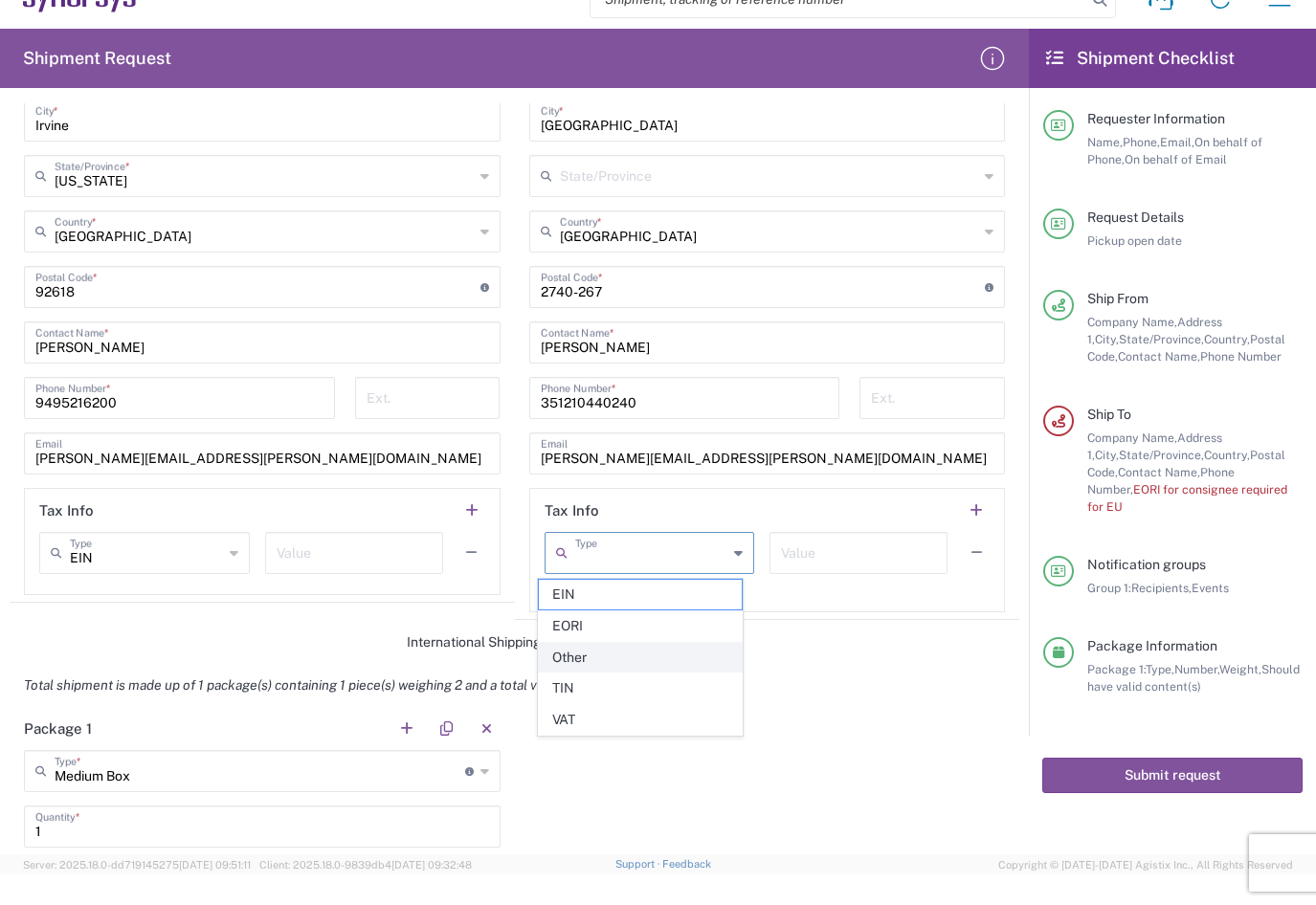
click at [603, 662] on span "Other" at bounding box center [640, 658] width 203 height 30
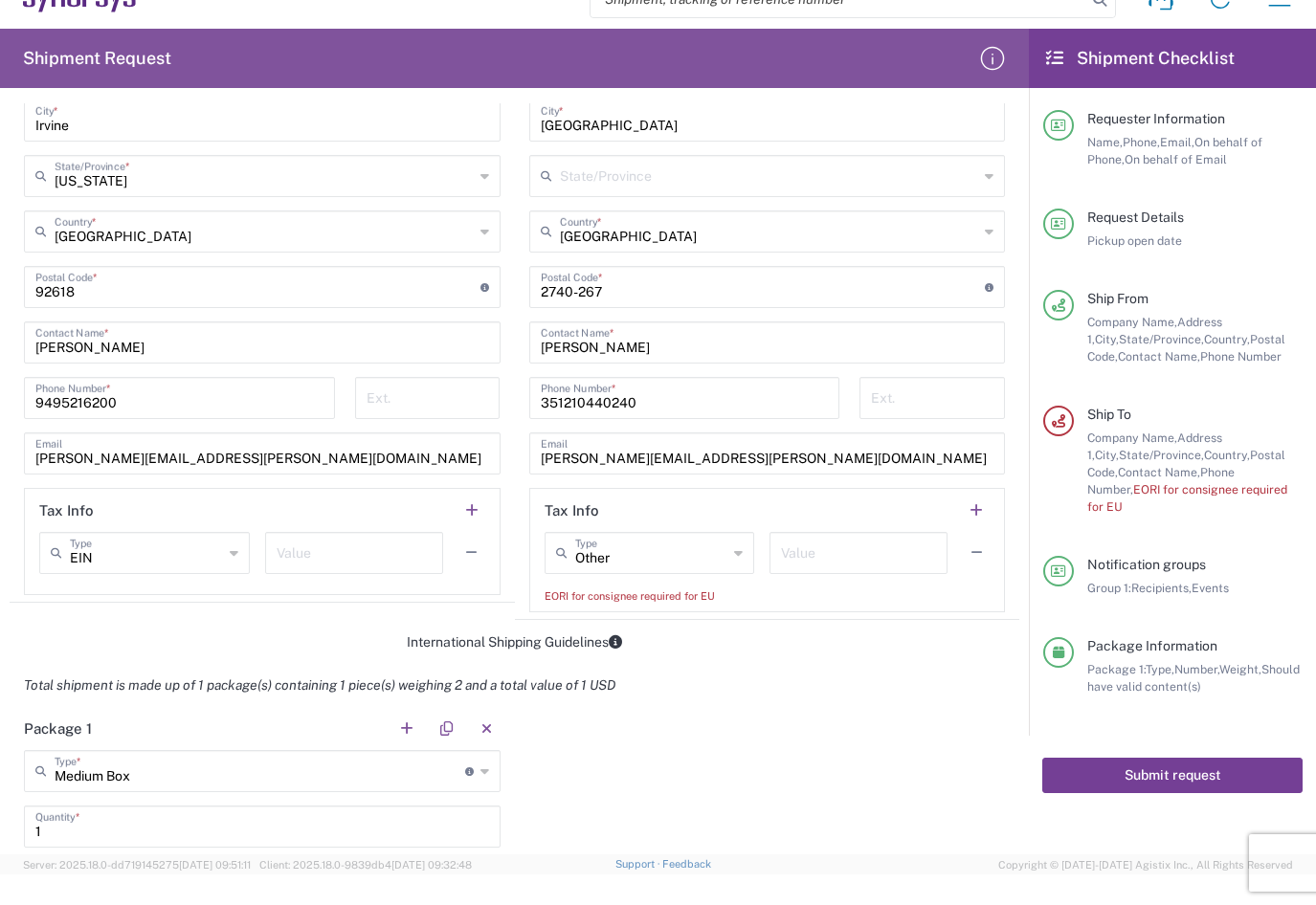
click at [1099, 758] on button "Submit request" at bounding box center [1172, 775] width 261 height 35
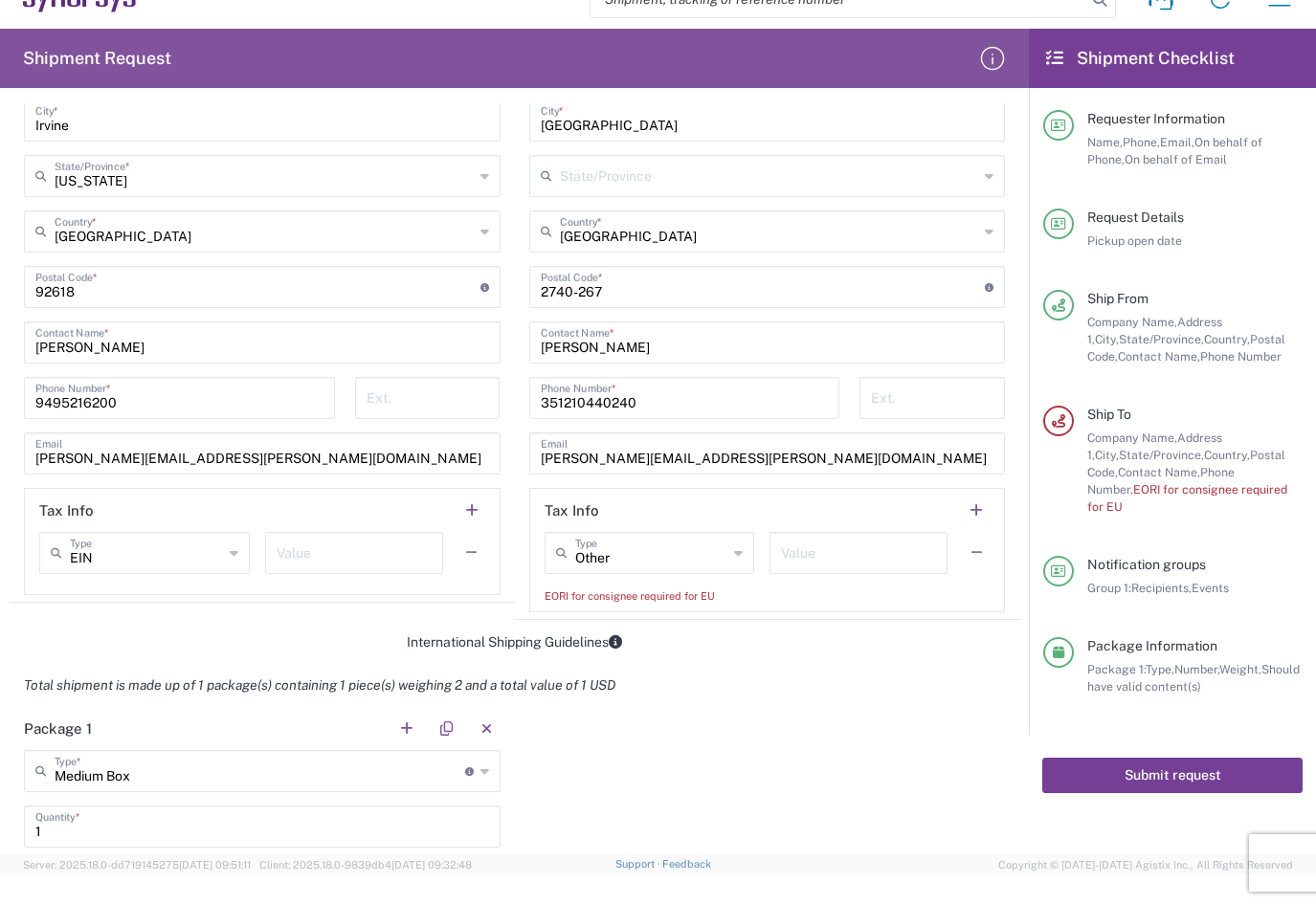
click at [1099, 758] on button "Submit request" at bounding box center [1172, 775] width 261 height 35
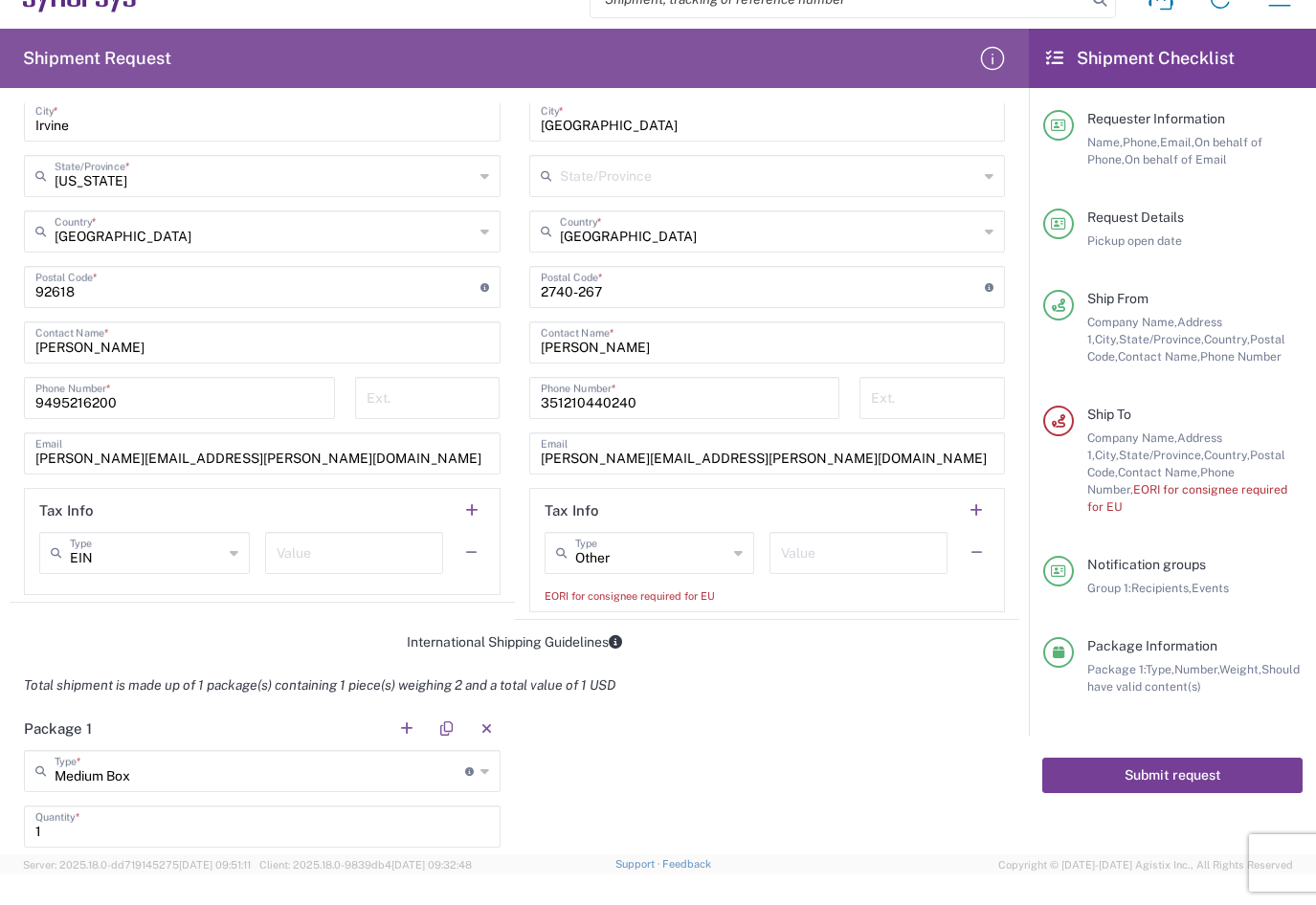
click at [1099, 758] on button "Submit request" at bounding box center [1172, 775] width 261 height 35
click at [600, 553] on input "Other" at bounding box center [652, 552] width 153 height 34
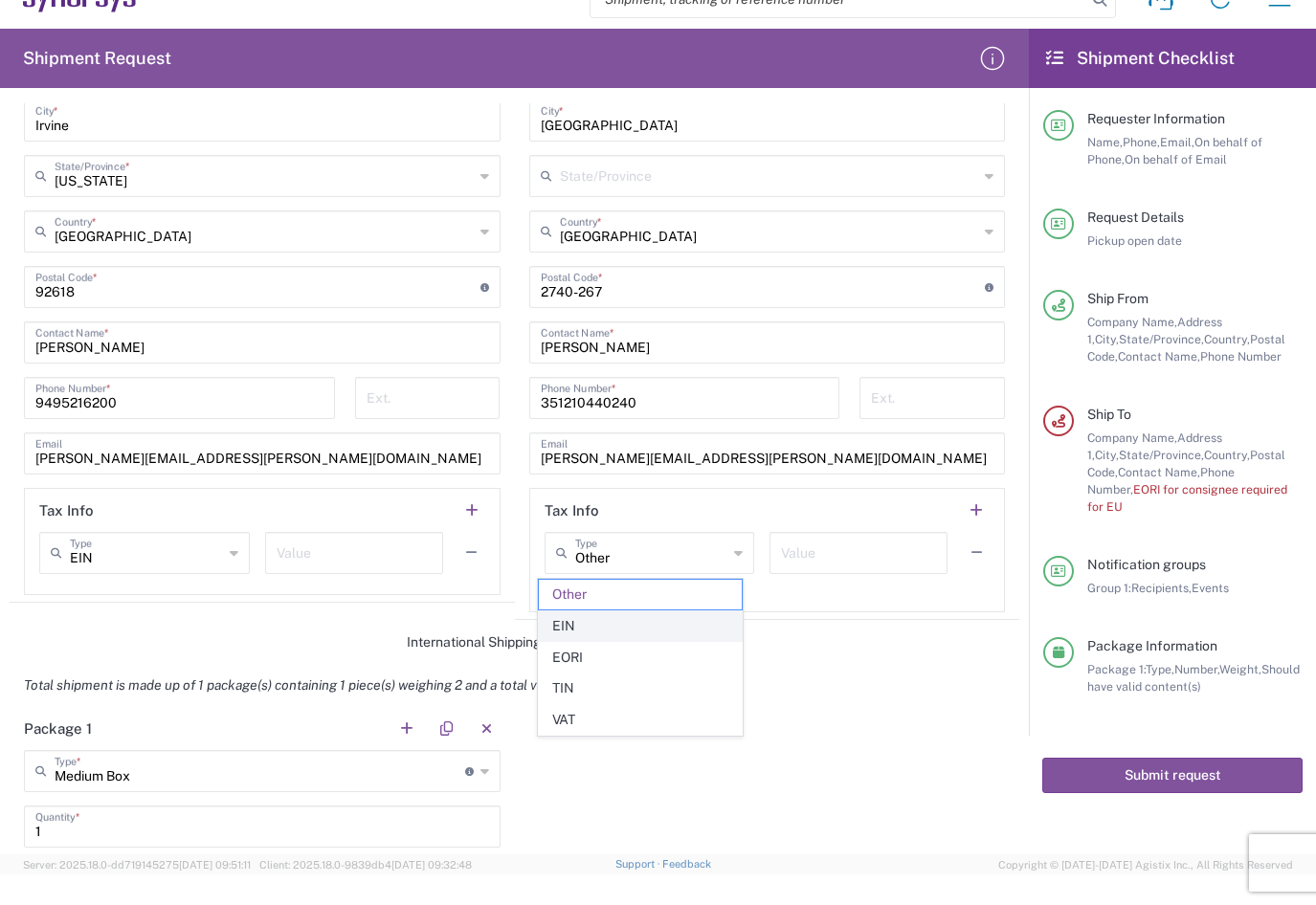
click at [606, 633] on span "EIN" at bounding box center [640, 626] width 203 height 30
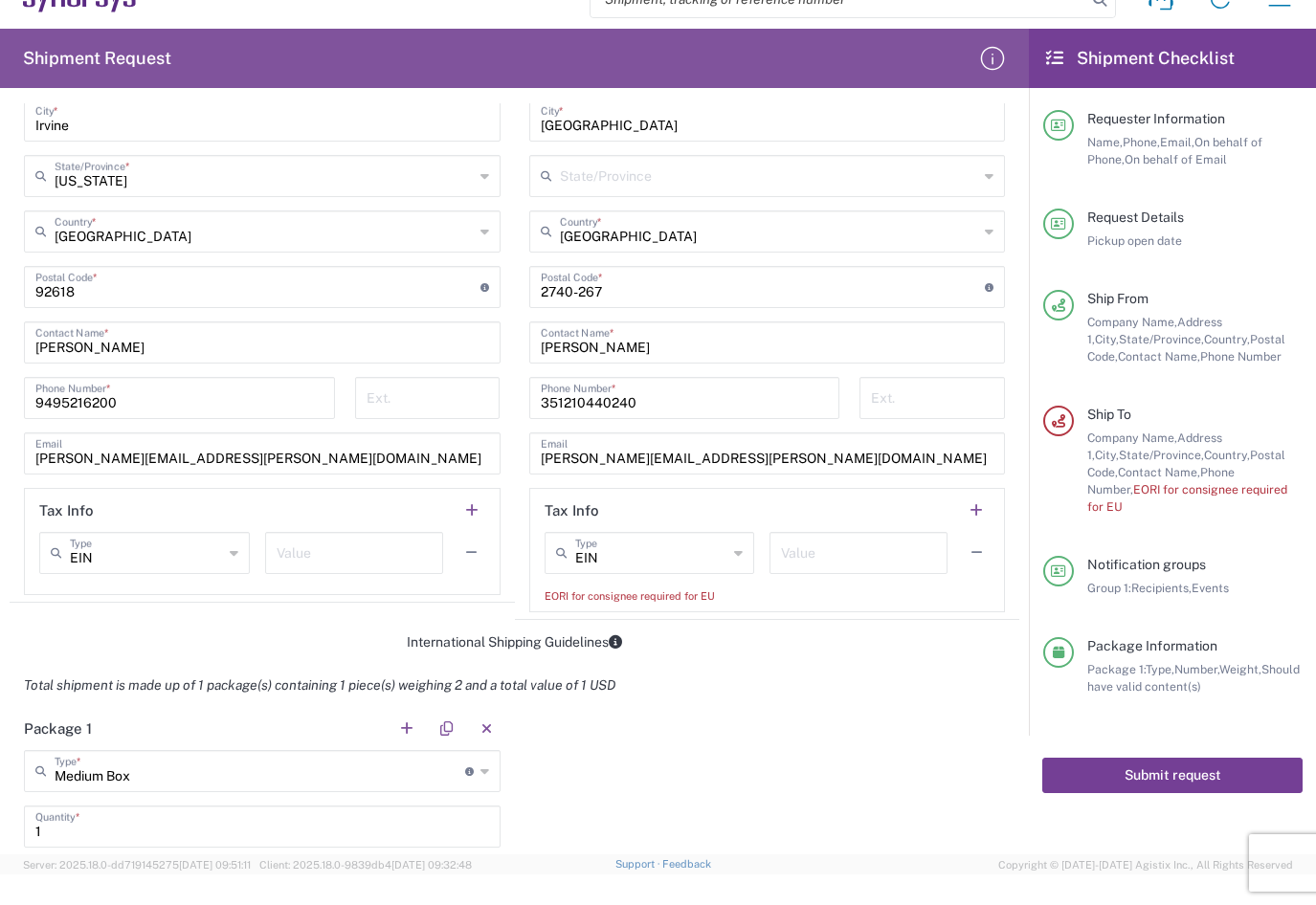
click at [1212, 758] on button "Submit request" at bounding box center [1172, 775] width 261 height 35
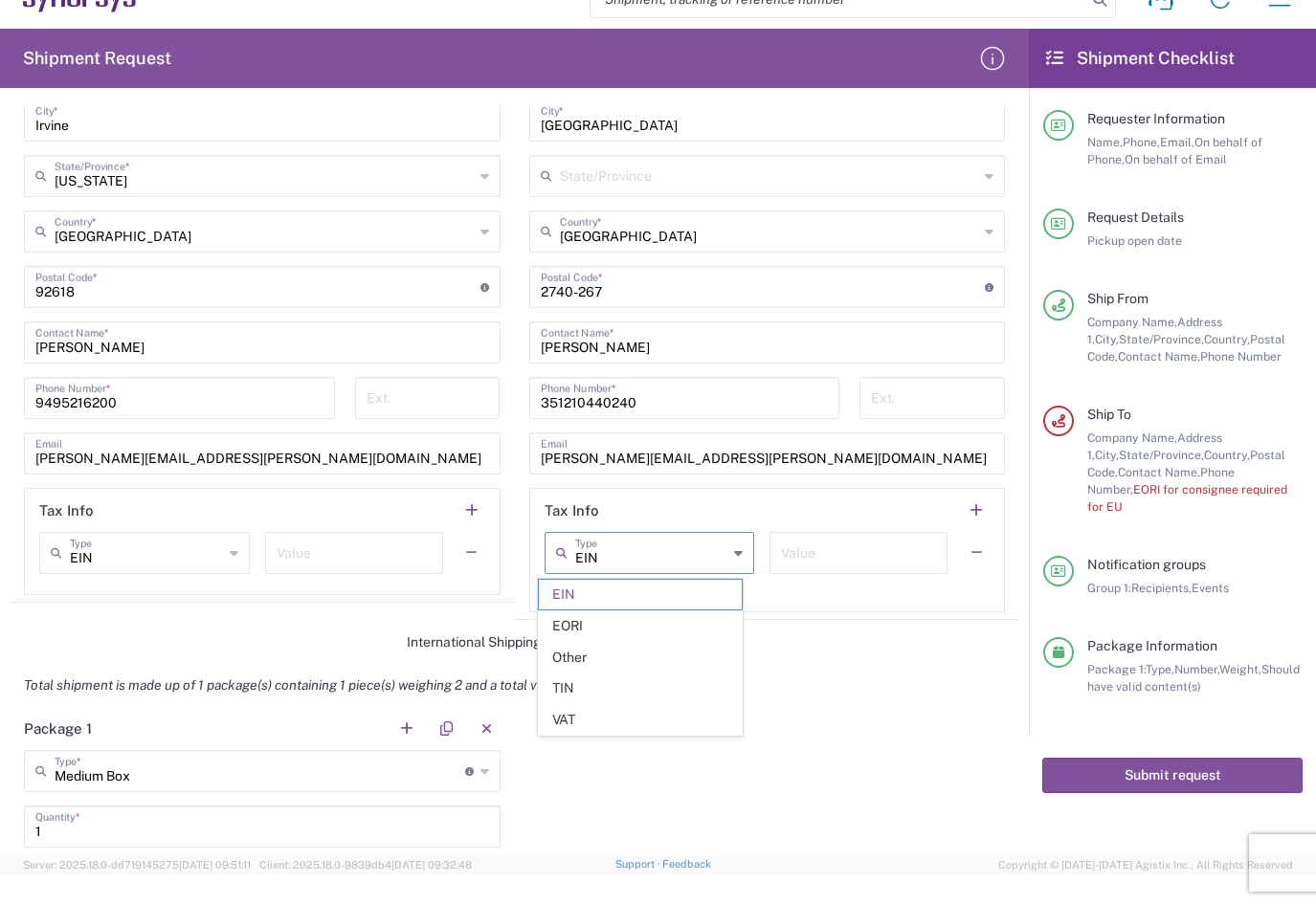
click at [671, 543] on input "EIN" at bounding box center [652, 552] width 153 height 34
click at [605, 626] on span "EORI" at bounding box center [640, 626] width 203 height 30
click at [666, 578] on div "EORI Type EIN EORI Other TIN VAT Value" at bounding box center [767, 560] width 446 height 56
click at [734, 552] on icon at bounding box center [738, 552] width 9 height 31
click at [585, 627] on span "EIN" at bounding box center [640, 626] width 203 height 30
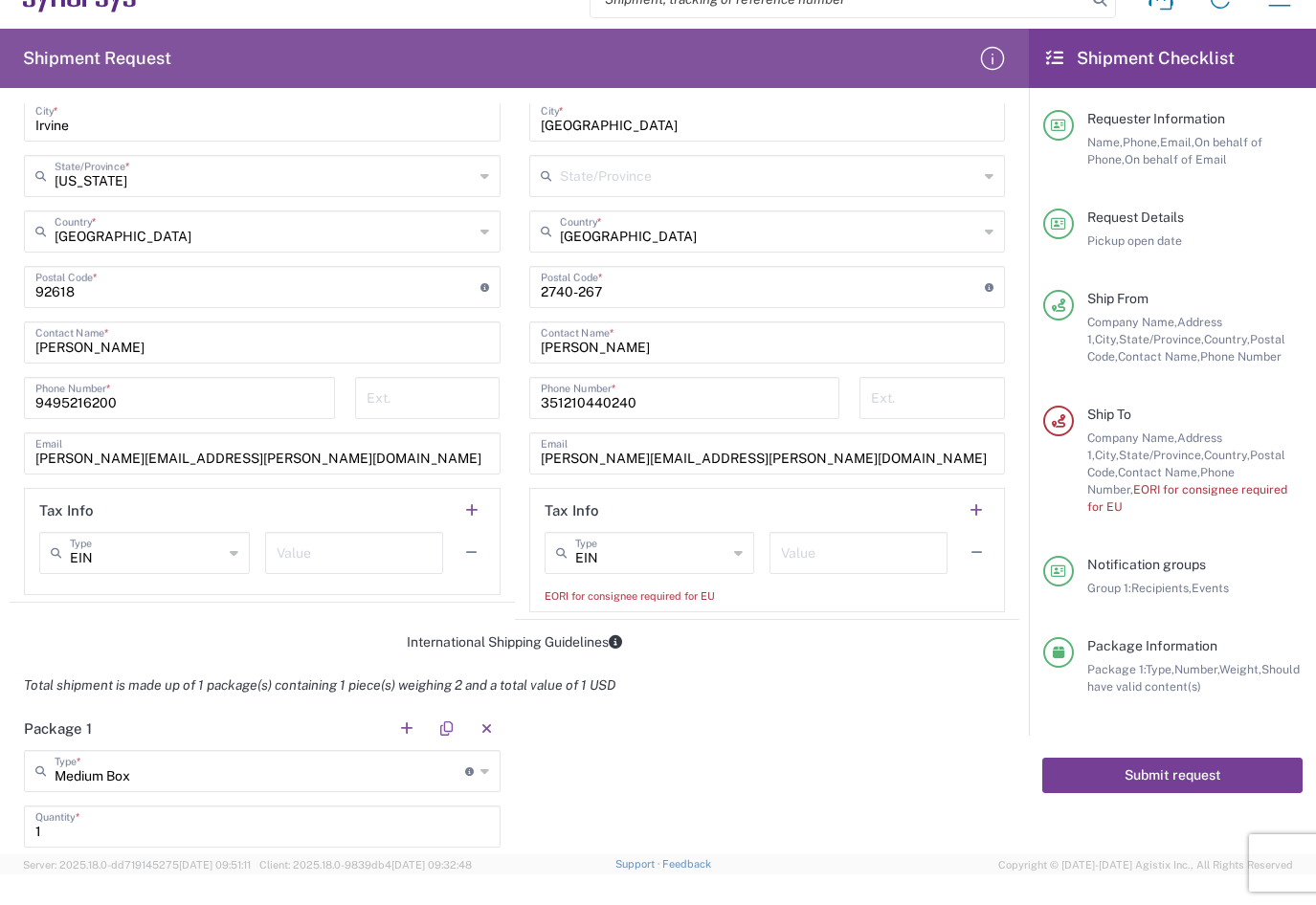
click at [1177, 758] on button "Submit request" at bounding box center [1172, 775] width 261 height 35
click at [677, 565] on input "EIN" at bounding box center [652, 552] width 153 height 34
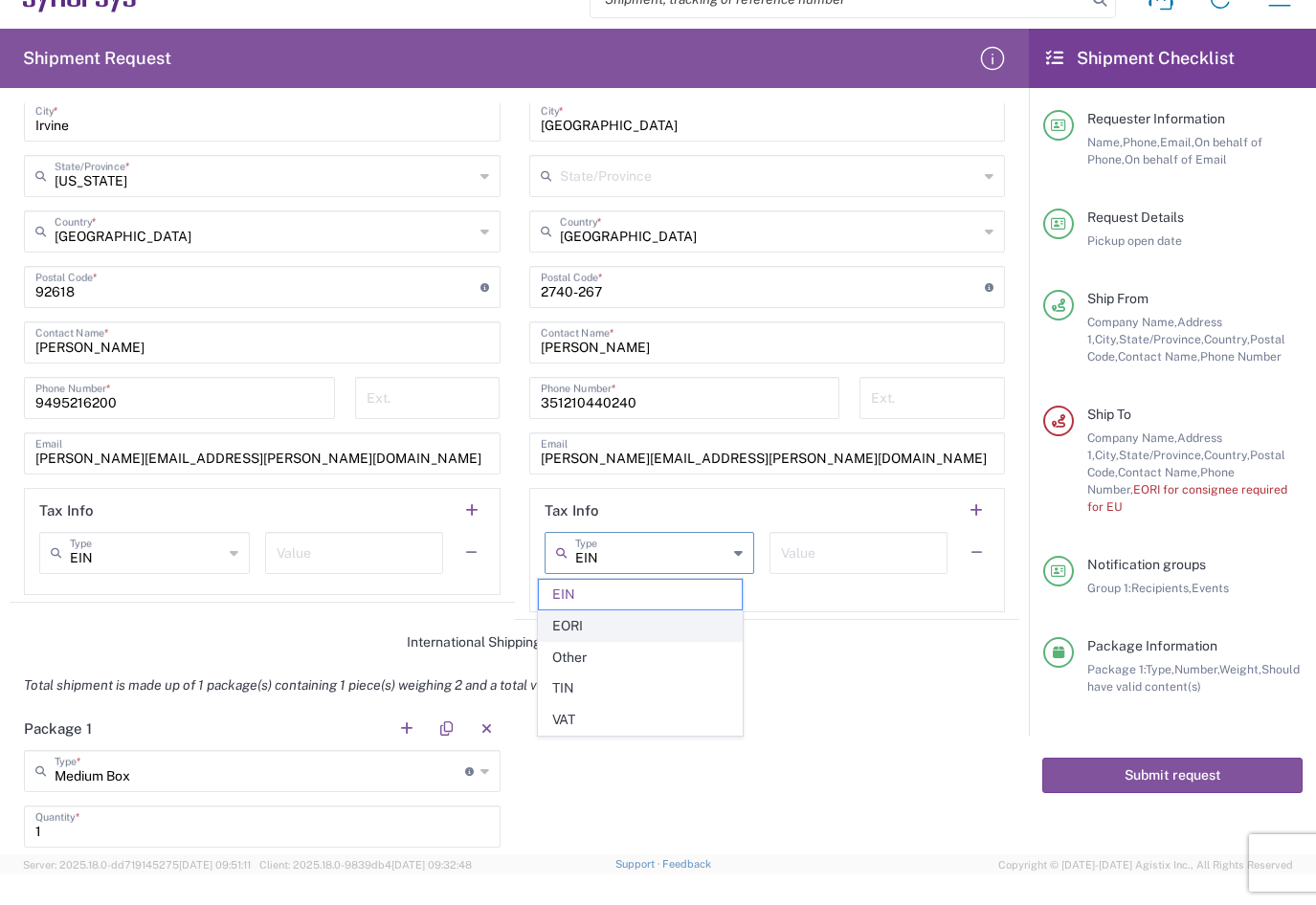
click at [580, 634] on span "EORI" at bounding box center [640, 626] width 203 height 30
type input "EORI"
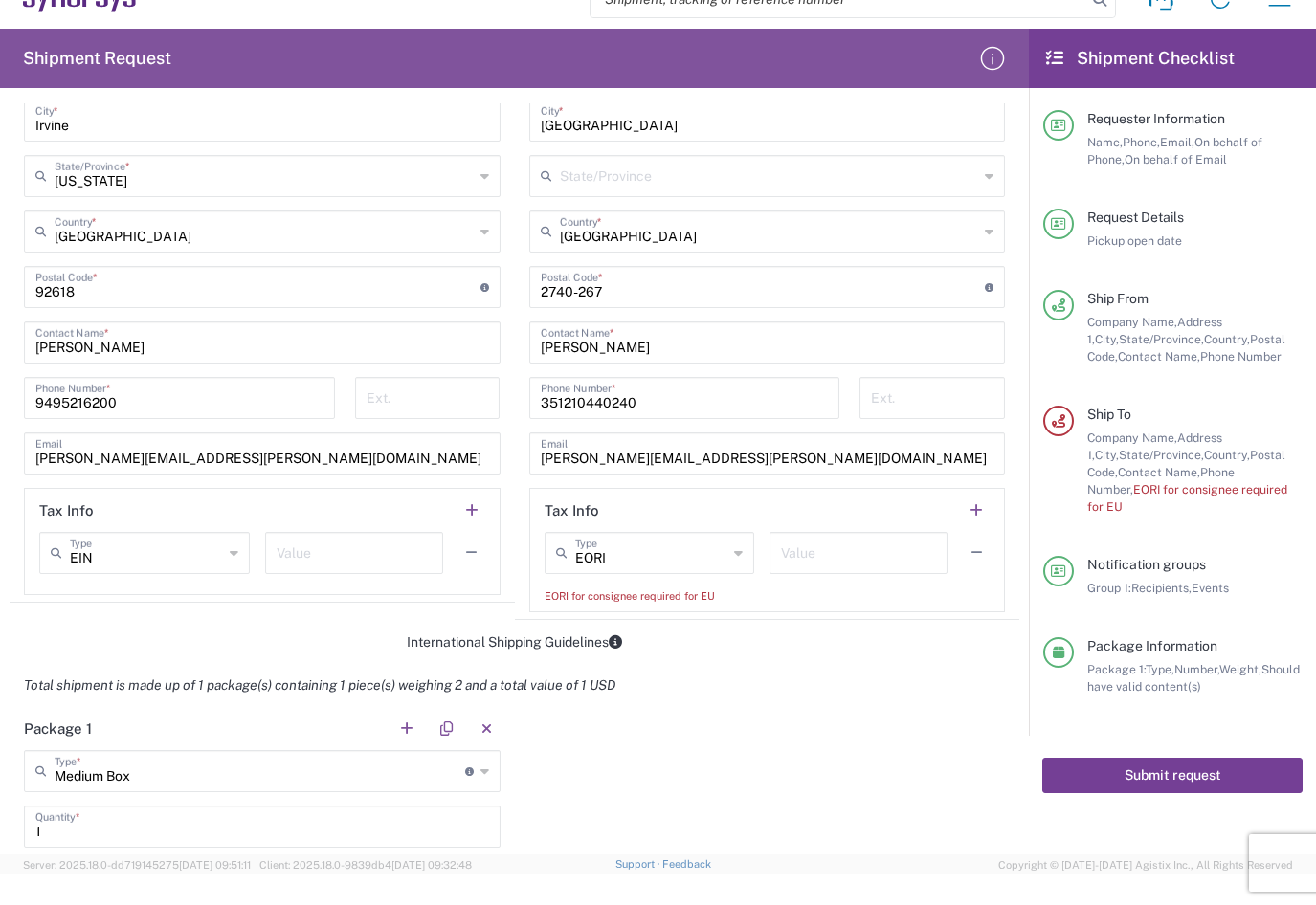
click at [1118, 758] on button "Submit request" at bounding box center [1172, 775] width 261 height 35
drag, startPoint x: 1121, startPoint y: 750, endPoint x: 810, endPoint y: 534, distance: 378.7
click at [1122, 758] on button "Submit request" at bounding box center [1172, 775] width 261 height 35
click at [805, 534] on div "Value" at bounding box center [858, 553] width 178 height 42
click at [809, 555] on input "text" at bounding box center [858, 552] width 155 height 34
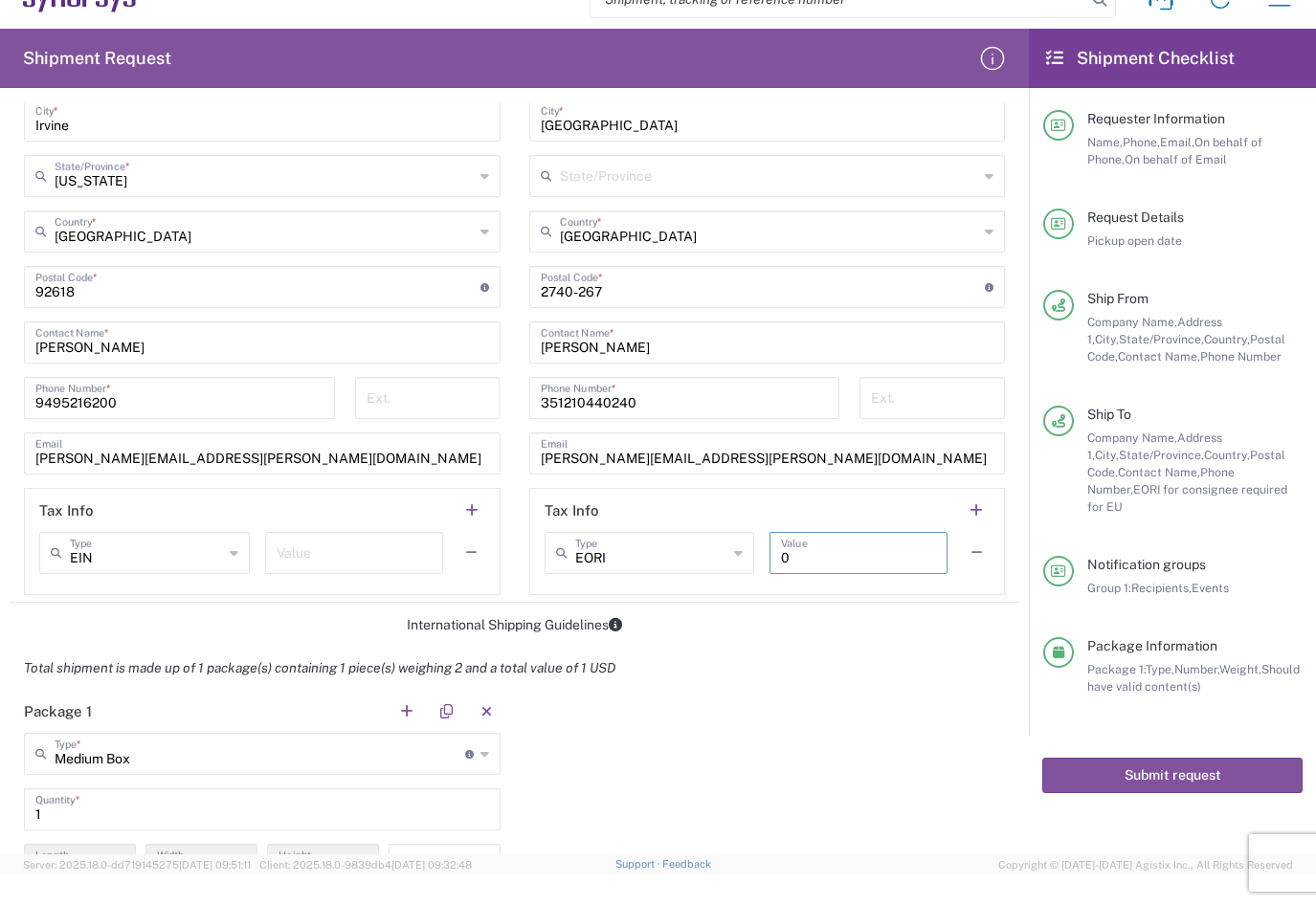
type input "0"
click at [734, 548] on icon at bounding box center [738, 552] width 9 height 31
drag, startPoint x: 590, startPoint y: 655, endPoint x: 1028, endPoint y: 654, distance: 438.0
click at [592, 653] on span "Other" at bounding box center [640, 658] width 203 height 30
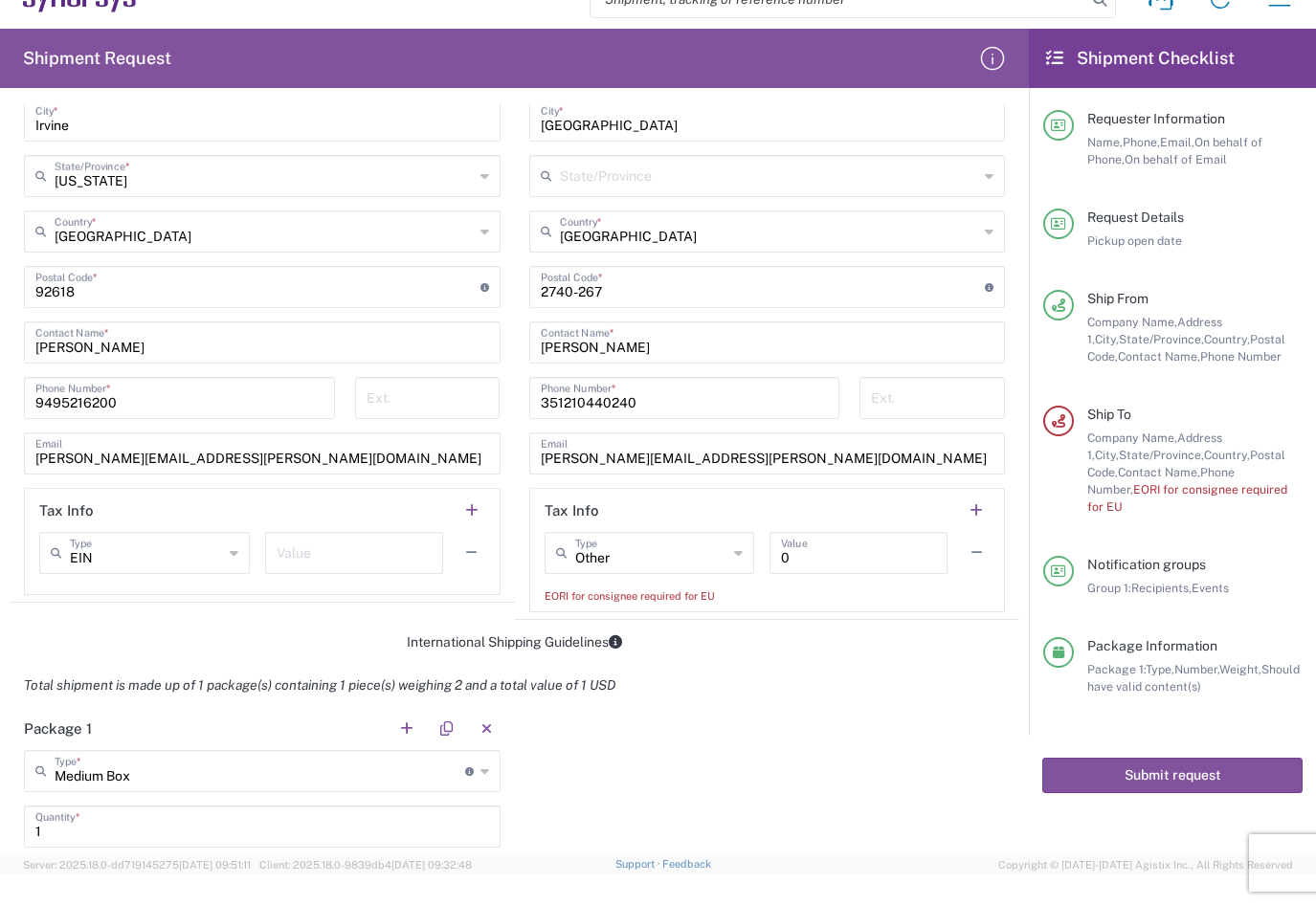
click at [1173, 739] on div "Submit request" at bounding box center [1172, 776] width 287 height 80
click at [1182, 758] on button "Submit request" at bounding box center [1172, 775] width 261 height 35
click at [1186, 758] on button "Submit request" at bounding box center [1172, 775] width 261 height 35
click at [1215, 483] on span "EORI for consignee required for EU" at bounding box center [1187, 498] width 200 height 32
click at [1196, 496] on div "Company Name, Address 1, City, State/Province, Country, Postal Code, Contact Na…" at bounding box center [1195, 472] width 216 height 86
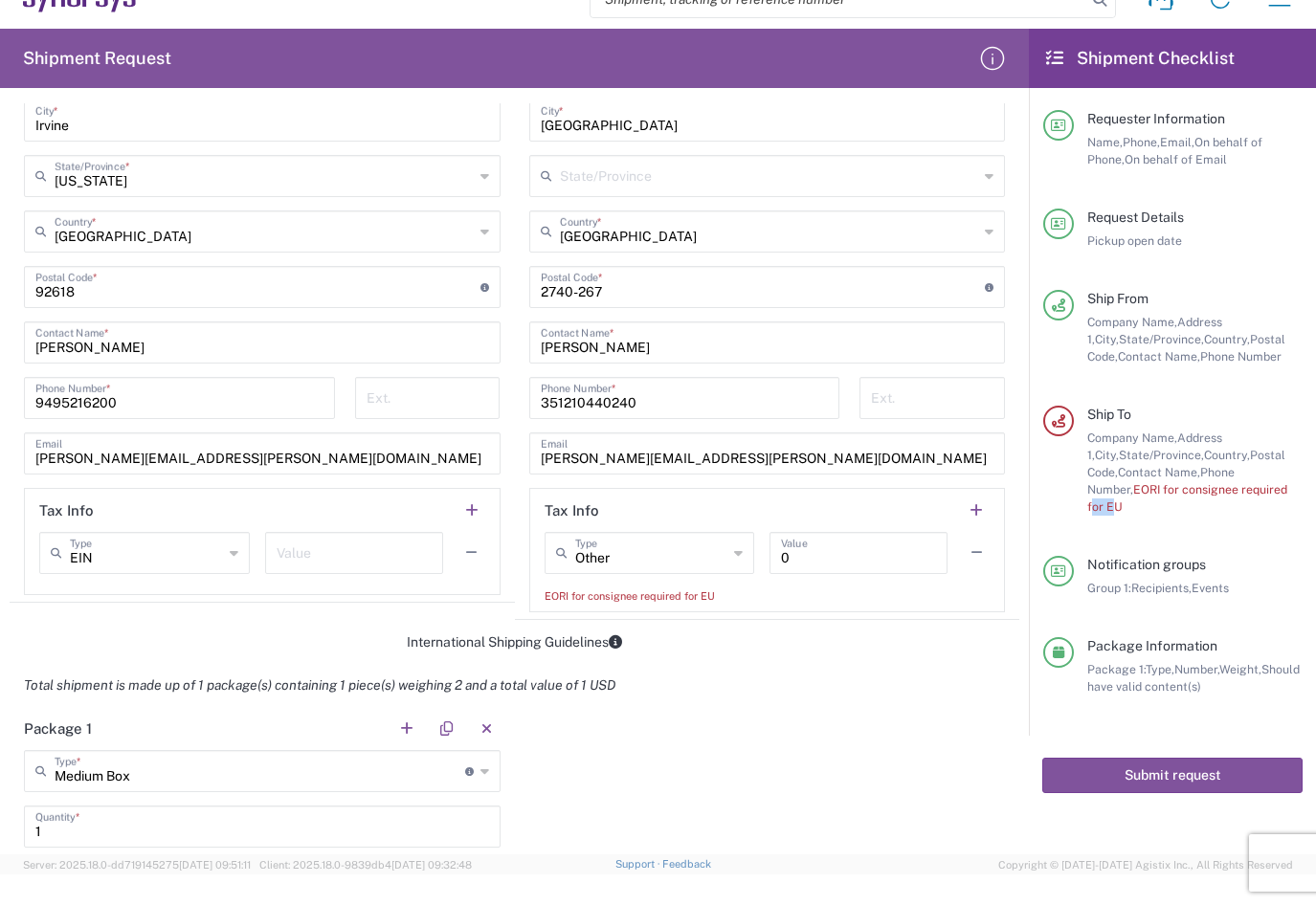
click at [1195, 496] on div "Company Name, Address 1, City, State/Province, Country, Postal Code, Contact Na…" at bounding box center [1195, 472] width 216 height 86
click at [1195, 495] on span "EORI for consignee required for EU" at bounding box center [1187, 498] width 200 height 32
click at [335, 543] on input "text" at bounding box center [354, 552] width 155 height 34
click at [1207, 766] on button "Submit request" at bounding box center [1172, 775] width 261 height 35
click at [1207, 765] on button "Submit request" at bounding box center [1172, 775] width 261 height 35
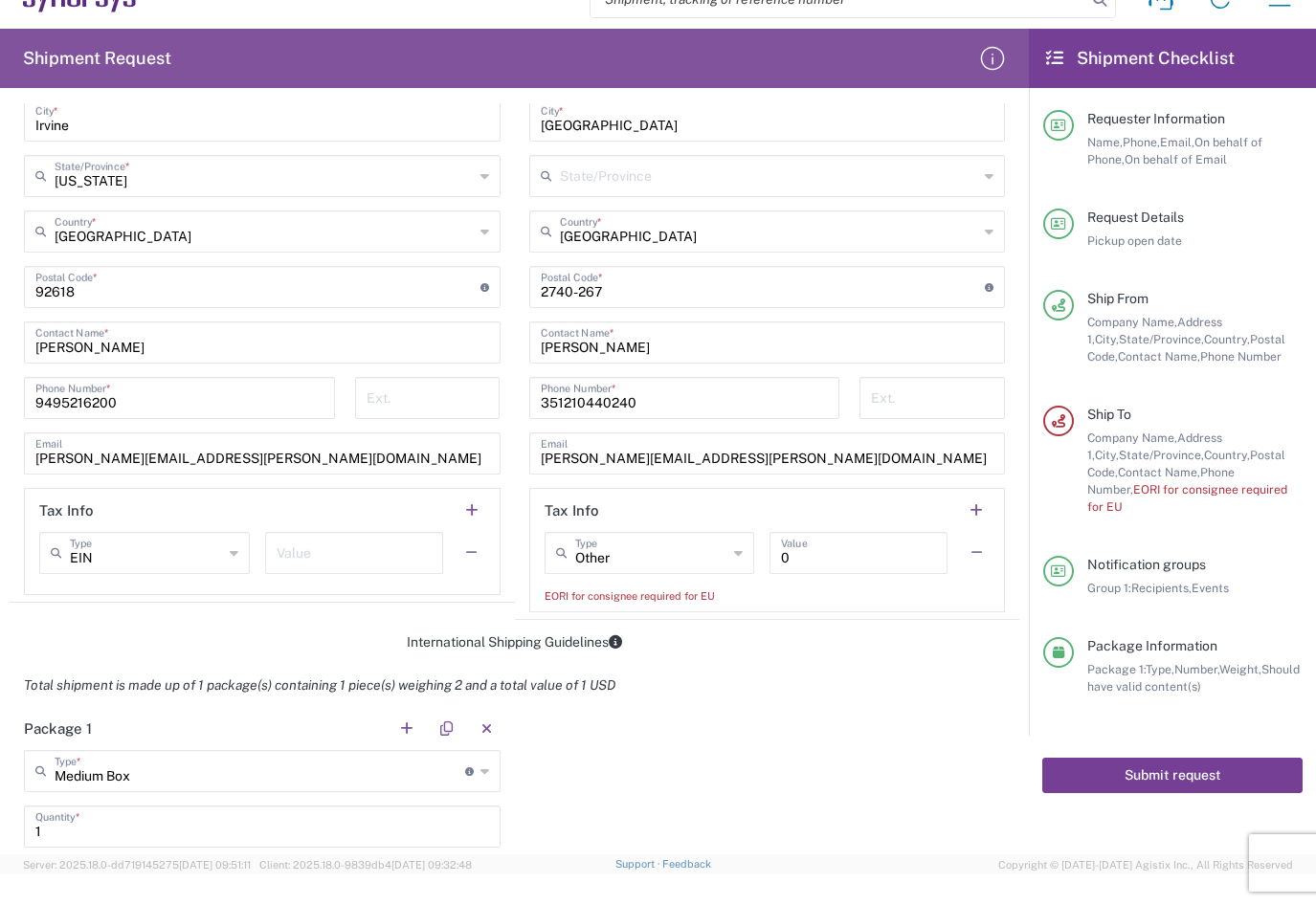
click at [1207, 765] on button "Submit request" at bounding box center [1172, 775] width 261 height 35
click at [633, 559] on input "Other" at bounding box center [652, 552] width 153 height 34
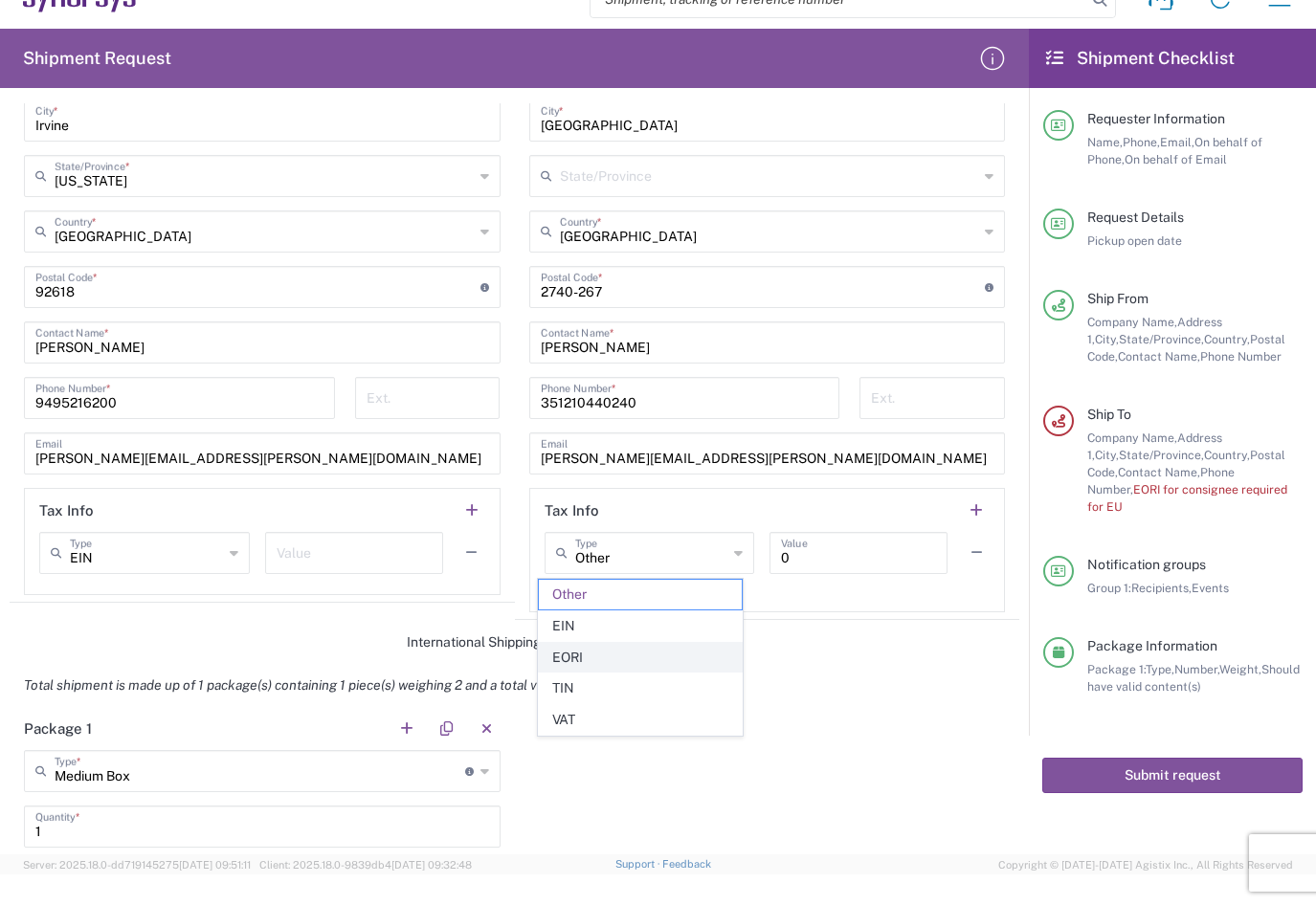
click at [591, 645] on span "EORI" at bounding box center [640, 658] width 203 height 30
type input "EORI"
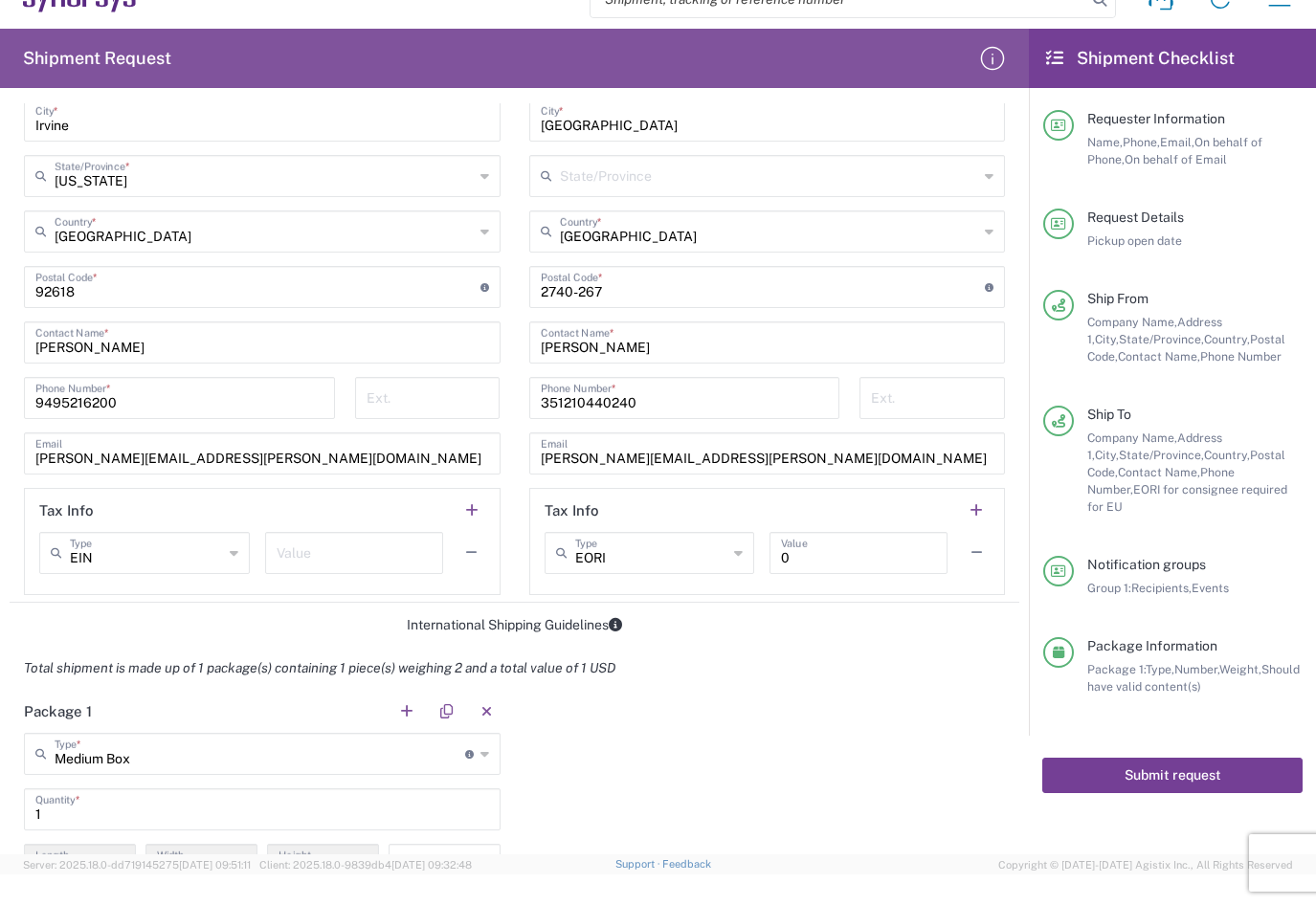
click at [1161, 761] on button "Submit request" at bounding box center [1172, 775] width 261 height 35
